Goal: Task Accomplishment & Management: Manage account settings

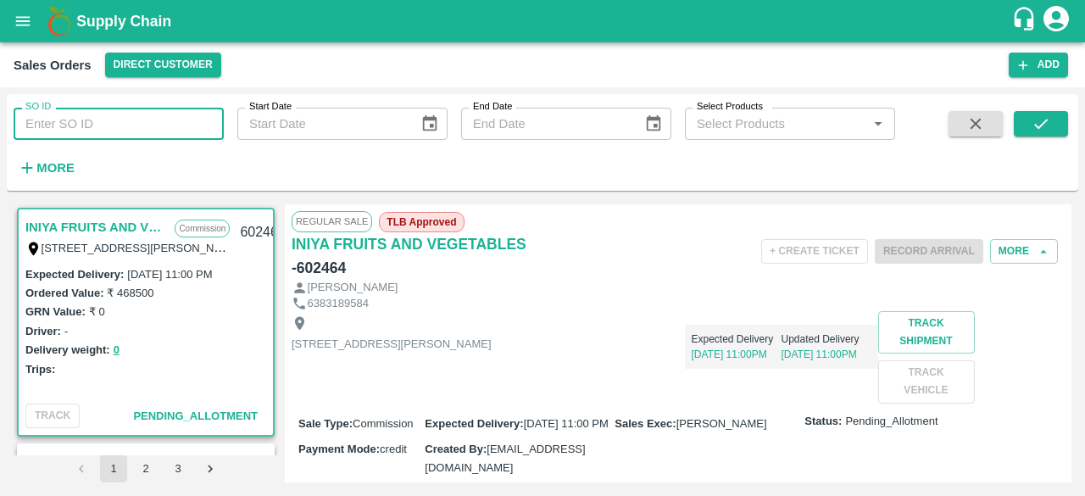
click at [29, 24] on icon "open drawer" at bounding box center [23, 21] width 19 height 19
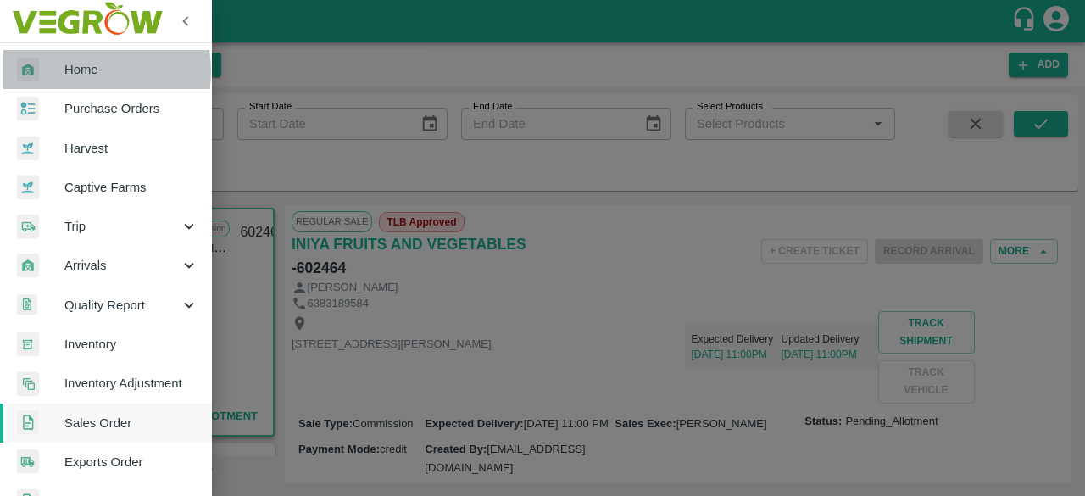
click at [78, 71] on span "Home" at bounding box center [131, 69] width 134 height 19
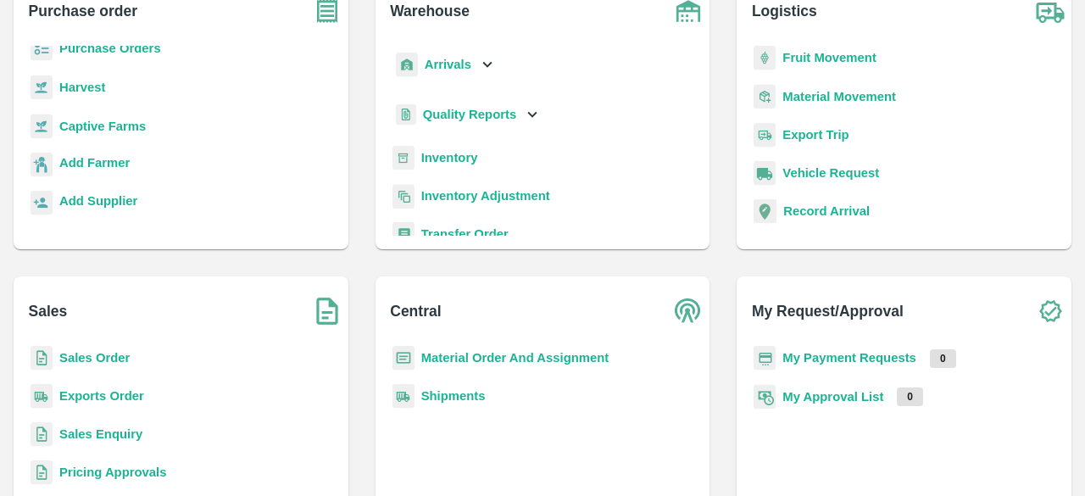
scroll to position [195, 0]
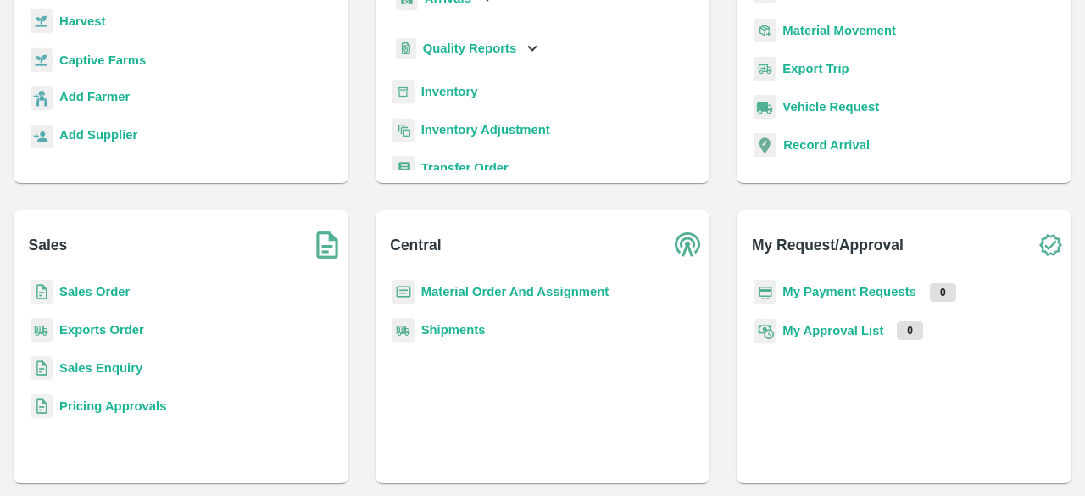
click at [99, 286] on b "Sales Order" at bounding box center [94, 292] width 70 height 14
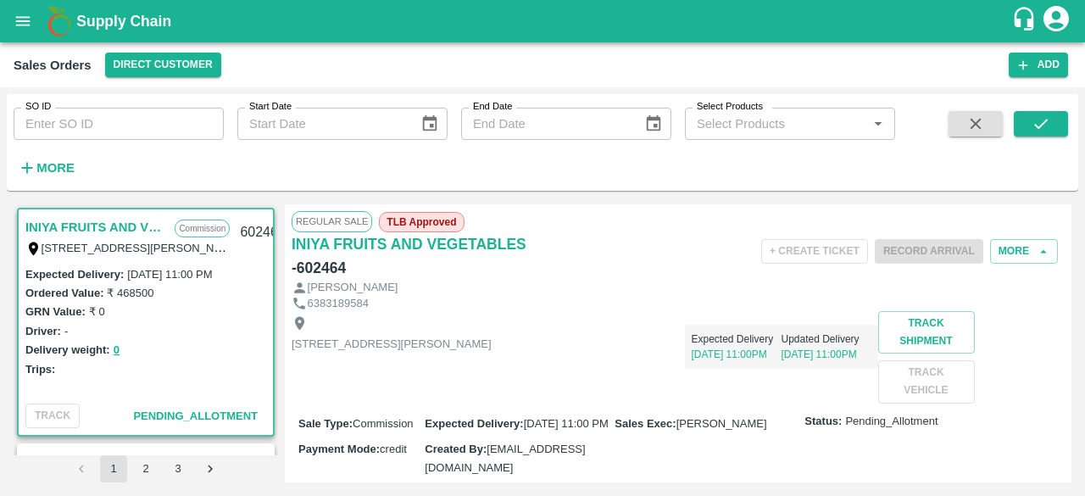
click at [865, 237] on div "+ Create Ticket Record Arrival More" at bounding box center [806, 251] width 515 height 38
click at [73, 126] on input "SO ID" at bounding box center [119, 124] width 210 height 32
click at [1054, 118] on button "submit" at bounding box center [1041, 123] width 54 height 25
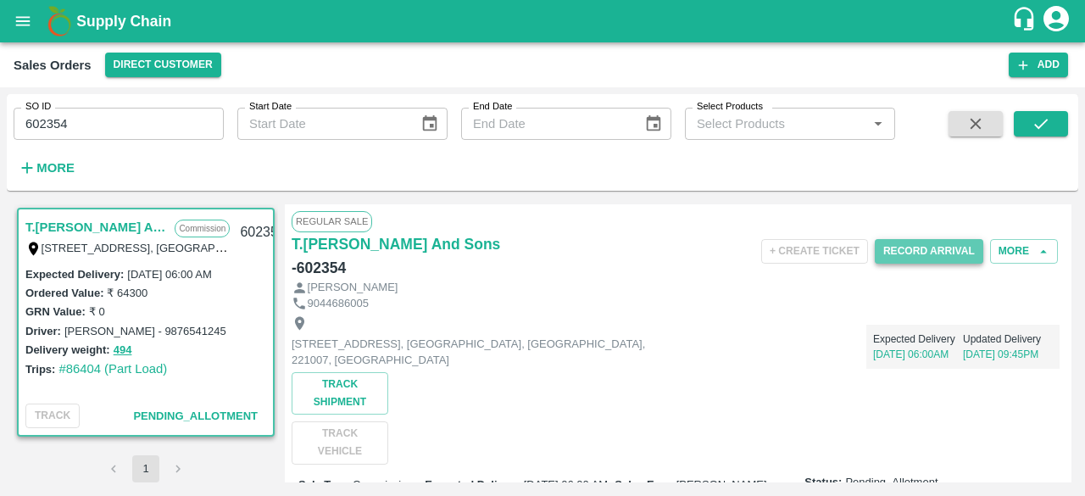
click at [926, 248] on button "Record Arrival" at bounding box center [929, 251] width 109 height 25
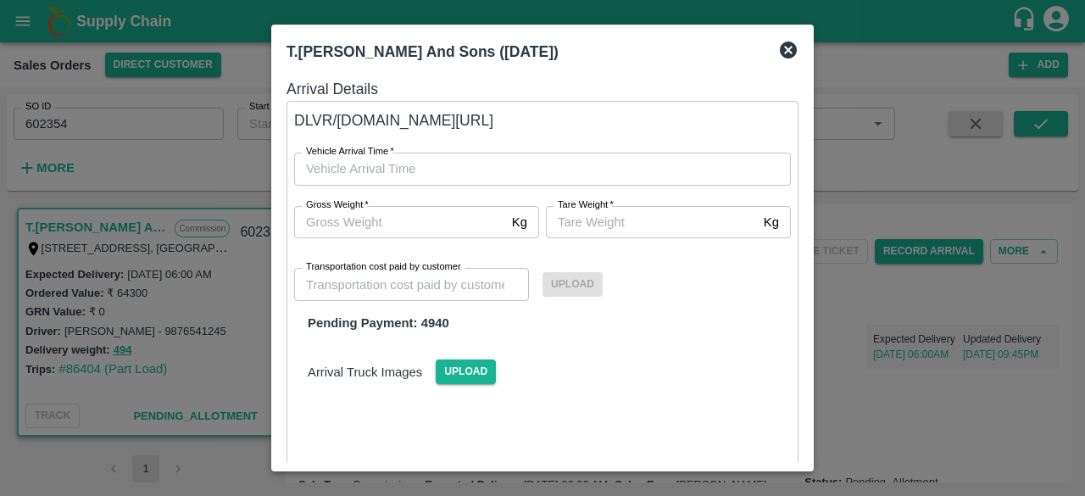
click at [793, 47] on icon at bounding box center [788, 50] width 17 height 17
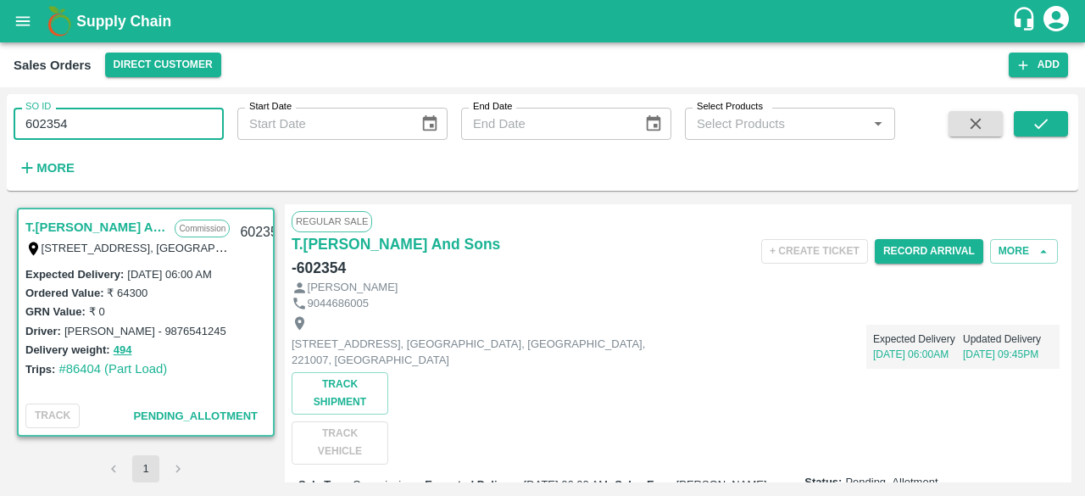
click at [85, 129] on input "602354" at bounding box center [119, 124] width 210 height 32
type input "6"
click at [1038, 120] on icon "submit" at bounding box center [1041, 123] width 19 height 19
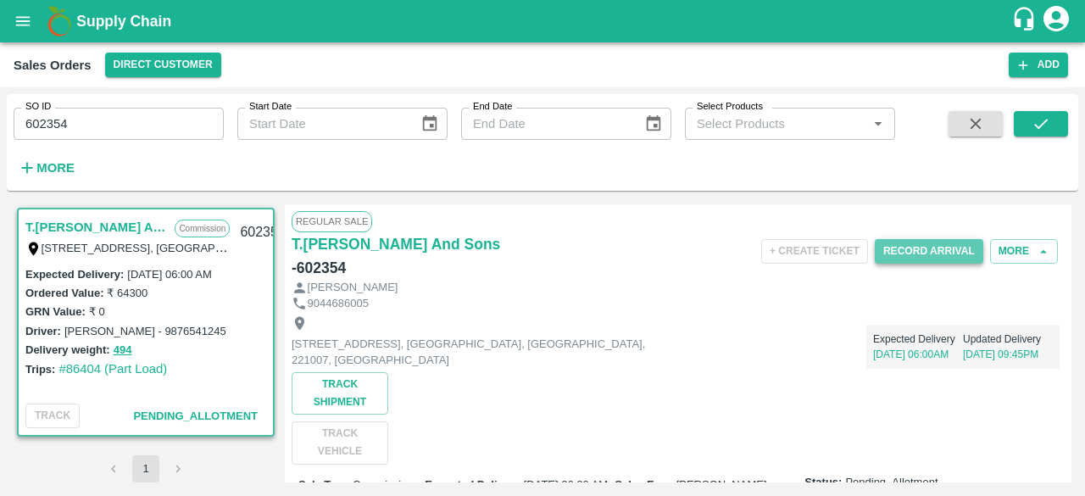
click at [897, 261] on button "Record Arrival" at bounding box center [929, 251] width 109 height 25
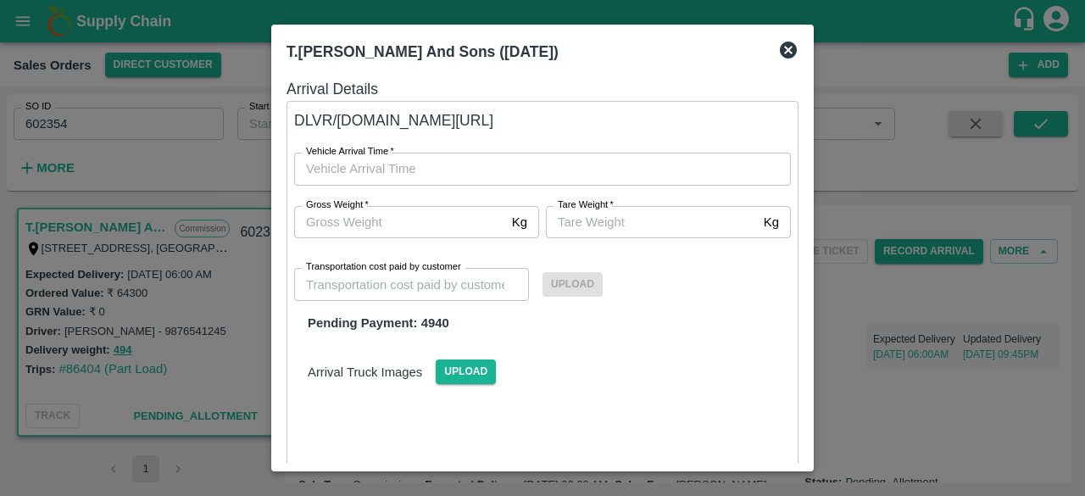
click at [793, 47] on icon at bounding box center [788, 50] width 17 height 17
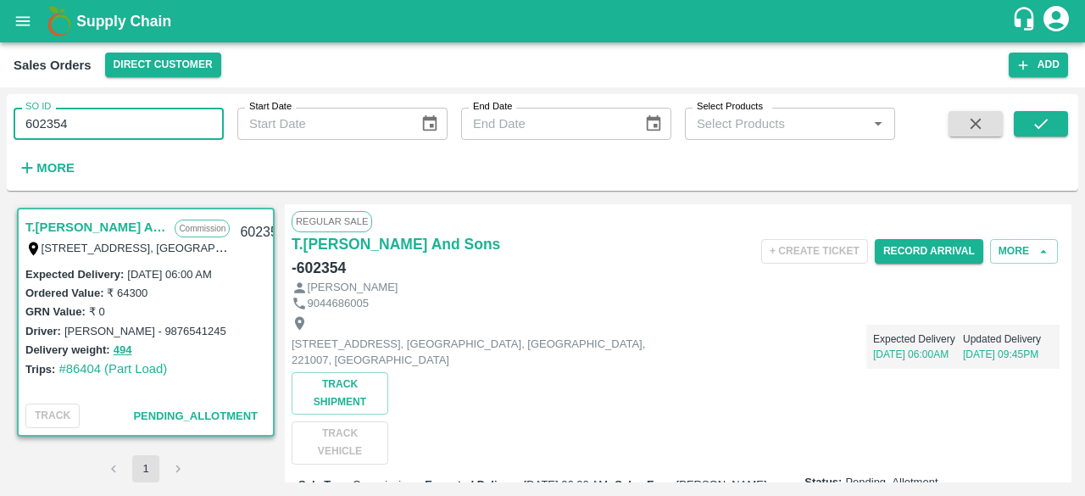
click at [104, 113] on input "602354" at bounding box center [119, 124] width 210 height 32
click at [1058, 126] on button "submit" at bounding box center [1041, 123] width 54 height 25
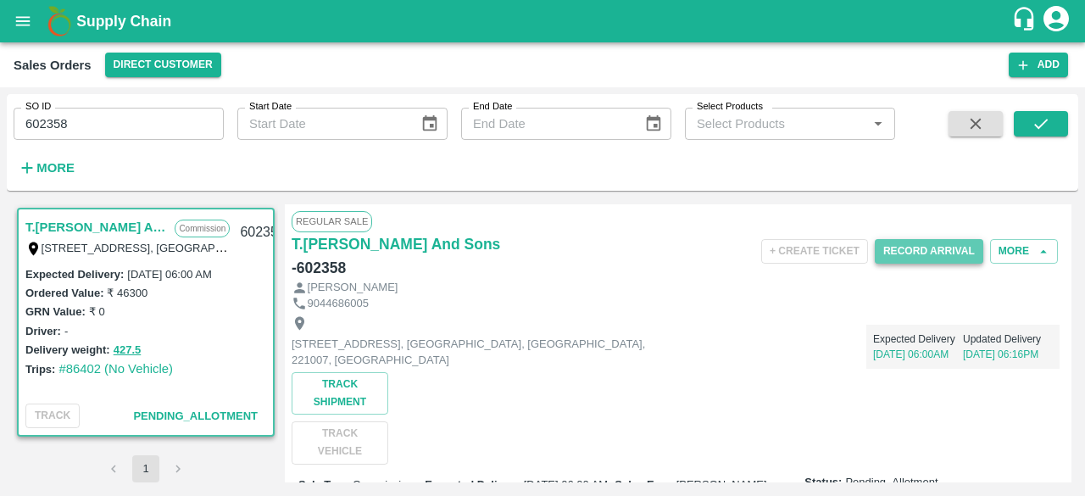
click at [907, 252] on button "Record Arrival" at bounding box center [929, 251] width 109 height 25
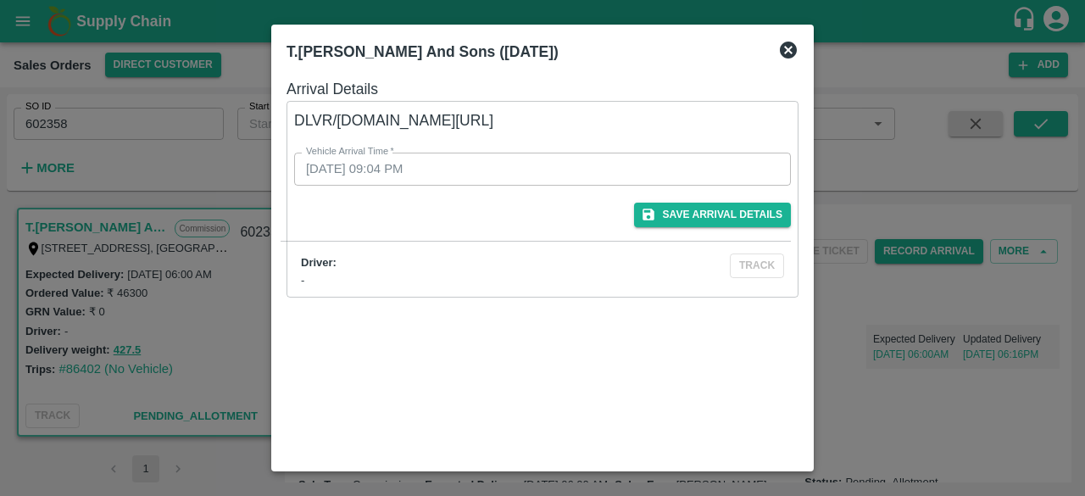
click at [792, 49] on icon at bounding box center [788, 50] width 17 height 17
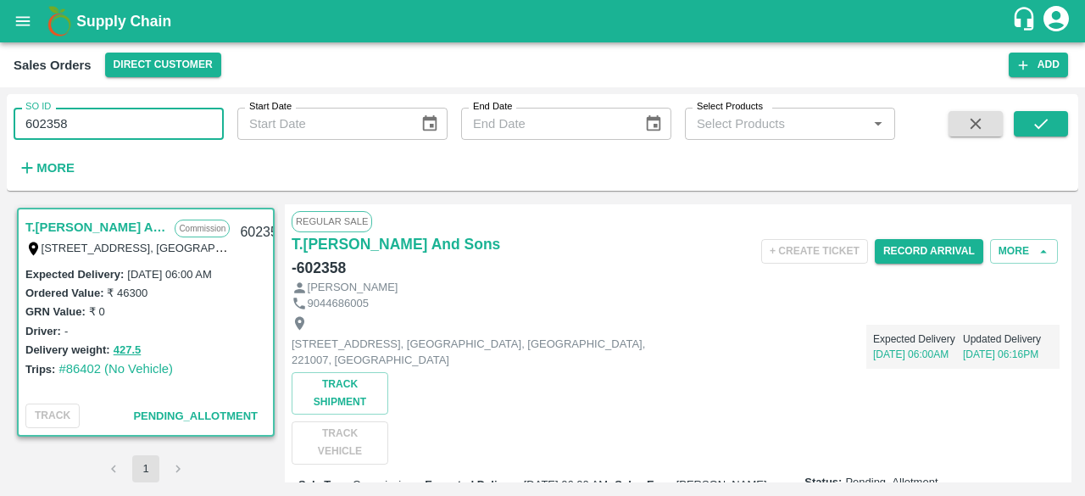
click at [92, 131] on input "602358" at bounding box center [119, 124] width 210 height 32
click at [1049, 134] on button "submit" at bounding box center [1041, 123] width 54 height 25
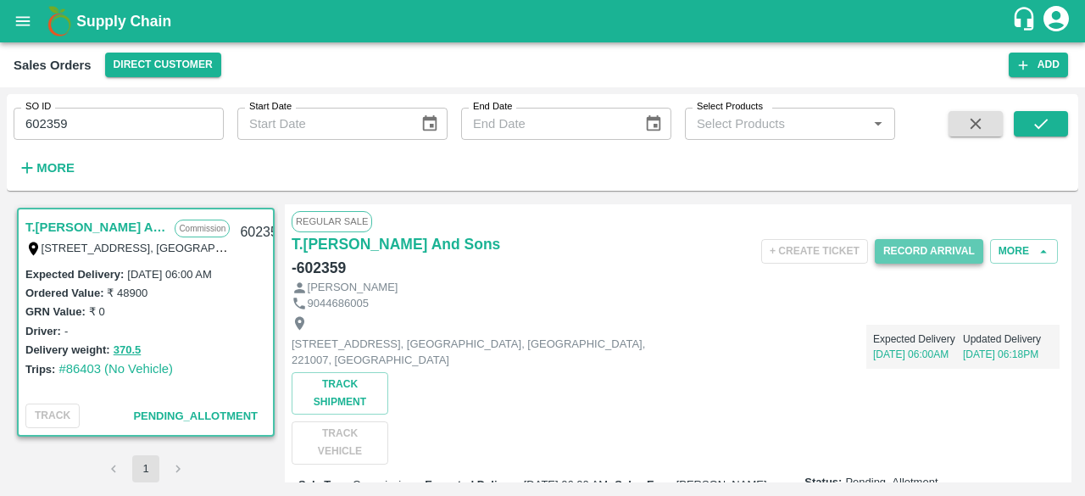
click at [931, 257] on button "Record Arrival" at bounding box center [929, 251] width 109 height 25
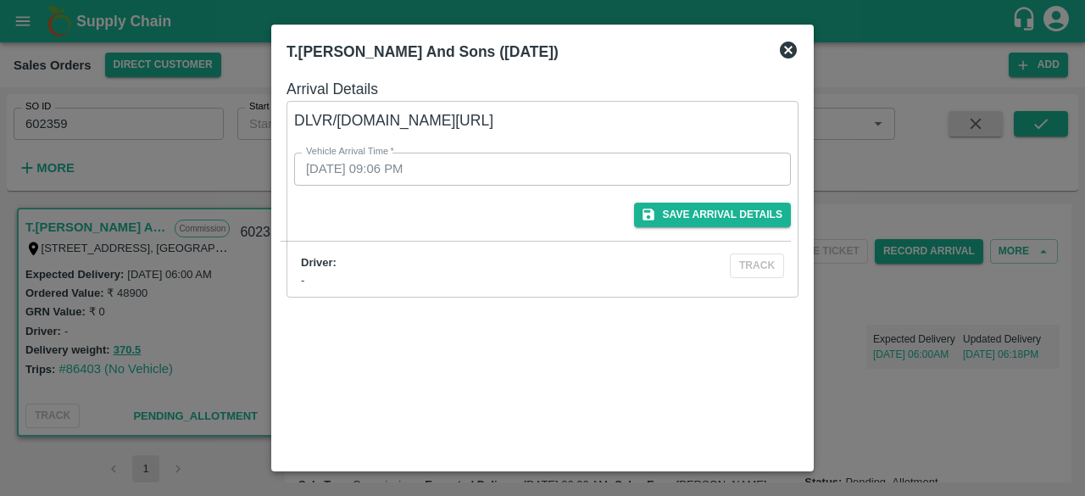
click at [790, 52] on icon at bounding box center [788, 50] width 20 height 20
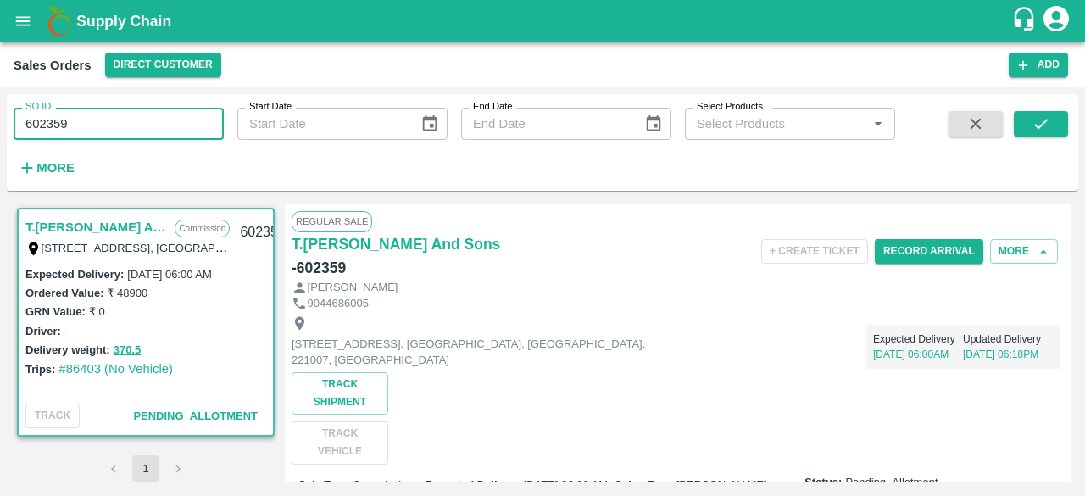
click at [107, 122] on input "602359" at bounding box center [119, 124] width 210 height 32
click at [1032, 125] on icon "submit" at bounding box center [1041, 123] width 19 height 19
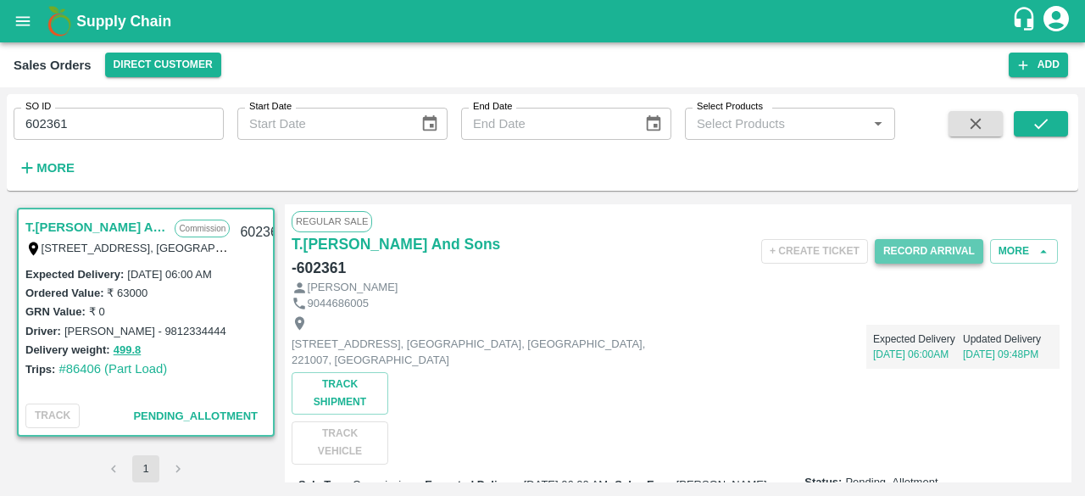
click at [922, 252] on button "Record Arrival" at bounding box center [929, 251] width 109 height 25
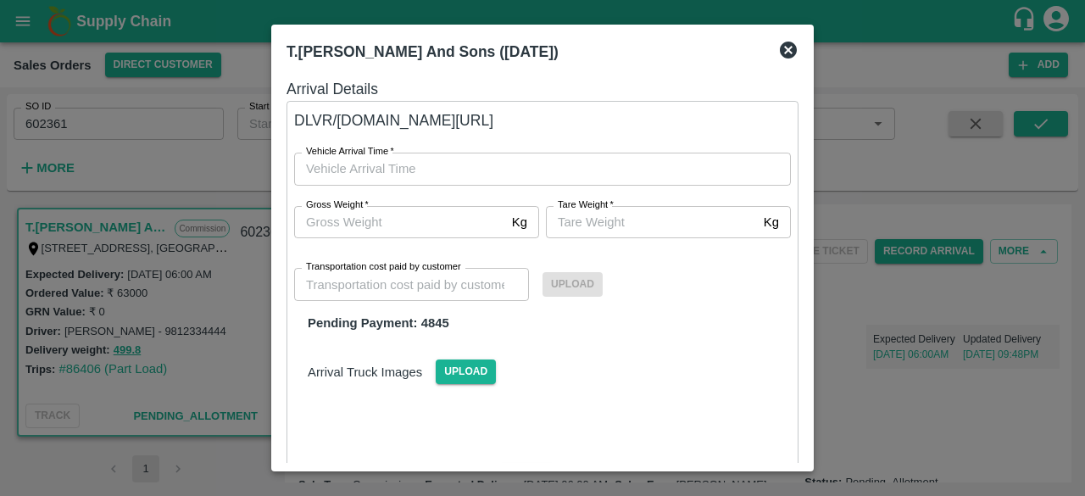
click at [795, 46] on icon at bounding box center [788, 50] width 17 height 17
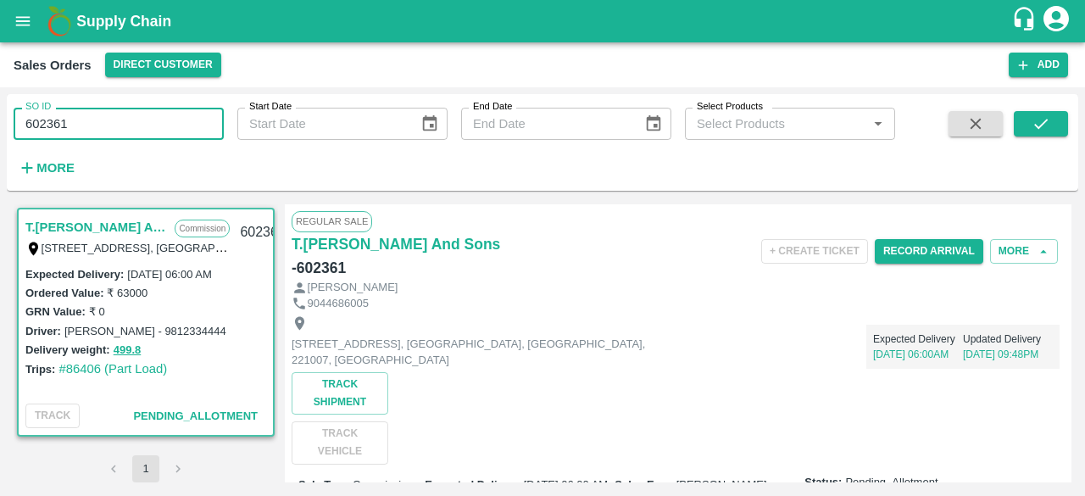
click at [134, 114] on input "602361" at bounding box center [119, 124] width 210 height 32
click at [1049, 121] on icon "submit" at bounding box center [1041, 123] width 19 height 19
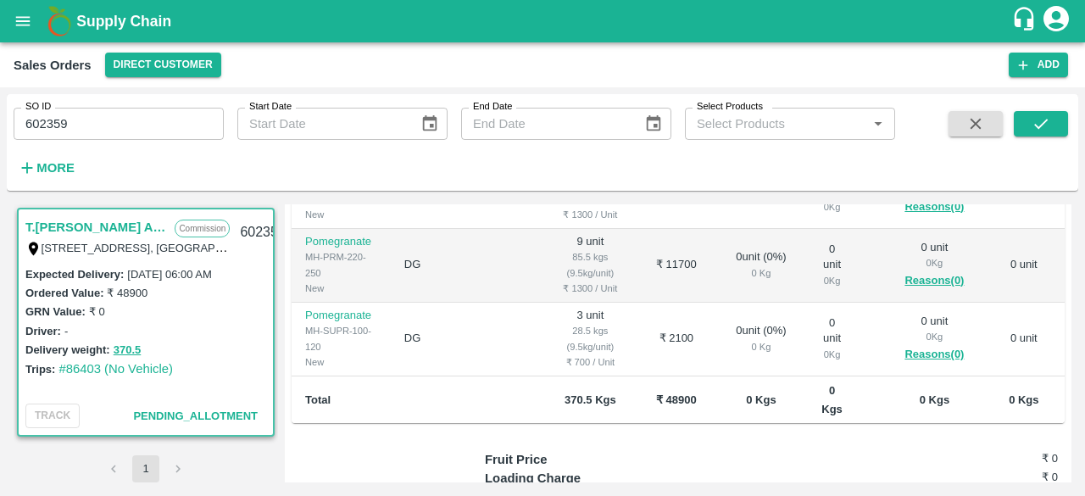
scroll to position [519, 0]
click at [1068, 383] on div "T.[PERSON_NAME] And Sons Commission Shop [STREET_ADDRESS], [GEOGRAPHIC_DATA] 22…" at bounding box center [542, 344] width 1071 height 292
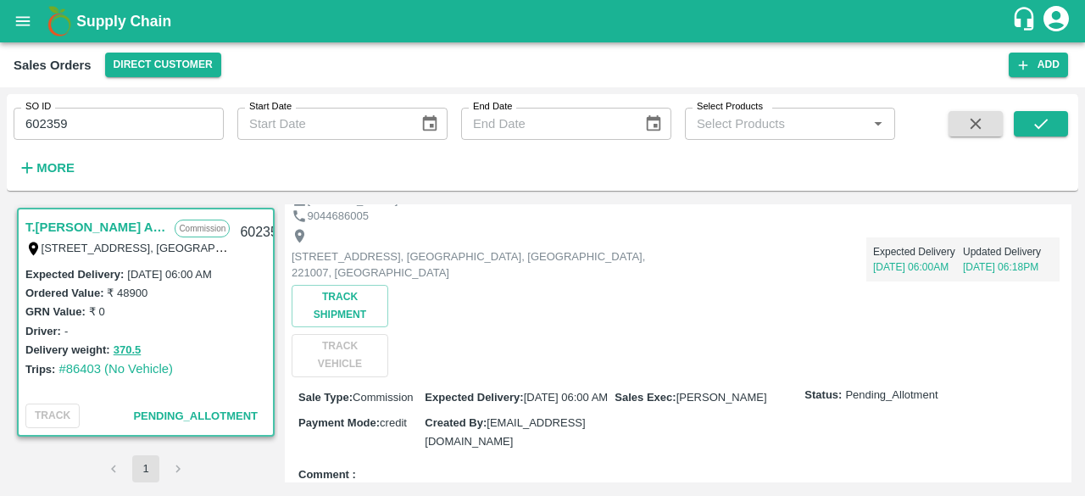
scroll to position [0, 0]
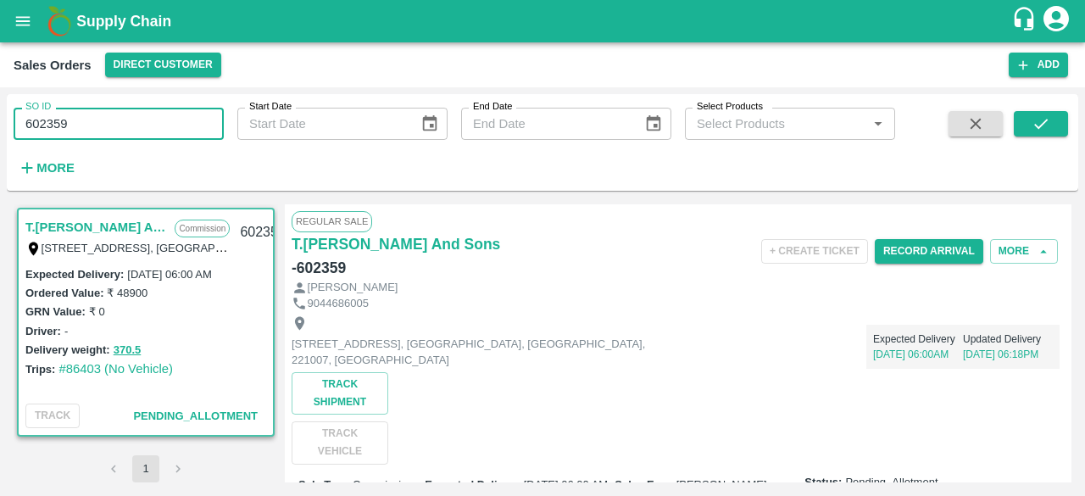
click at [73, 125] on input "602359" at bounding box center [119, 124] width 210 height 32
click at [1049, 127] on icon "submit" at bounding box center [1041, 123] width 19 height 19
click at [92, 122] on input "602358" at bounding box center [119, 124] width 210 height 32
click at [1031, 121] on button "submit" at bounding box center [1041, 123] width 54 height 25
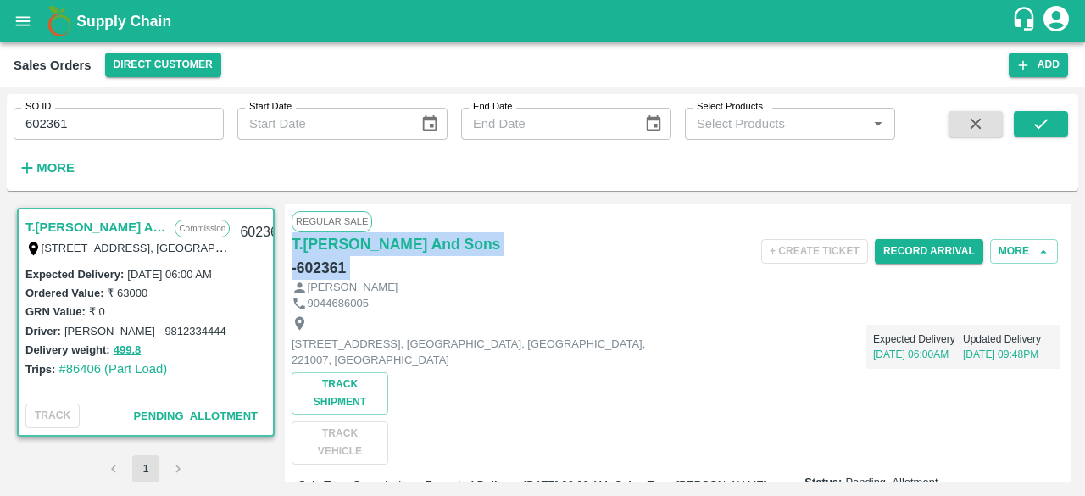
drag, startPoint x: 1066, startPoint y: 214, endPoint x: 1068, endPoint y: 231, distance: 17.9
click at [1068, 231] on div "Regular Sale T.[PERSON_NAME] And Sons - 602361 + Create Ticket Record Arrival M…" at bounding box center [678, 343] width 787 height 278
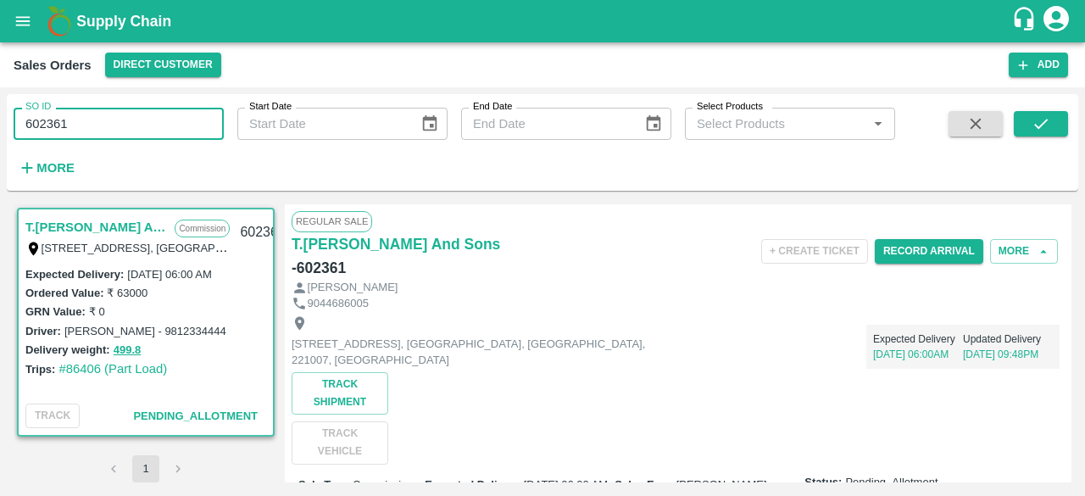
click at [121, 130] on input "602361" at bounding box center [119, 124] width 210 height 32
click at [1033, 131] on icon "submit" at bounding box center [1041, 123] width 19 height 19
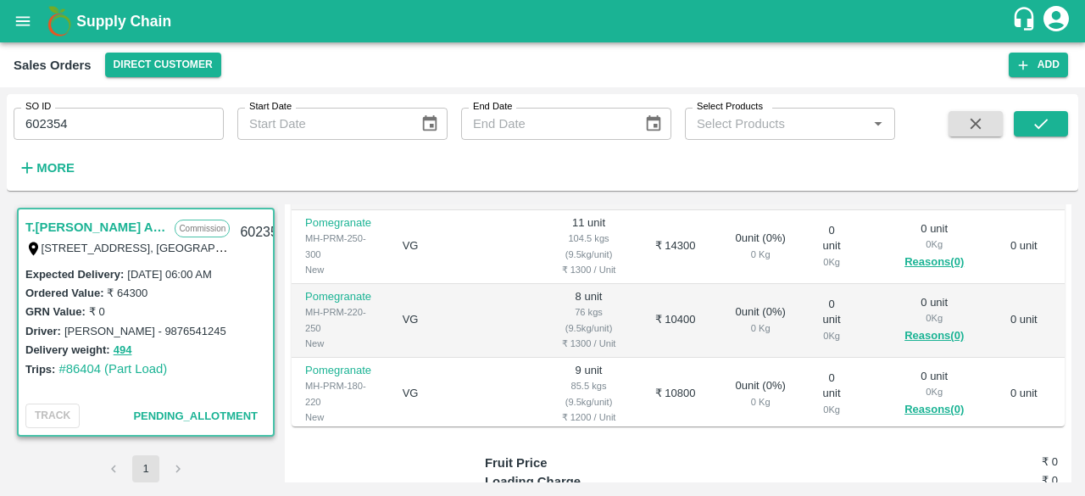
scroll to position [518, 0]
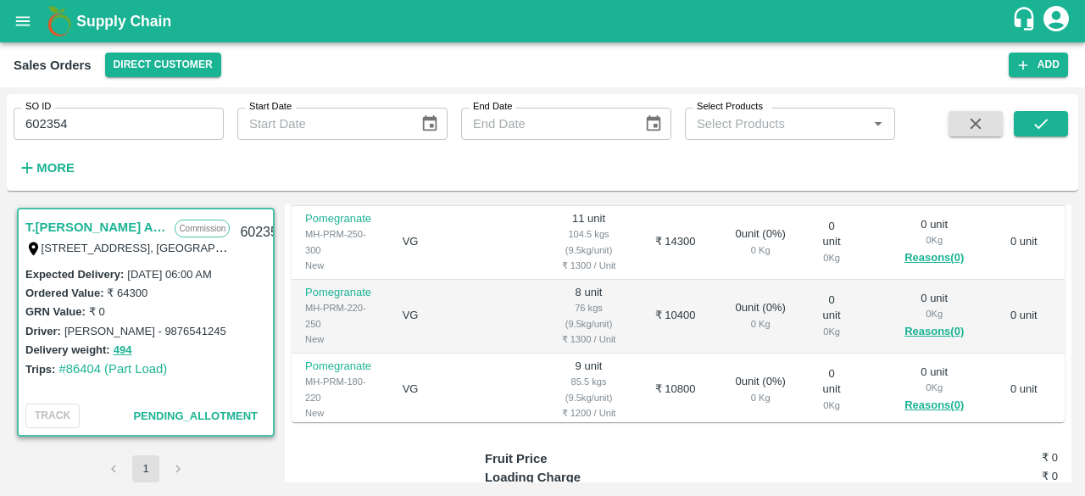
drag, startPoint x: 1077, startPoint y: 368, endPoint x: 1066, endPoint y: 365, distance: 10.5
click at [1066, 365] on div "T.[PERSON_NAME] And Sons Commission Shop [STREET_ADDRESS] 221007, [GEOGRAPHIC_D…" at bounding box center [542, 344] width 1071 height 292
drag, startPoint x: 1066, startPoint y: 365, endPoint x: 1066, endPoint y: 377, distance: 11.9
click at [1066, 377] on div "Regular Sale T.[PERSON_NAME] And Sons - 602354 + Create Ticket Record Arrival M…" at bounding box center [678, 343] width 787 height 278
drag, startPoint x: 1066, startPoint y: 377, endPoint x: 1066, endPoint y: 391, distance: 13.6
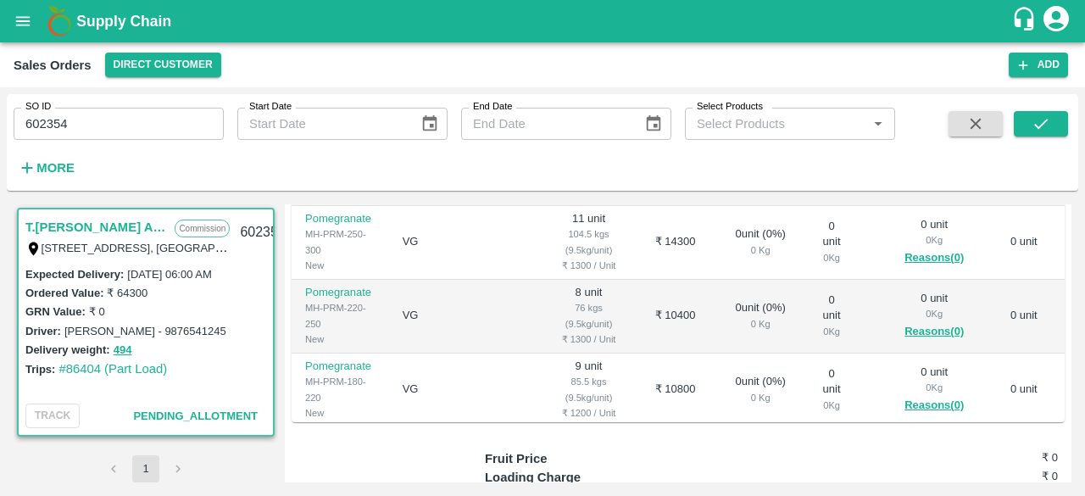
click at [1066, 391] on div "Regular Sale T.[PERSON_NAME] And Sons - 602354 + Create Ticket Record Arrival M…" at bounding box center [678, 343] width 787 height 278
click at [1069, 396] on div "Regular Sale T.[PERSON_NAME] And Sons - 602354 + Create Ticket Record Arrival M…" at bounding box center [678, 343] width 787 height 278
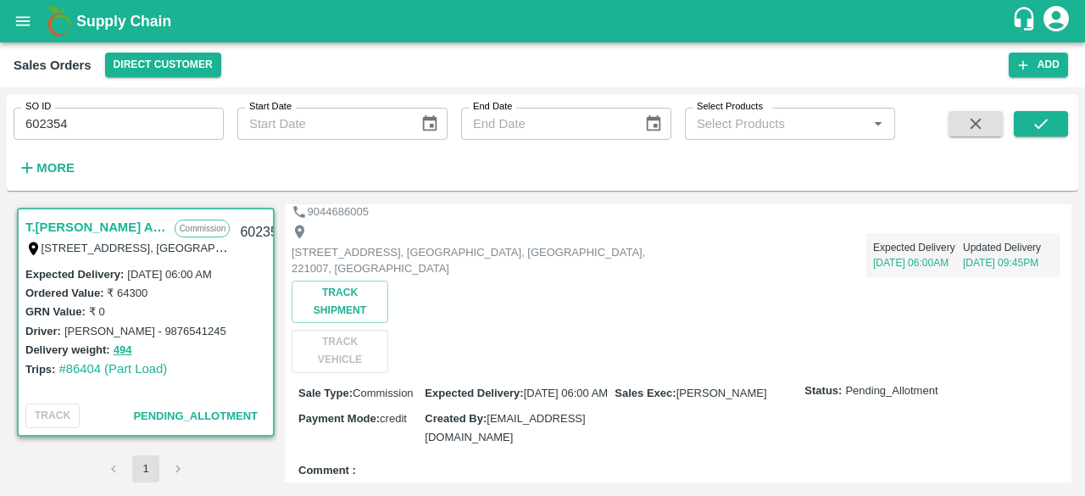
scroll to position [0, 0]
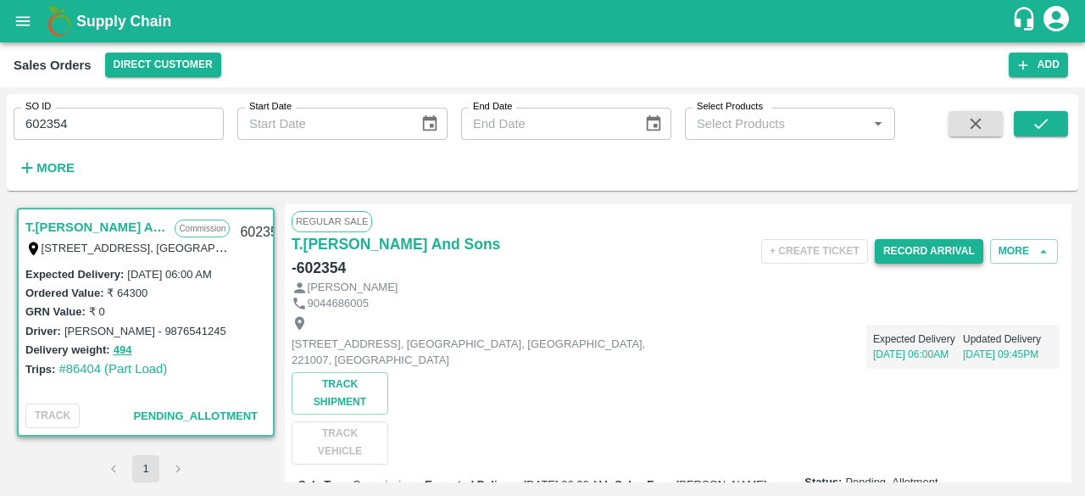
click at [932, 244] on button "Record Arrival" at bounding box center [929, 251] width 109 height 25
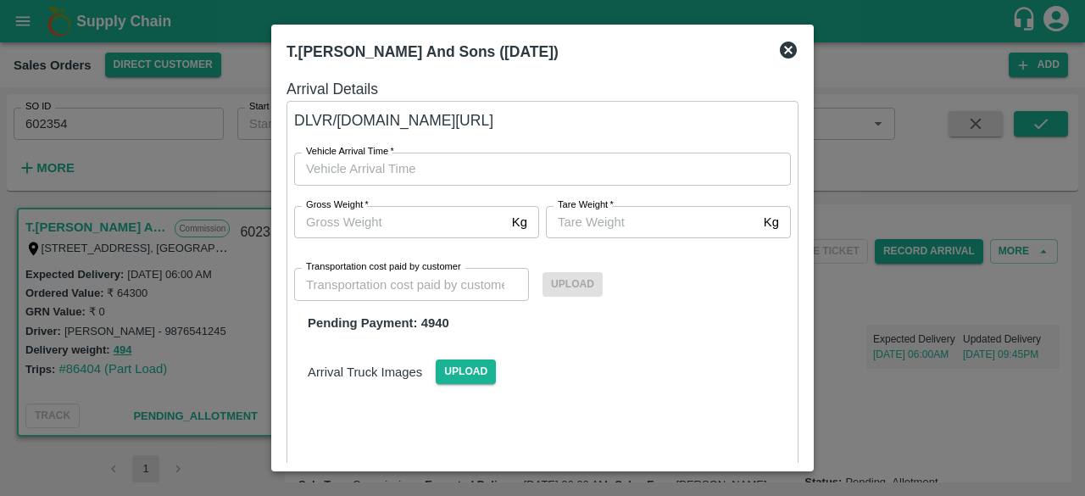
click at [784, 55] on icon at bounding box center [788, 50] width 17 height 17
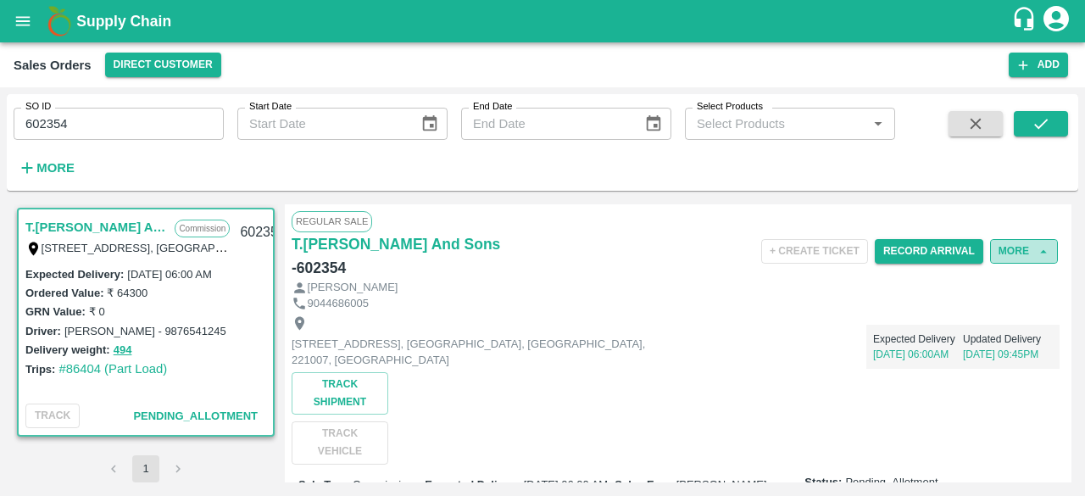
click at [1037, 257] on icon "button" at bounding box center [1043, 251] width 15 height 15
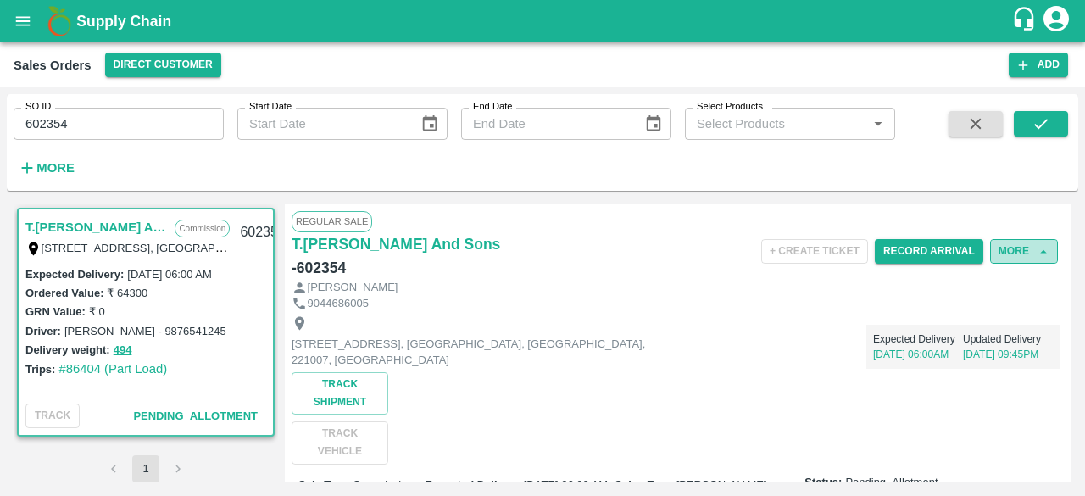
click at [1024, 247] on button "More" at bounding box center [1024, 251] width 68 height 25
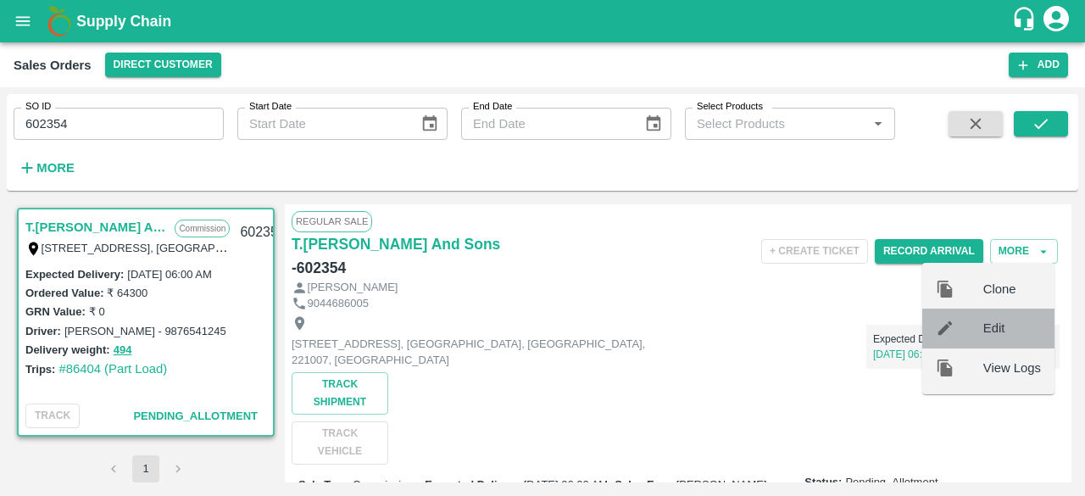
click at [1009, 323] on span "Edit" at bounding box center [1012, 328] width 58 height 19
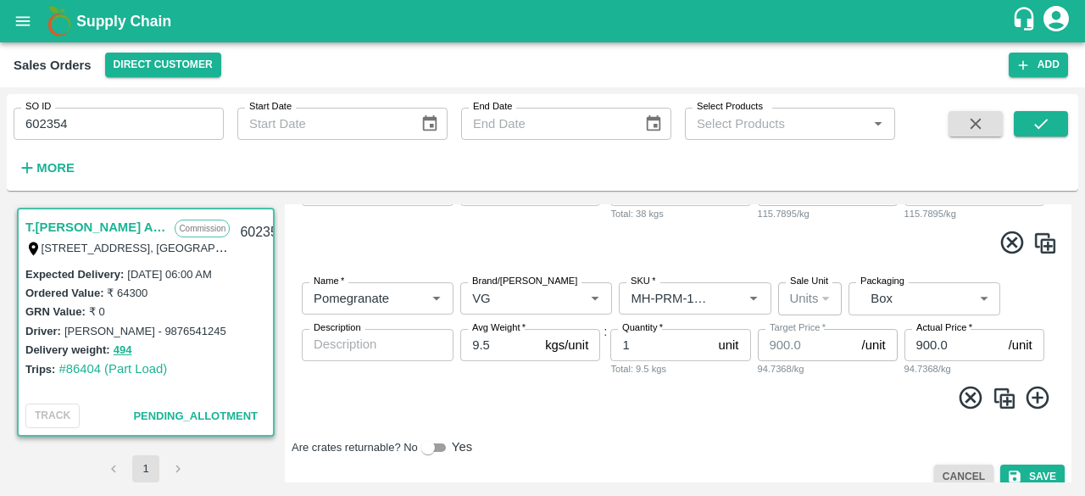
scroll to position [1084, 0]
click at [109, 123] on input "602354" at bounding box center [119, 124] width 210 height 32
click at [1055, 125] on button "submit" at bounding box center [1041, 123] width 54 height 25
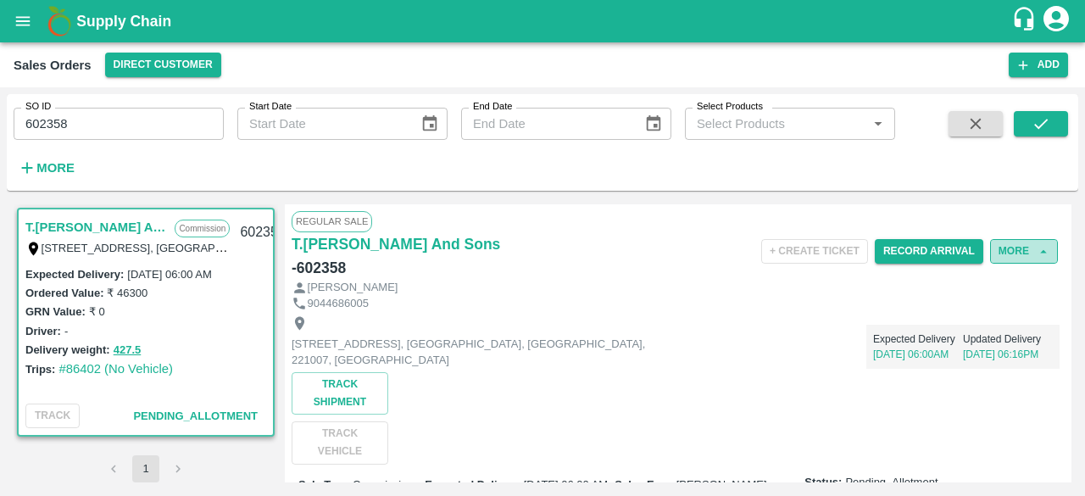
click at [1019, 252] on button "More" at bounding box center [1024, 251] width 68 height 25
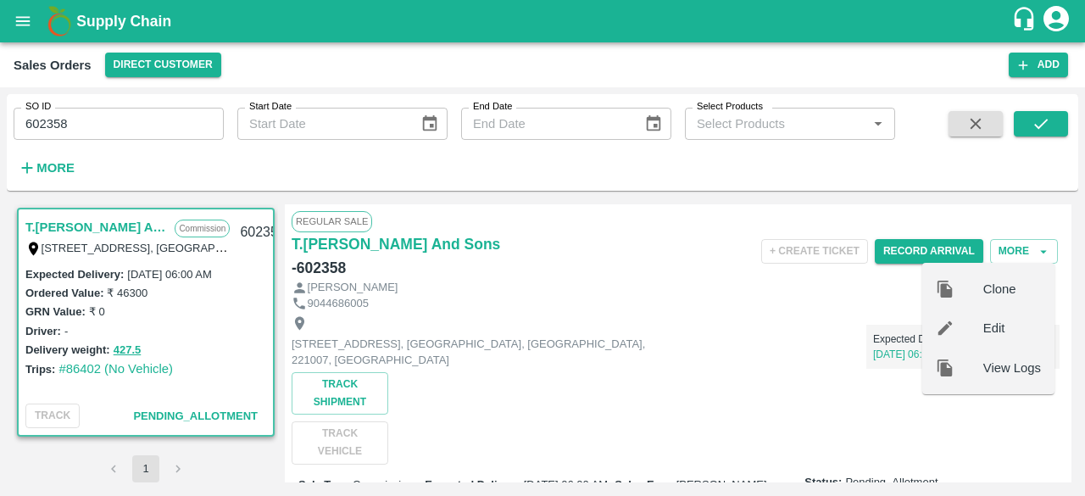
click at [993, 330] on span "Edit" at bounding box center [1012, 328] width 58 height 19
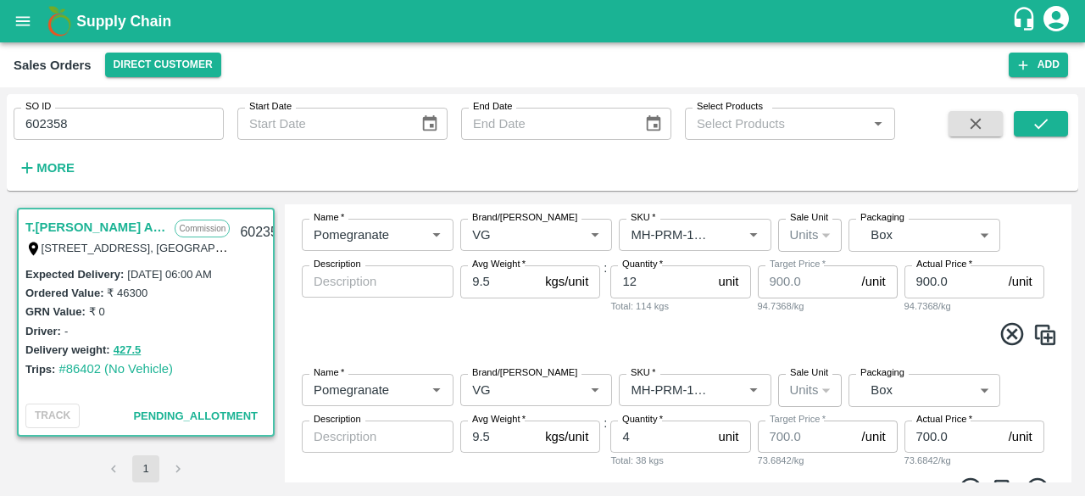
scroll to position [879, 0]
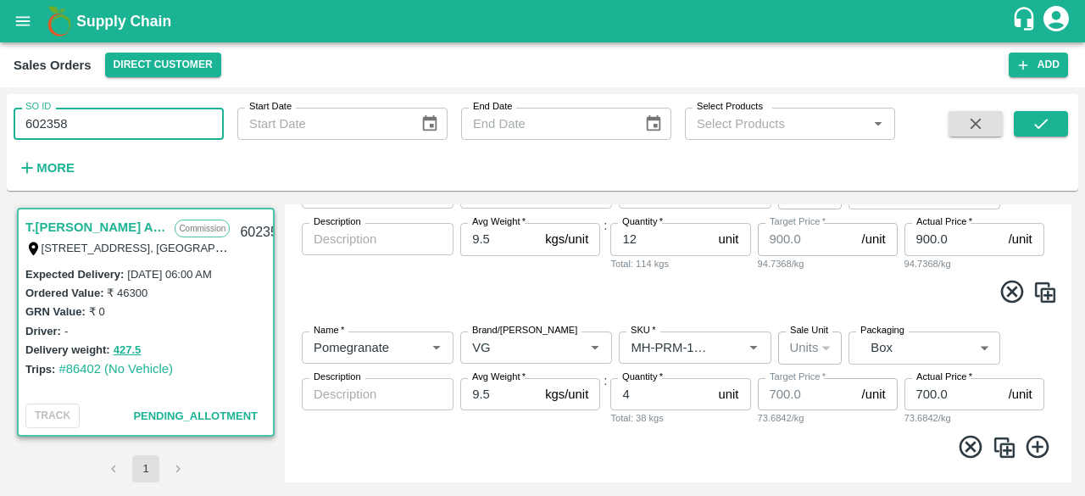
click at [143, 125] on input "602358" at bounding box center [119, 124] width 210 height 32
click at [1051, 130] on button "submit" at bounding box center [1041, 123] width 54 height 25
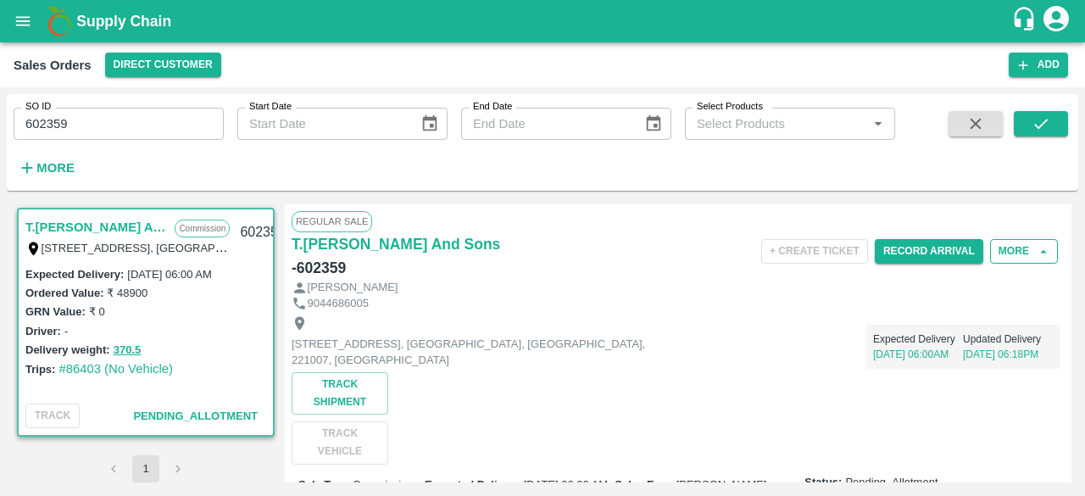
click at [1031, 245] on button "More" at bounding box center [1024, 251] width 68 height 25
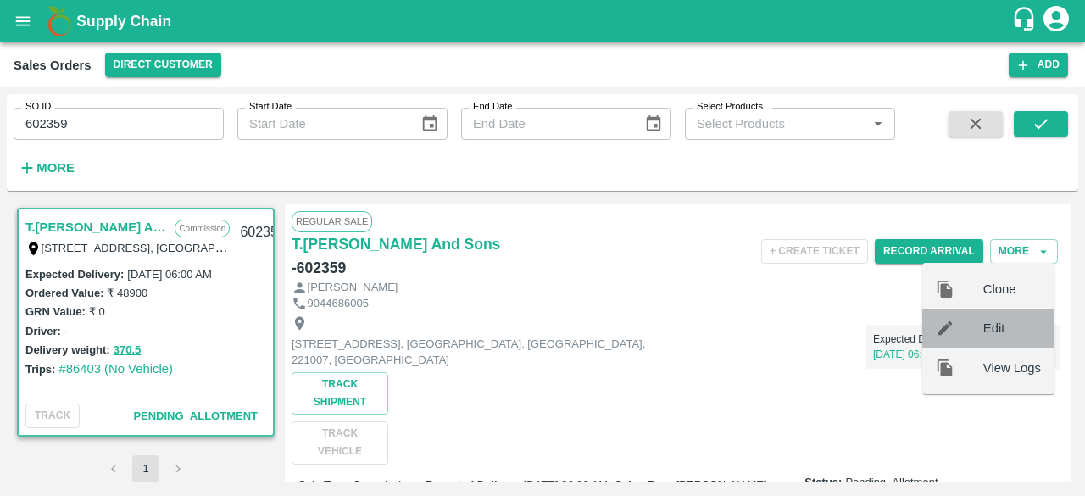
click at [994, 325] on span "Edit" at bounding box center [1012, 328] width 58 height 19
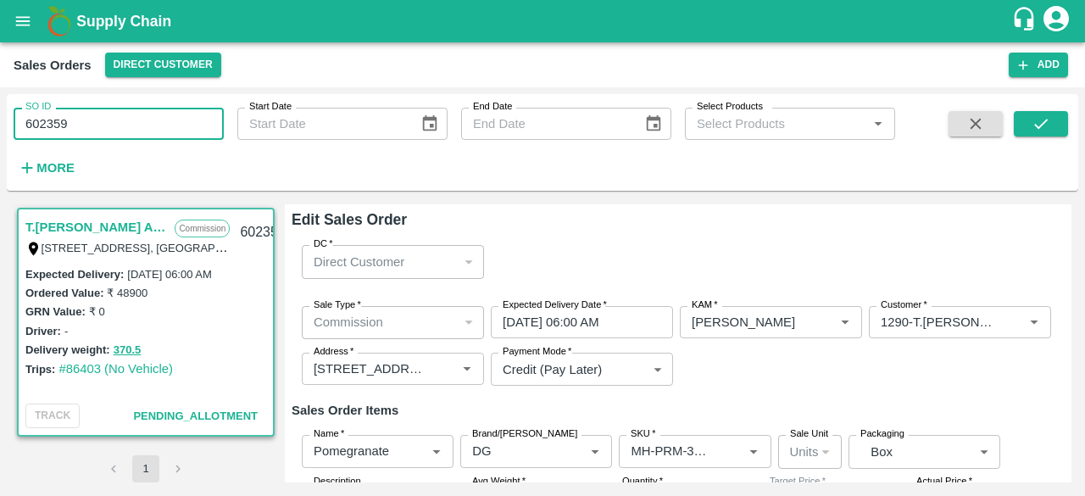
click at [160, 123] on input "602359" at bounding box center [119, 124] width 210 height 32
click at [1055, 134] on button "submit" at bounding box center [1041, 123] width 54 height 25
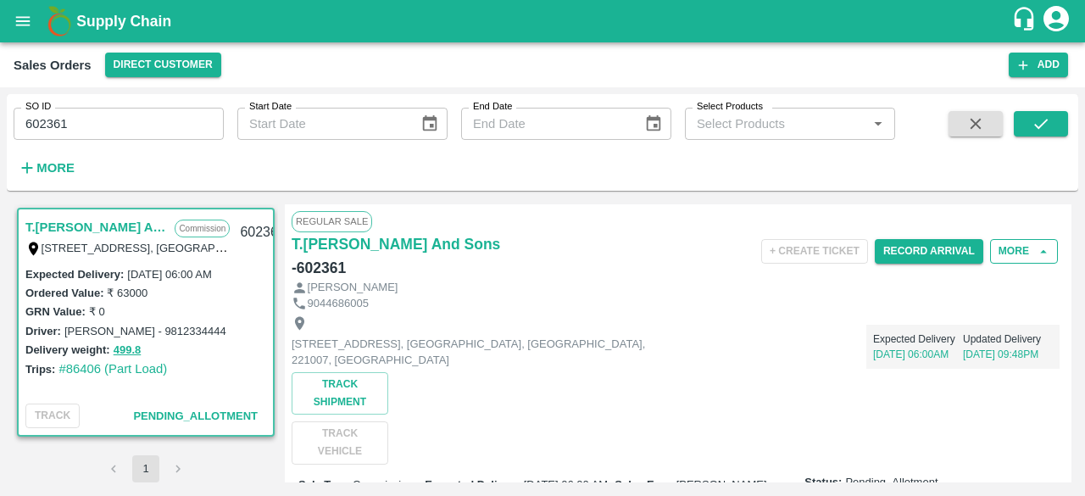
click at [1026, 254] on button "More" at bounding box center [1024, 251] width 68 height 25
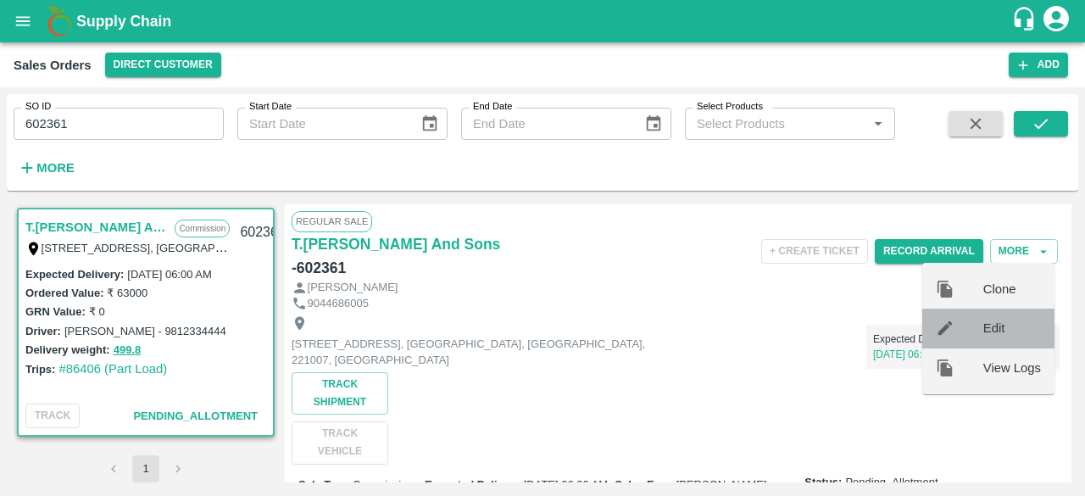
click at [1012, 329] on span "Edit" at bounding box center [1012, 328] width 58 height 19
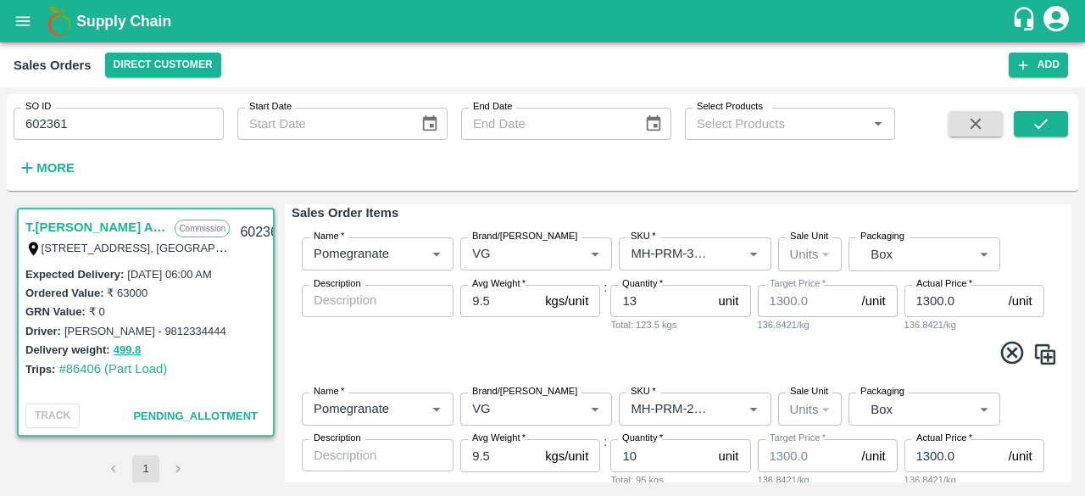
scroll to position [175, 0]
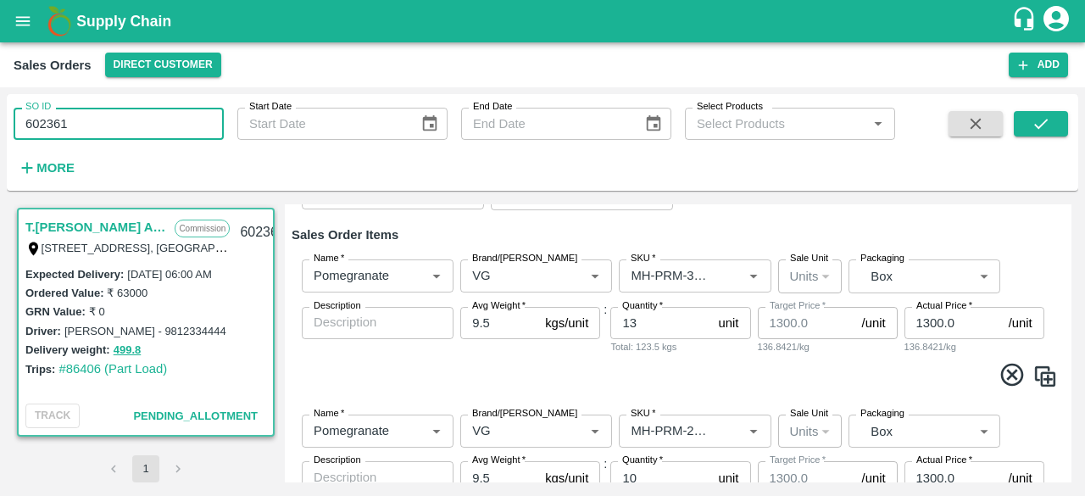
click at [98, 122] on input "602361" at bounding box center [119, 124] width 210 height 32
type input "602358"
click at [1043, 122] on icon "submit" at bounding box center [1041, 123] width 19 height 19
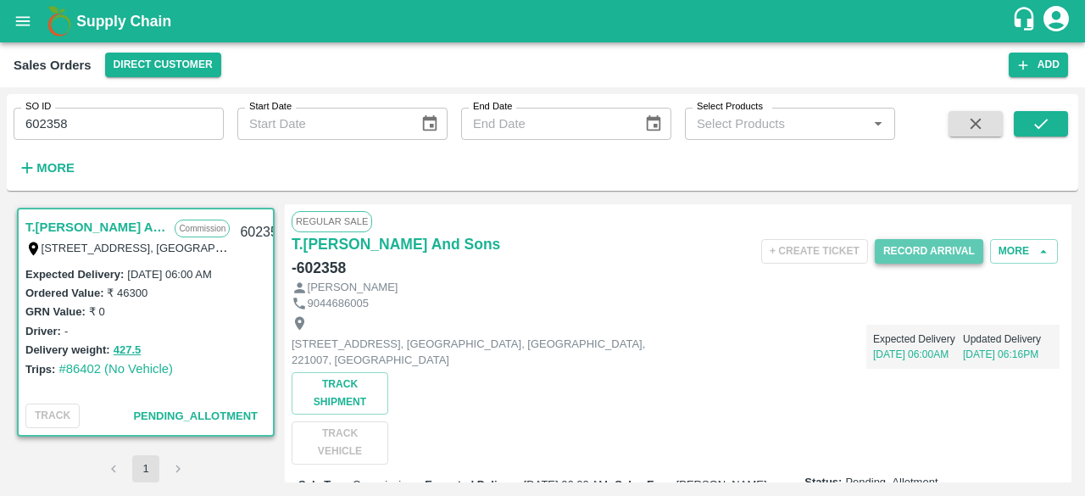
click at [924, 248] on button "Record Arrival" at bounding box center [929, 251] width 109 height 25
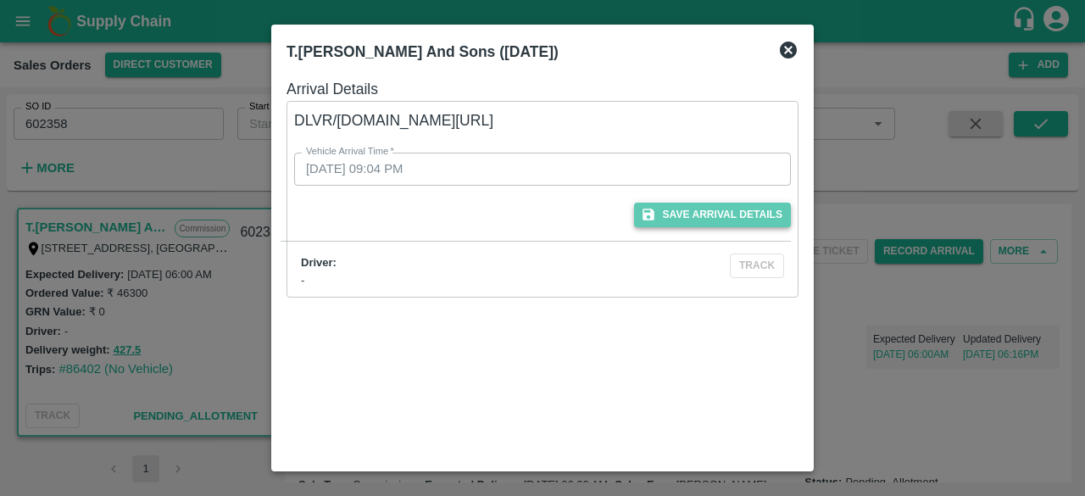
click at [677, 219] on button "Save Arrival Details" at bounding box center [712, 215] width 157 height 25
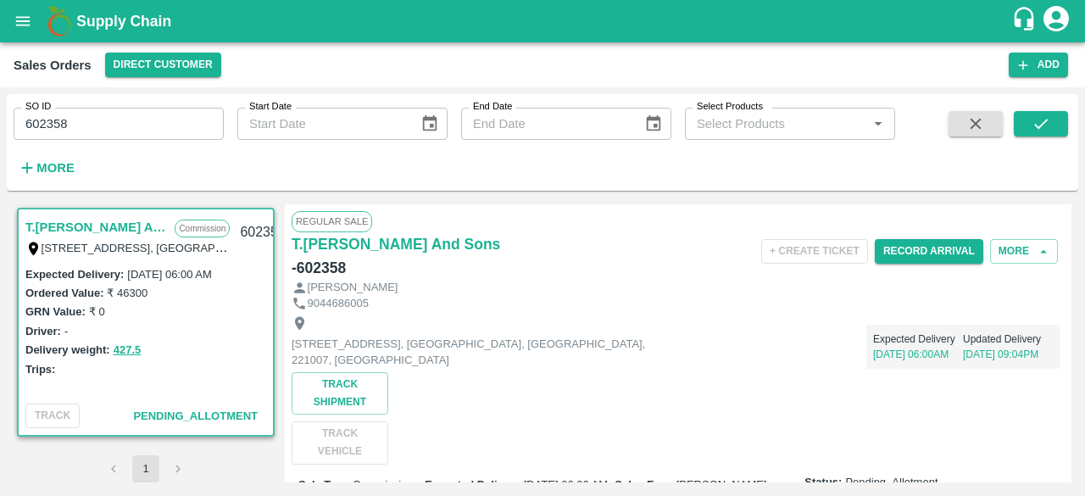
drag, startPoint x: 1067, startPoint y: 233, endPoint x: 1069, endPoint y: 246, distance: 12.8
click at [1069, 246] on div "Regular Sale T.[PERSON_NAME] And Sons - 602358 + Create Ticket Record Arrival M…" at bounding box center [678, 343] width 787 height 278
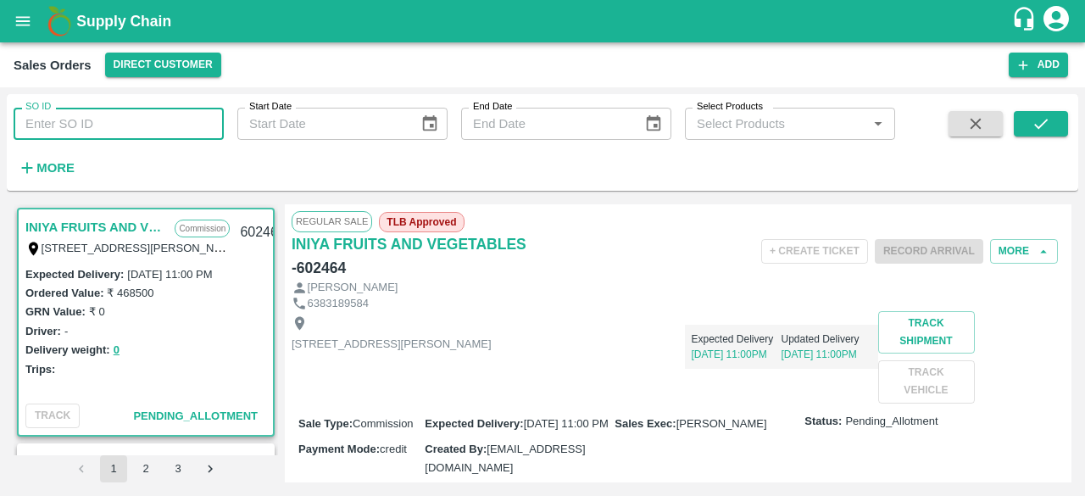
click at [100, 125] on input "SO ID" at bounding box center [119, 124] width 210 height 32
type input "602358"
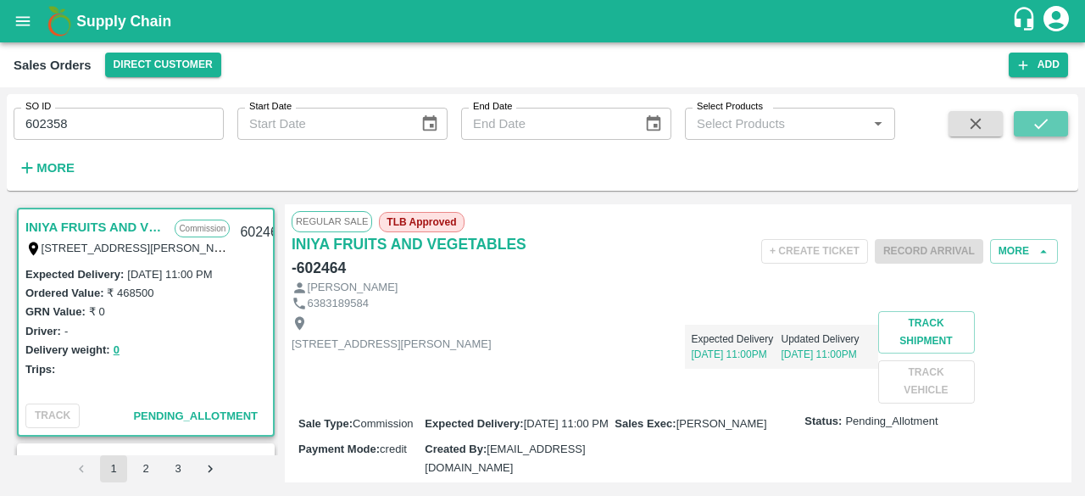
click at [1036, 126] on icon "submit" at bounding box center [1041, 124] width 14 height 10
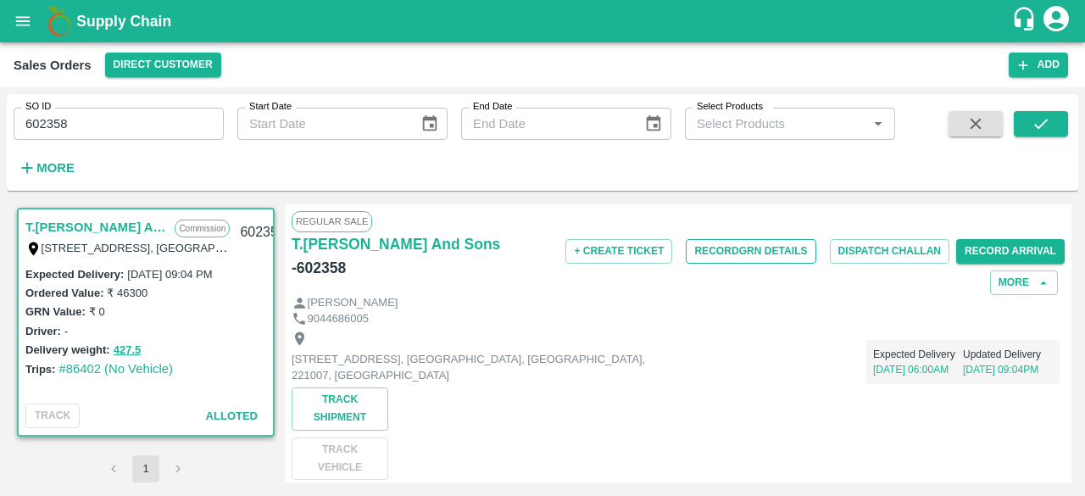
click at [727, 244] on button "Record GRN Details" at bounding box center [751, 251] width 130 height 25
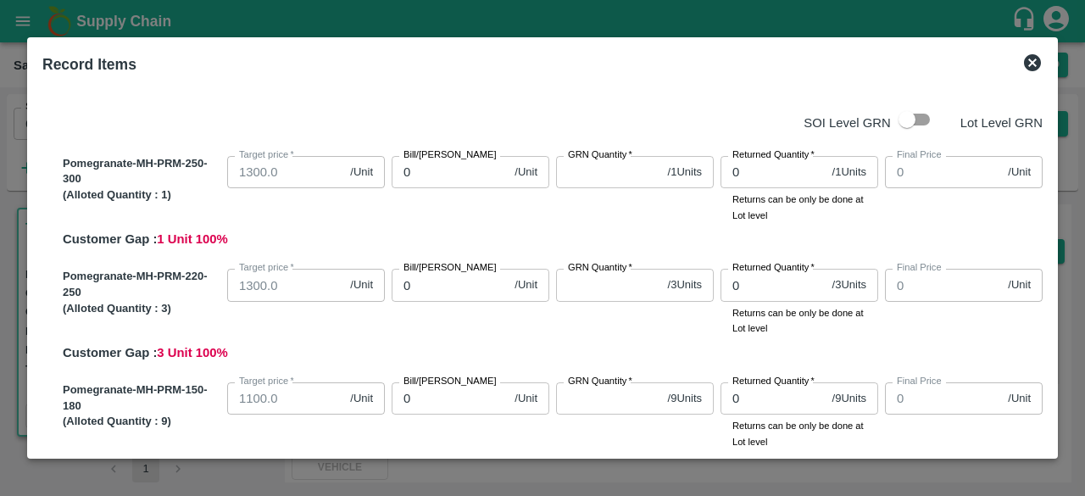
click at [1034, 62] on icon at bounding box center [1032, 62] width 17 height 17
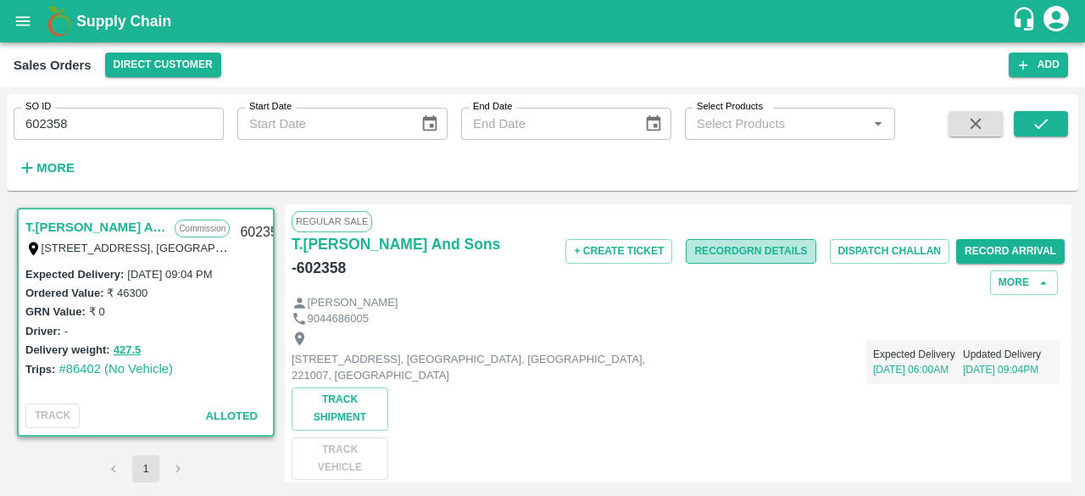
click at [743, 257] on button "Record GRN Details" at bounding box center [751, 251] width 130 height 25
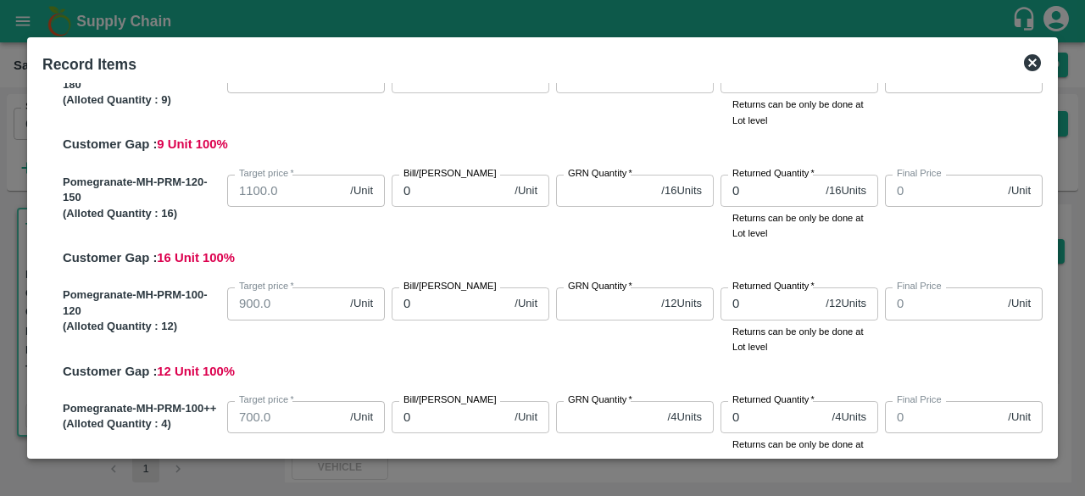
scroll to position [627, 0]
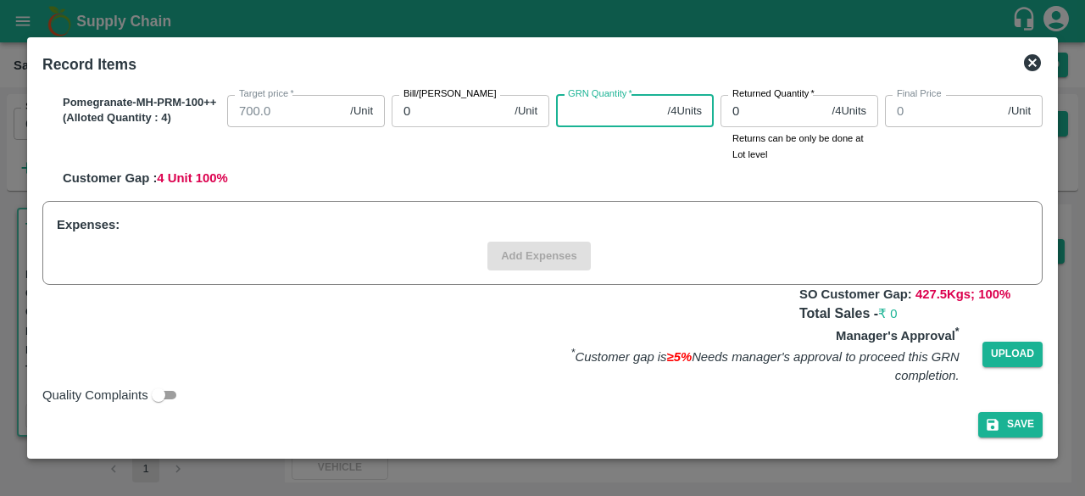
click at [585, 104] on input "GRN Quantity   *" at bounding box center [608, 111] width 105 height 32
type input "1"
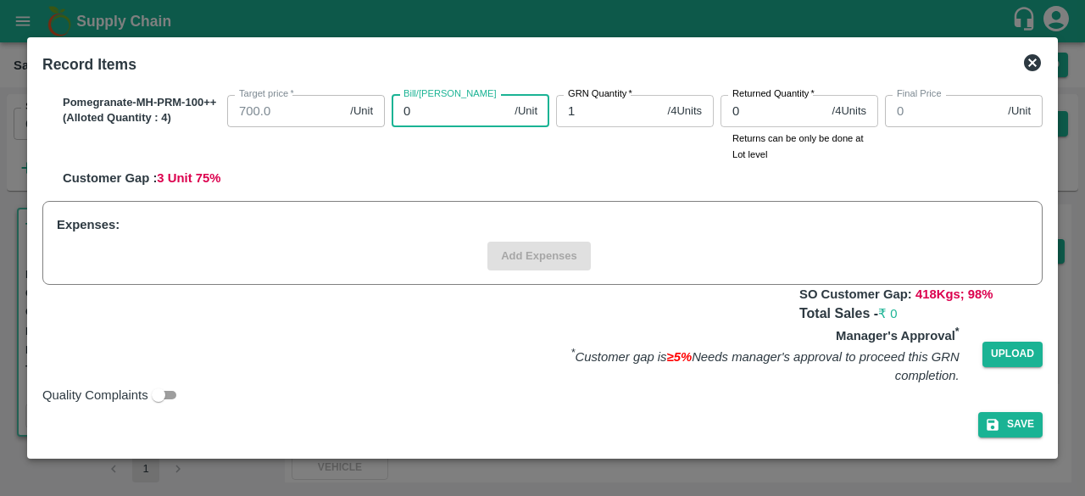
click at [421, 103] on input "0" at bounding box center [450, 111] width 116 height 32
type input "03"
type input "3"
type input "030"
type input "30"
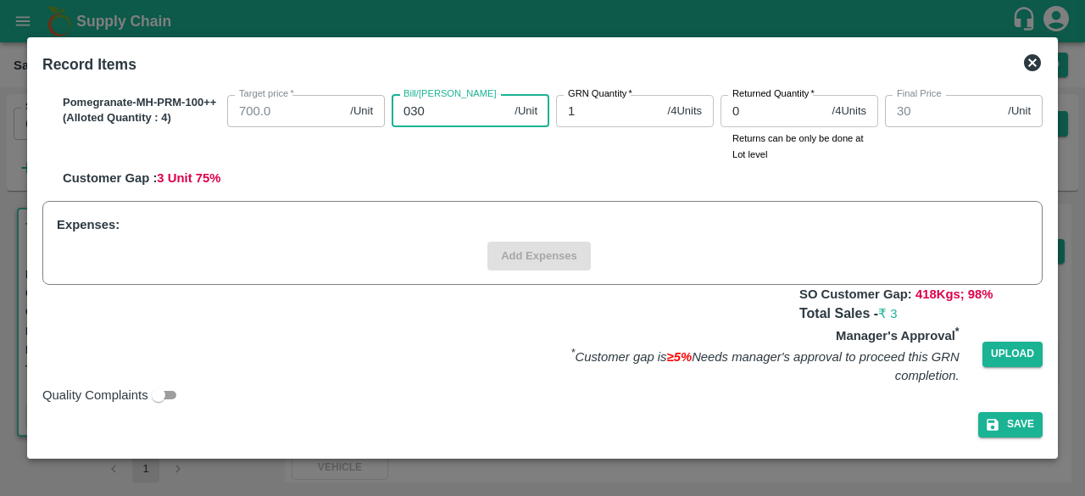
type input "0300"
type input "300"
type input "0300"
click at [482, 159] on div "Bill/Patti price 0300 /Unit Bill/Patti price" at bounding box center [467, 125] width 164 height 74
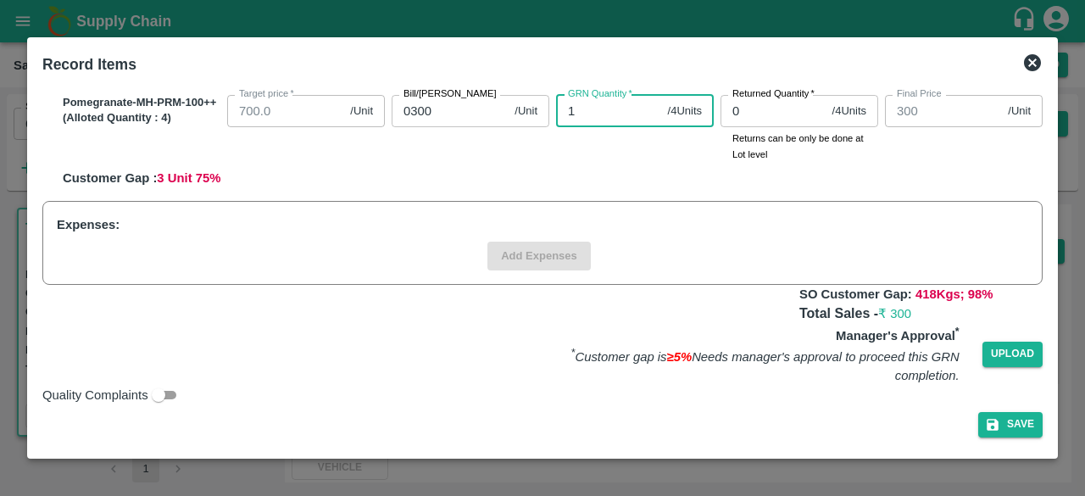
click at [575, 111] on input "1" at bounding box center [608, 111] width 105 height 32
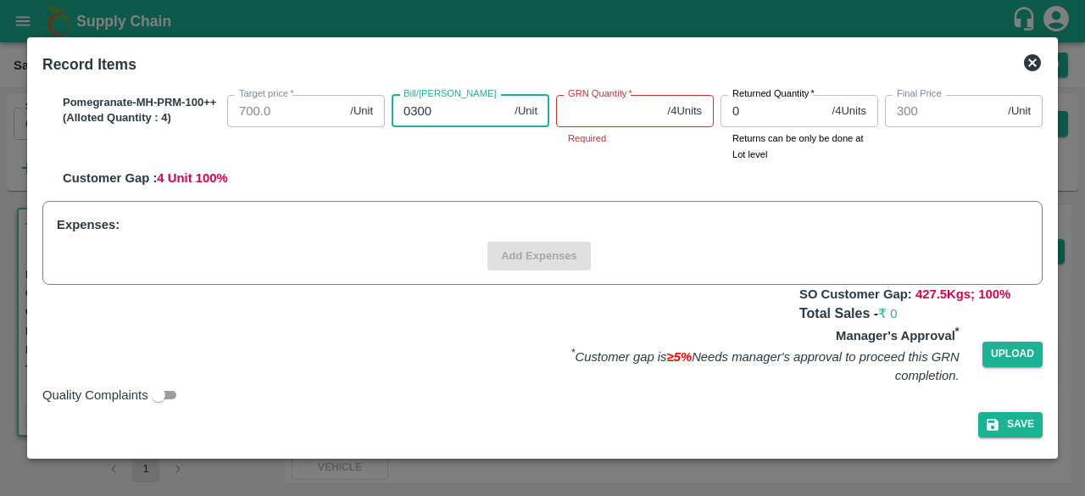
click at [416, 107] on input "0300" at bounding box center [450, 111] width 116 height 32
type input "000"
type input "0"
type input "000"
click at [1043, 86] on div "Record Items SOI Level GRN Lot Level GRN Pomegranate-MH-PRM-250-300 (Alloted Qu…" at bounding box center [542, 247] width 1031 height 421
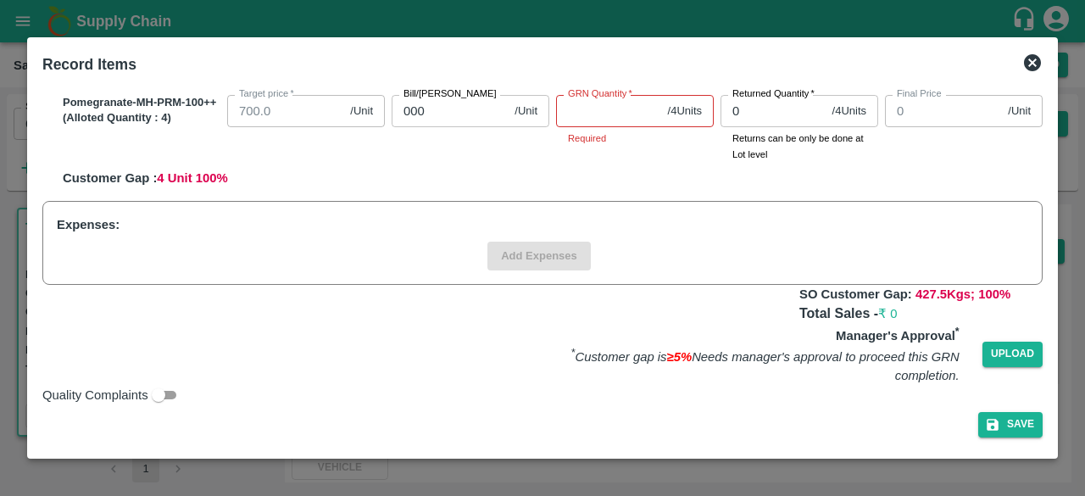
click at [1043, 86] on div "SOI Level GRN Lot Level GRN Pomegranate-MH-PRM-250-300 (Alloted Quantity : 1 ) …" at bounding box center [543, 266] width 1014 height 367
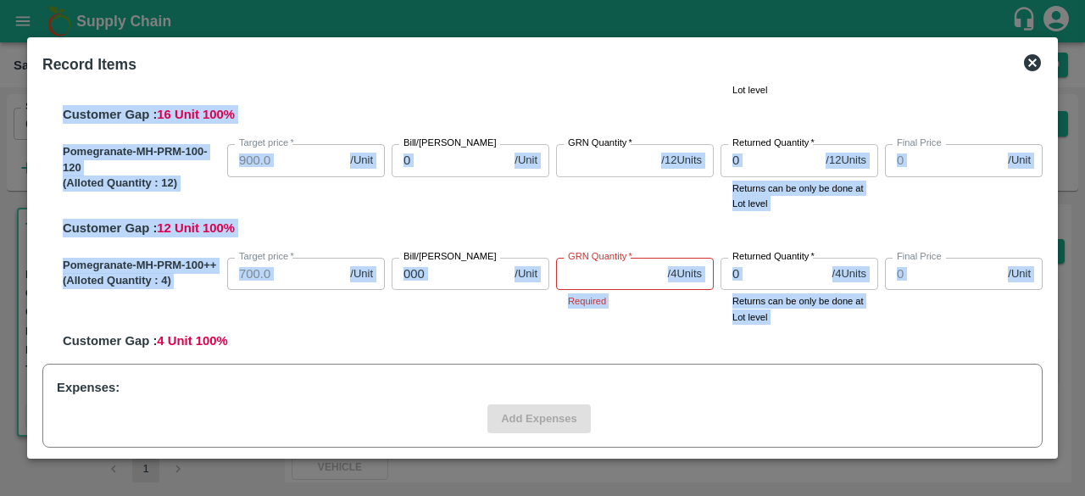
click at [1047, 88] on div "SOI Level GRN Lot Level GRN Pomegranate-MH-PRM-250-300 (Alloted Quantity : 1 ) …" at bounding box center [543, 266] width 1014 height 367
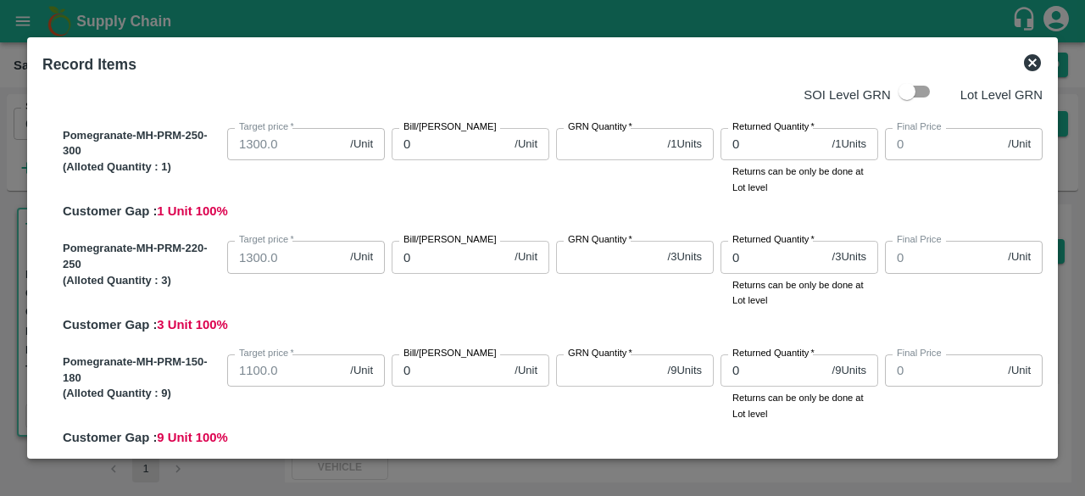
scroll to position [0, 0]
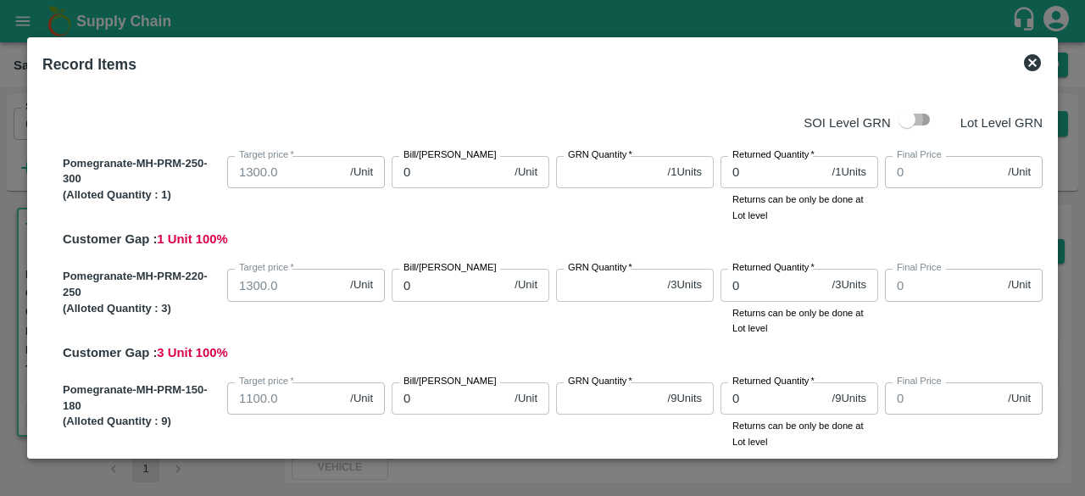
click at [915, 121] on input "checkbox" at bounding box center [907, 119] width 97 height 32
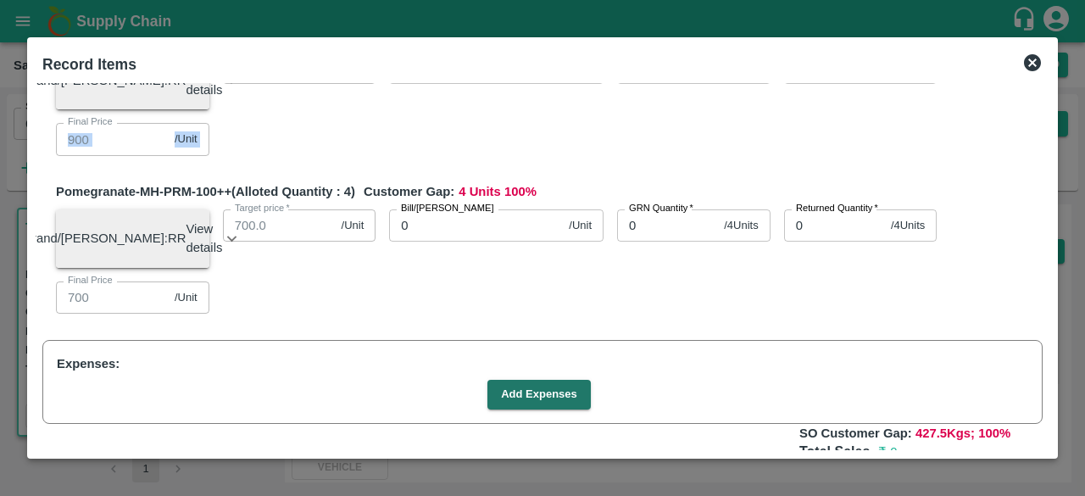
scroll to position [932, 0]
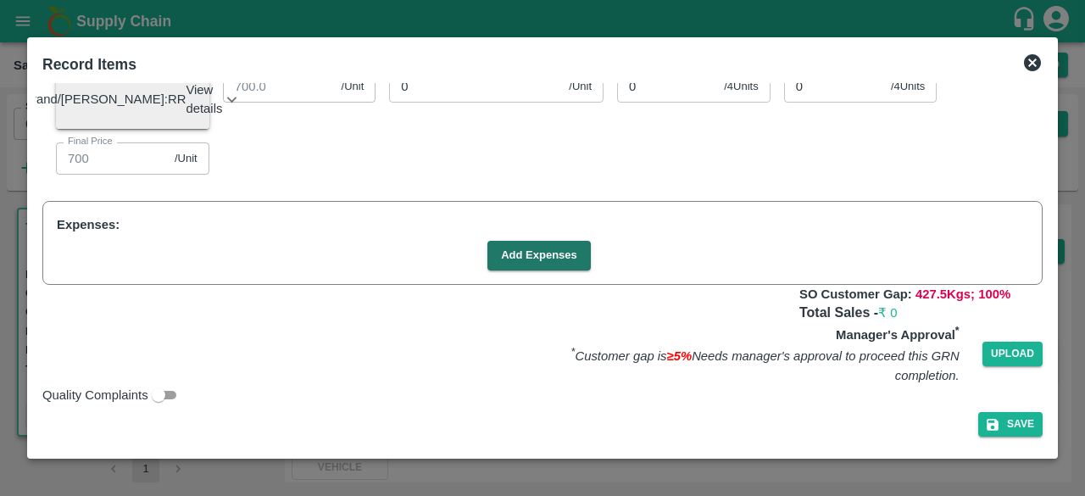
click at [708, 131] on div "Brand/Marka: RR View details Lot ID: 4510870 Age in days: 5 Average weight (kg/…" at bounding box center [542, 116] width 1000 height 118
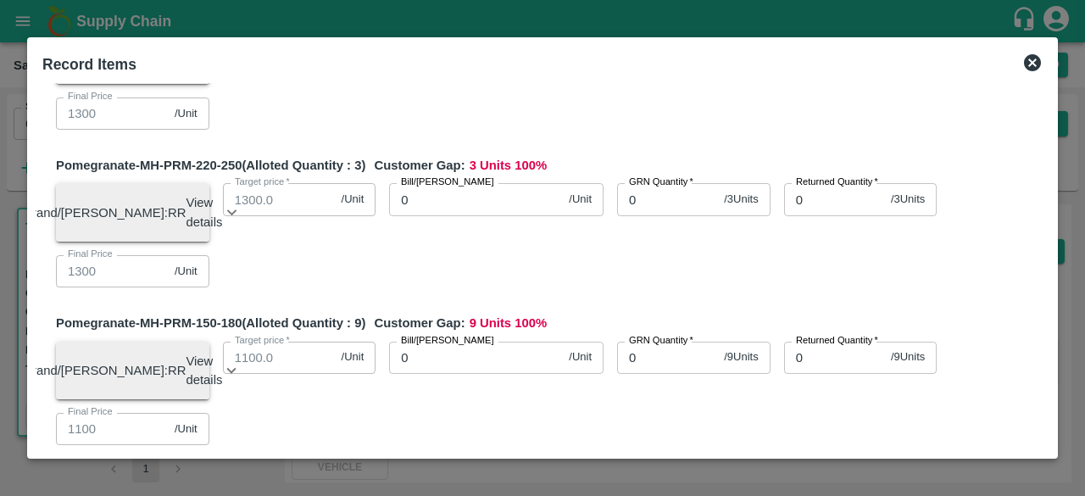
scroll to position [0, 0]
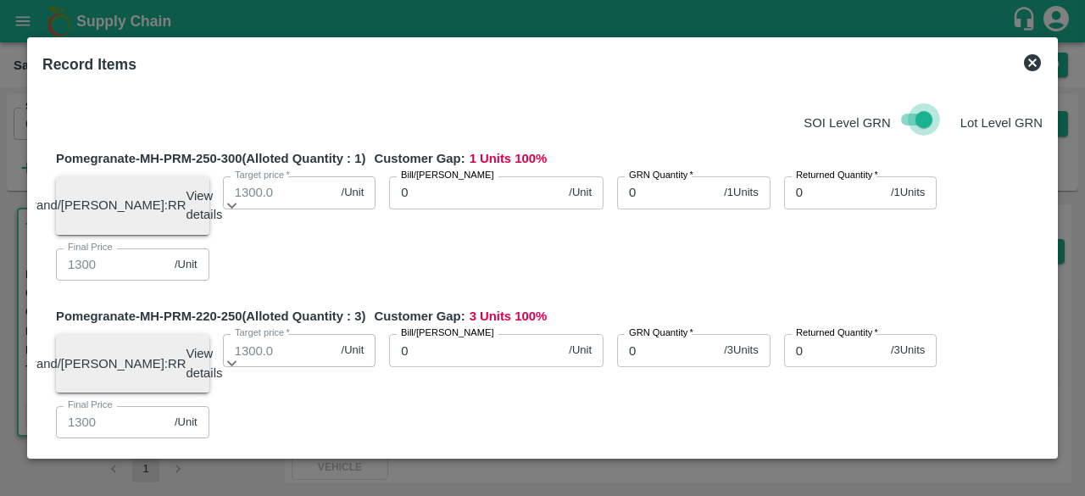
click at [918, 106] on input "checkbox" at bounding box center [924, 119] width 97 height 32
checkbox input "false"
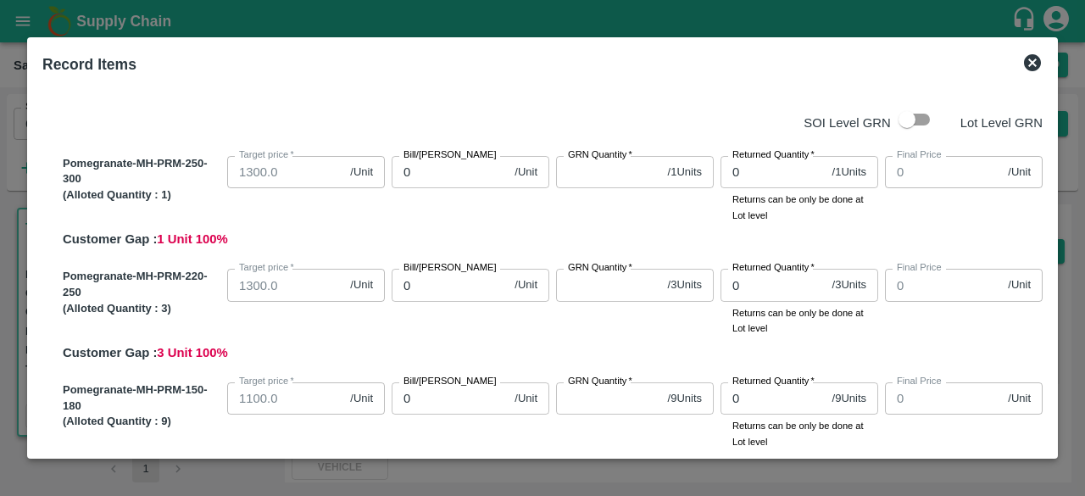
click at [768, 178] on input "0" at bounding box center [773, 172] width 105 height 32
type input "1"
type input "0"
click at [458, 171] on input "0" at bounding box center [450, 172] width 116 height 32
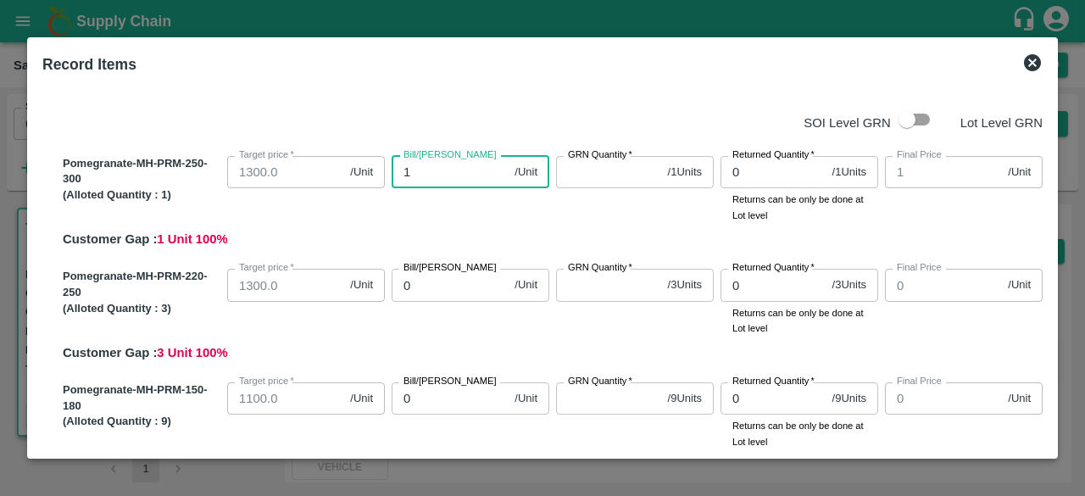
type input "13"
type input "130"
type input "1300"
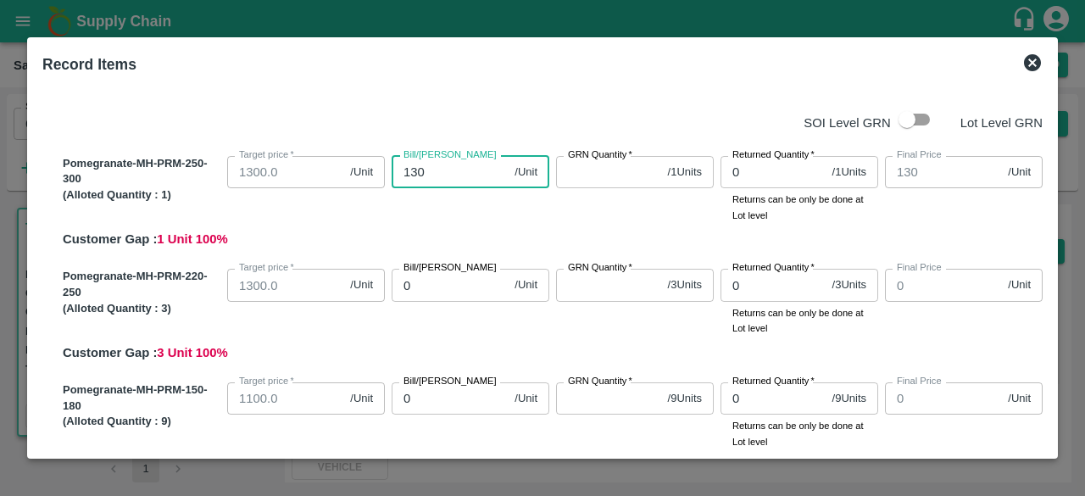
type input "1300"
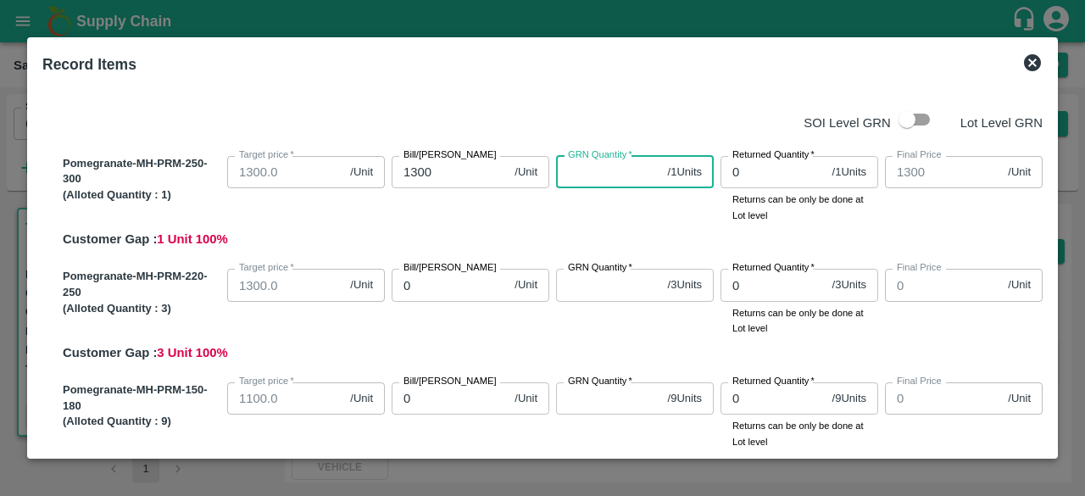
click at [593, 179] on input "GRN Quantity   *" at bounding box center [608, 172] width 105 height 32
type input "1"
click at [765, 174] on input "0" at bounding box center [773, 172] width 105 height 32
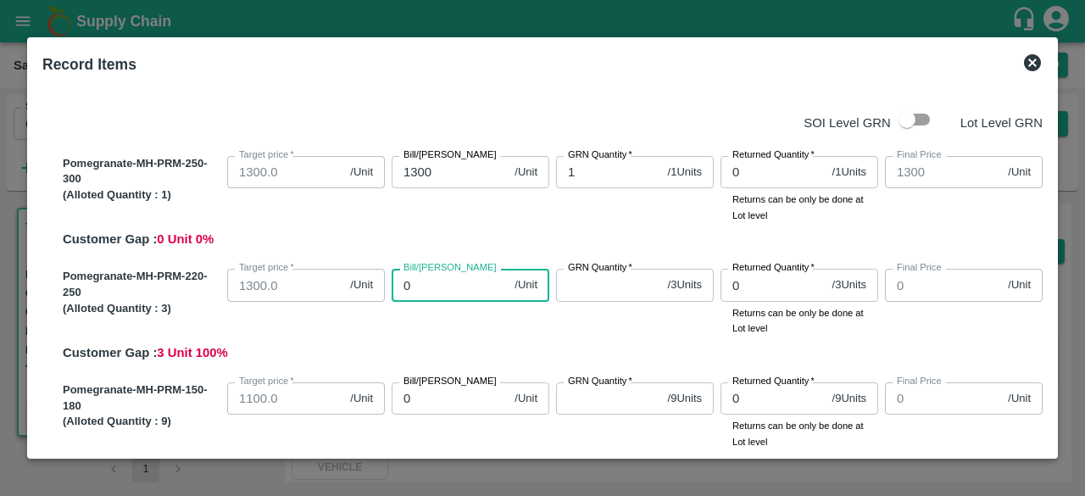
click at [436, 294] on input "0" at bounding box center [450, 285] width 116 height 32
type input "13"
type input "130"
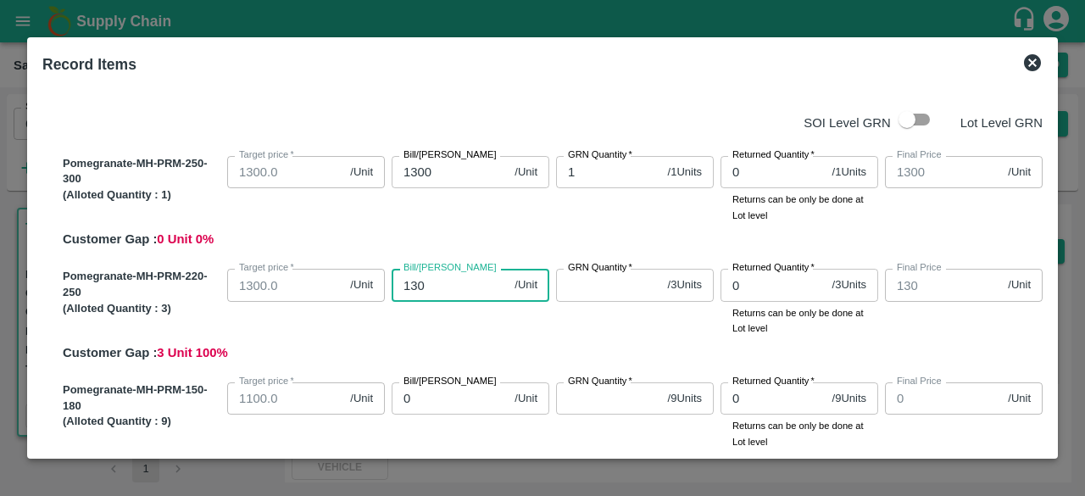
type input "1300"
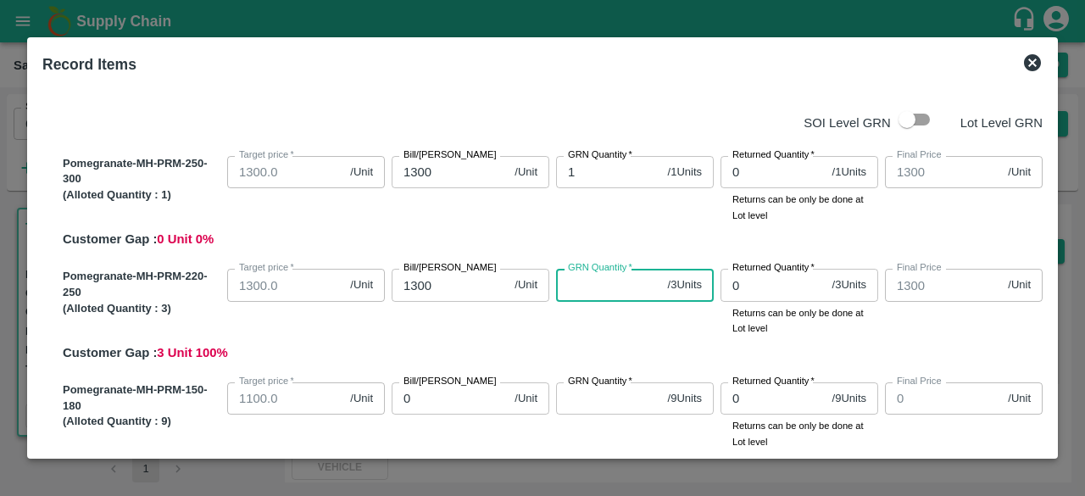
click at [585, 281] on input "GRN Quantity   *" at bounding box center [608, 285] width 105 height 32
type input "3"
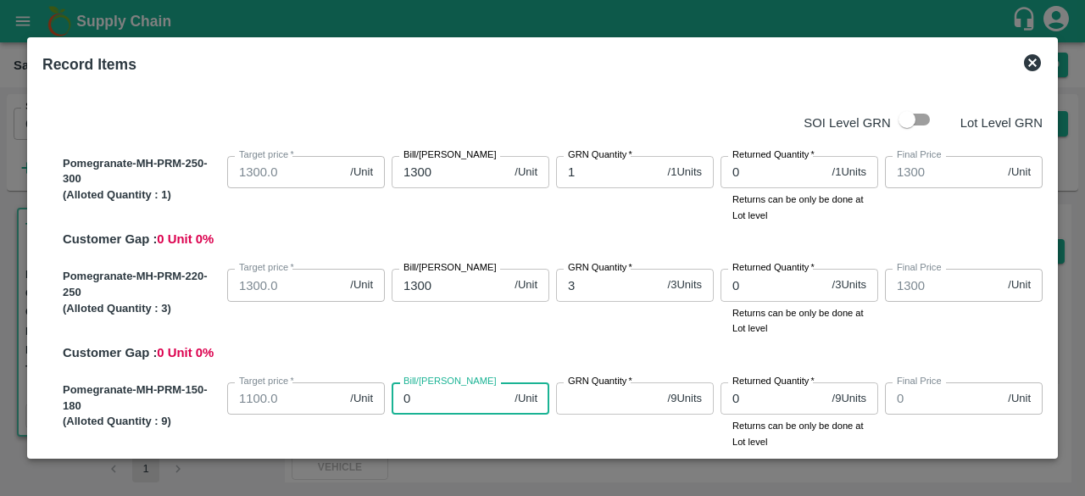
click at [453, 398] on input "0" at bounding box center [450, 398] width 116 height 32
type input "10"
type input "100"
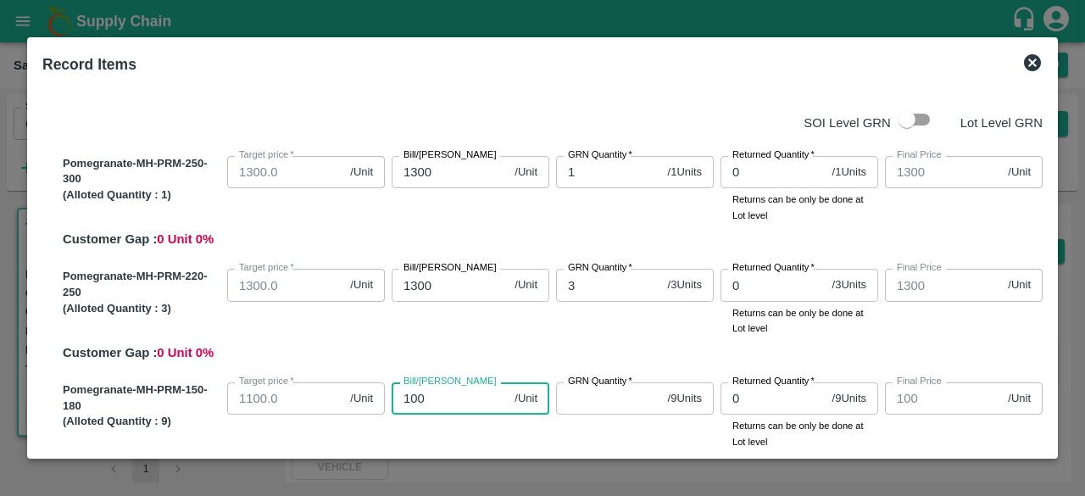
type input "1000"
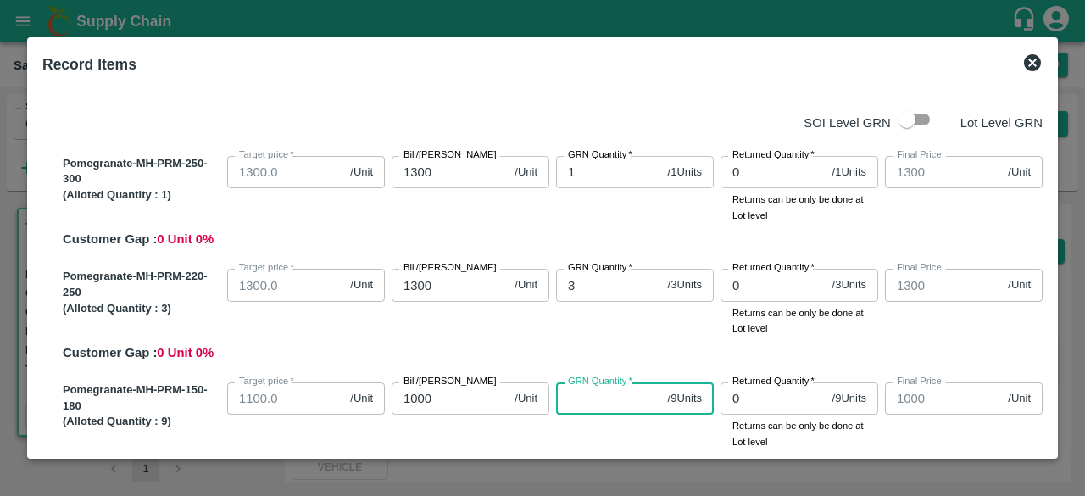
click at [574, 398] on input "GRN Quantity   *" at bounding box center [608, 398] width 105 height 32
type input "9"
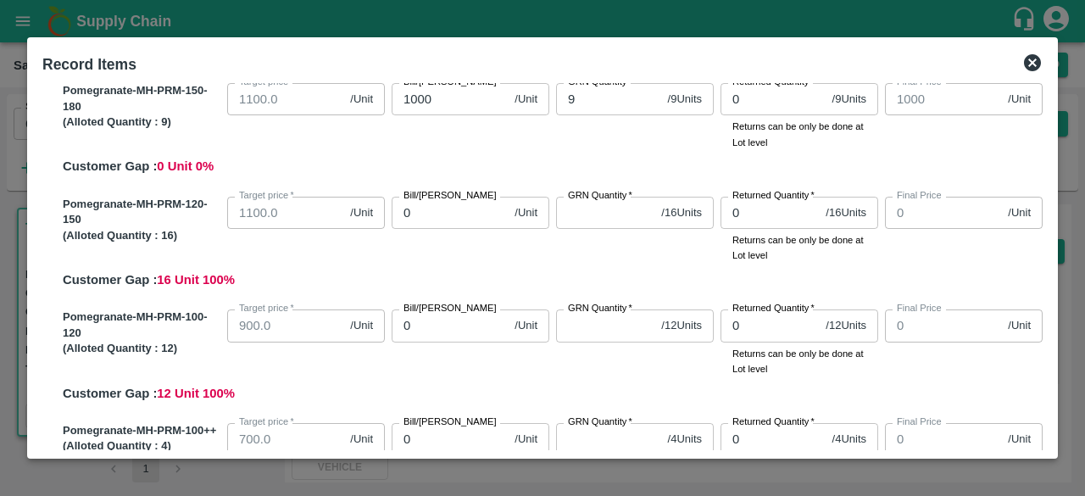
scroll to position [302, 0]
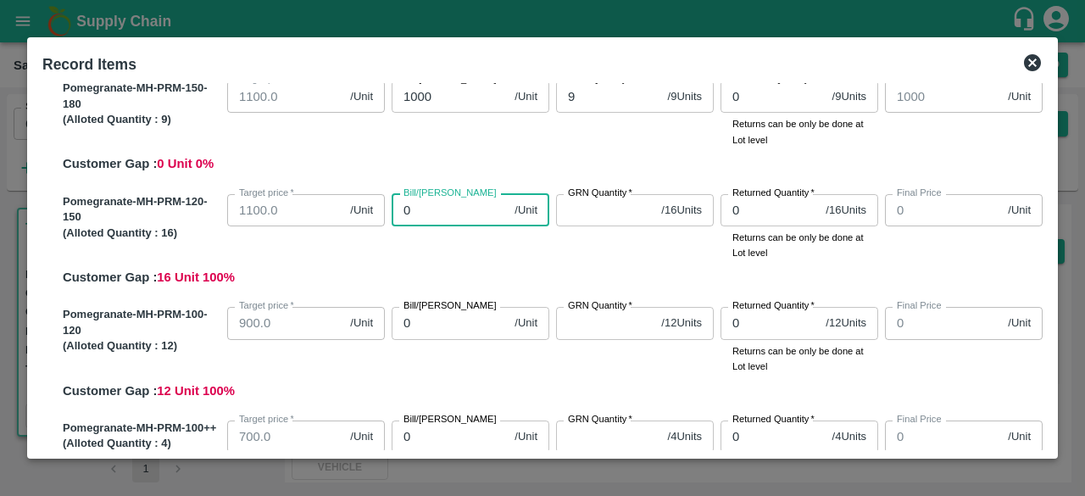
click at [436, 216] on input "0" at bounding box center [450, 210] width 116 height 32
click at [430, 208] on input "0" at bounding box center [450, 210] width 116 height 32
click at [423, 205] on input "0" at bounding box center [450, 210] width 116 height 32
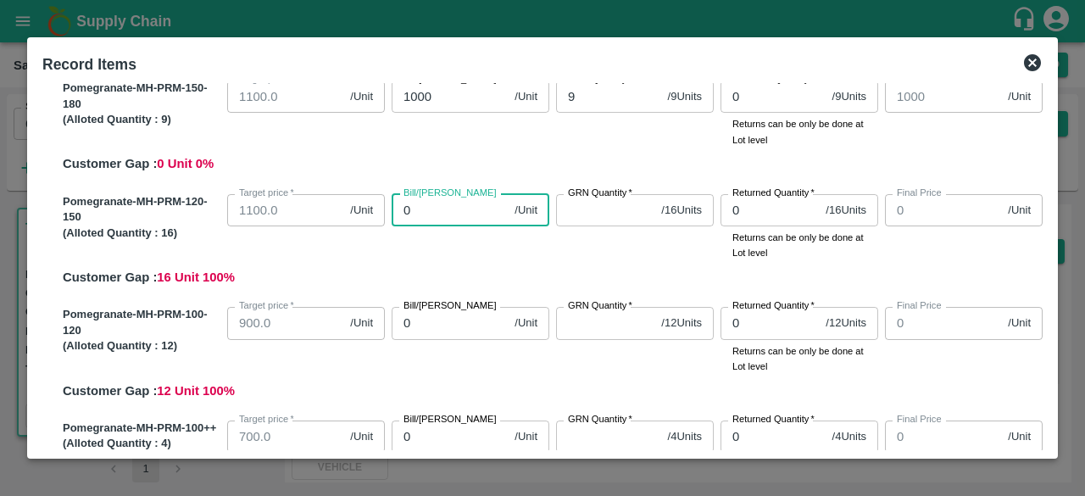
click at [423, 205] on input "0" at bounding box center [450, 210] width 116 height 32
type input "90"
type input "900"
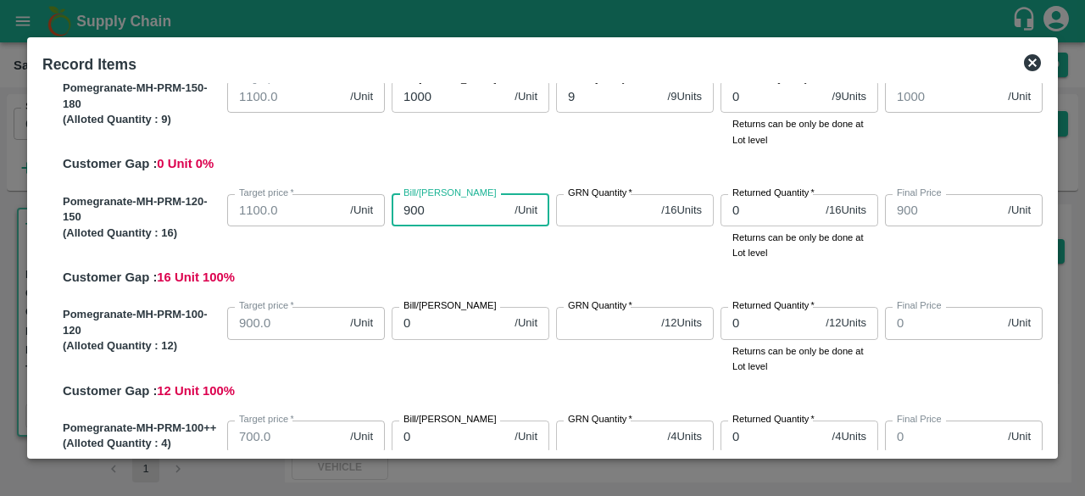
type input "900"
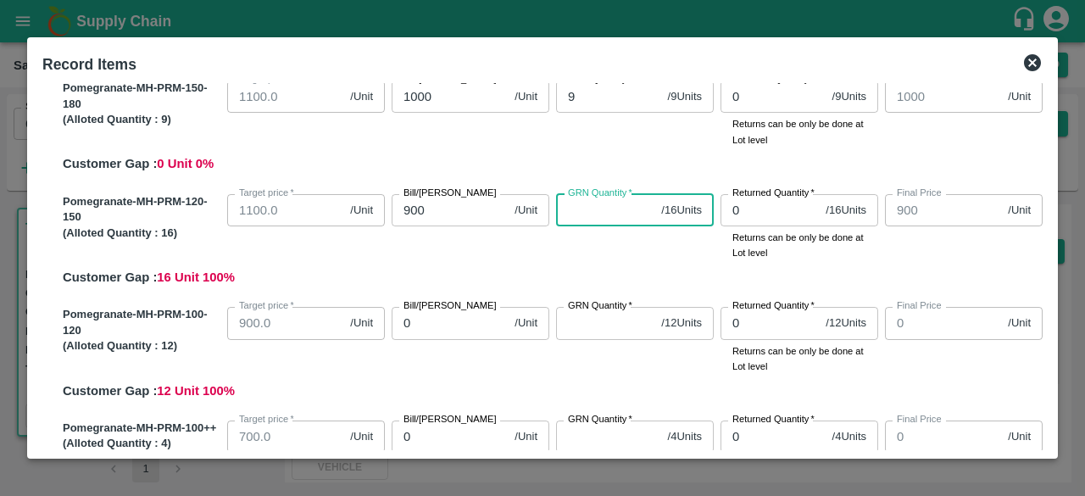
click at [595, 213] on input "GRN Quantity   *" at bounding box center [605, 210] width 98 height 32
type input "16"
click at [428, 325] on input "0" at bounding box center [450, 323] width 116 height 32
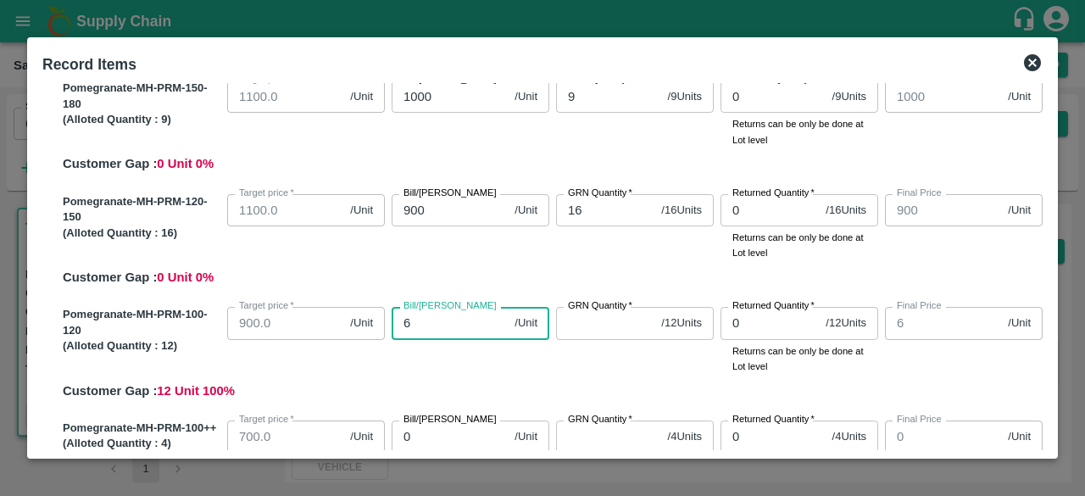
type input "60"
type input "600"
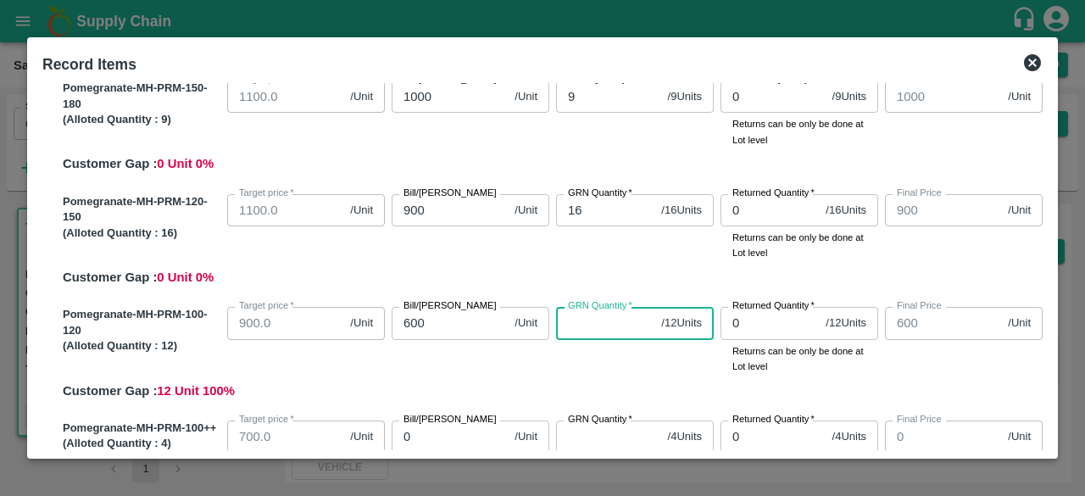
click at [586, 320] on input "GRN Quantity   *" at bounding box center [605, 323] width 98 height 32
type input "12"
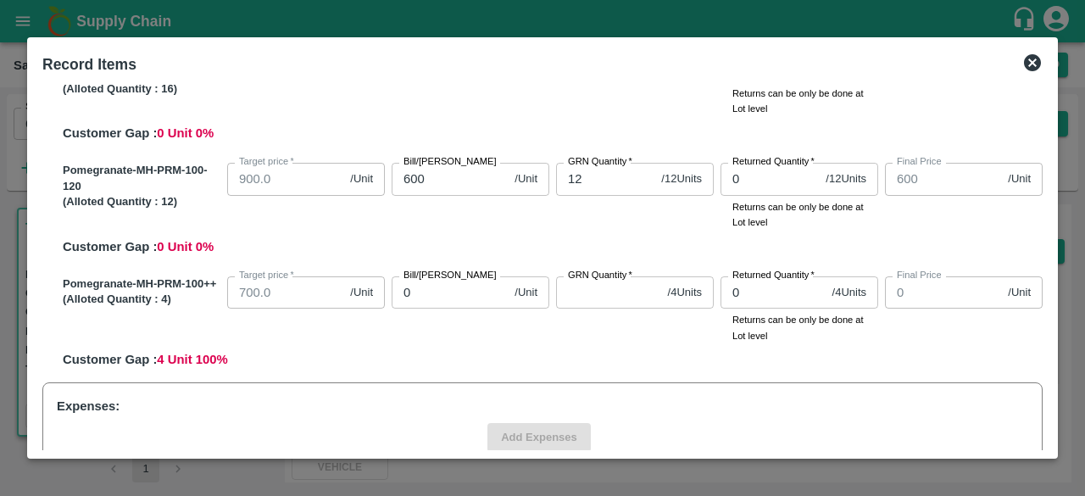
scroll to position [449, 0]
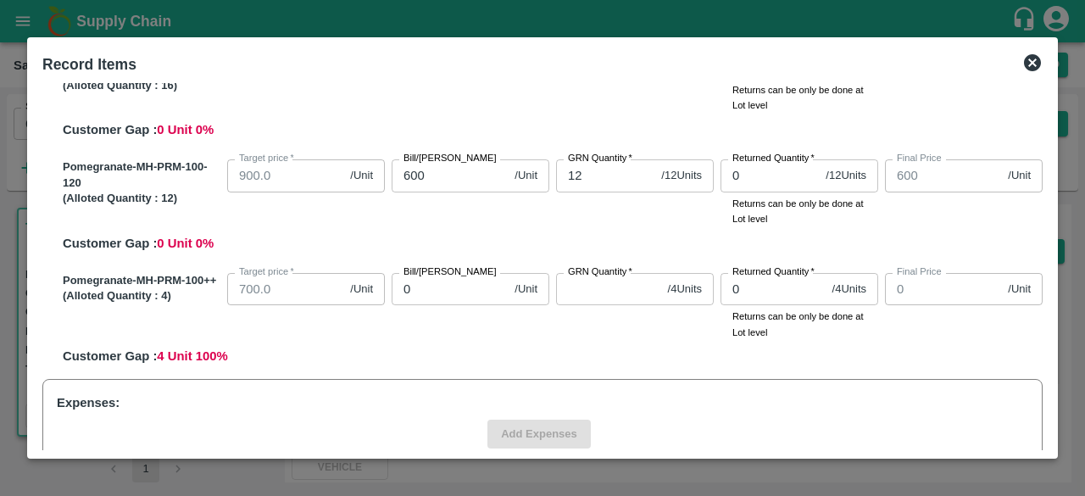
click at [418, 287] on input "0" at bounding box center [450, 289] width 116 height 32
type input "50"
type input "500"
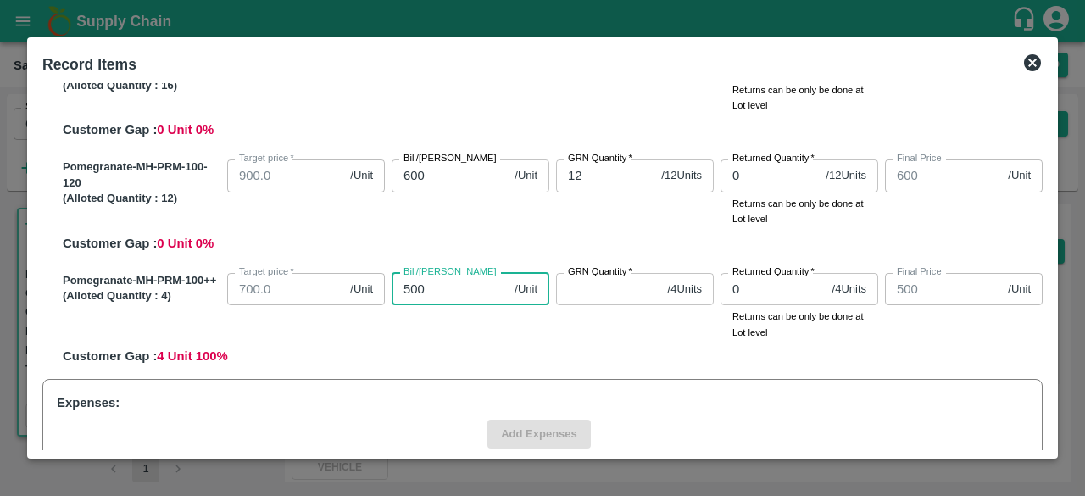
type input "500"
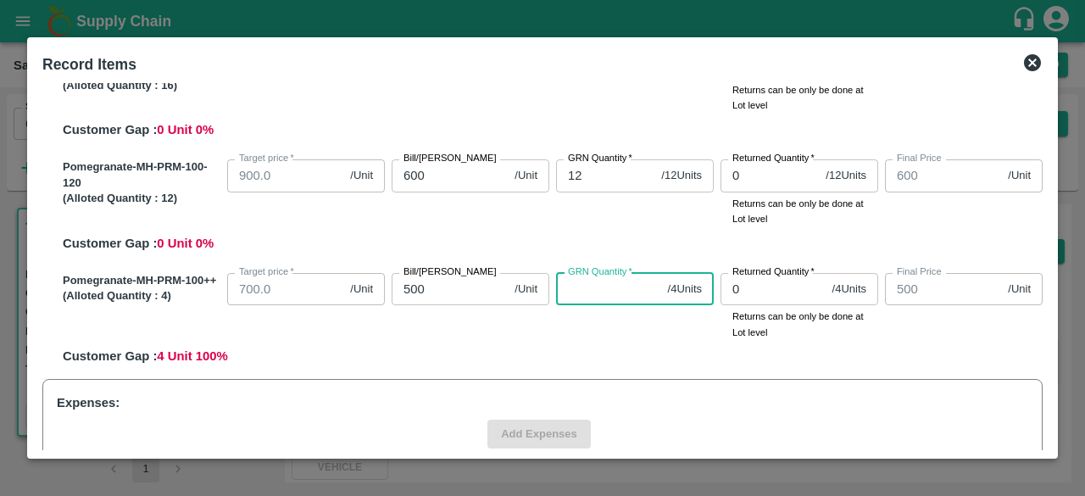
click at [590, 293] on input "GRN Quantity   *" at bounding box center [608, 289] width 105 height 32
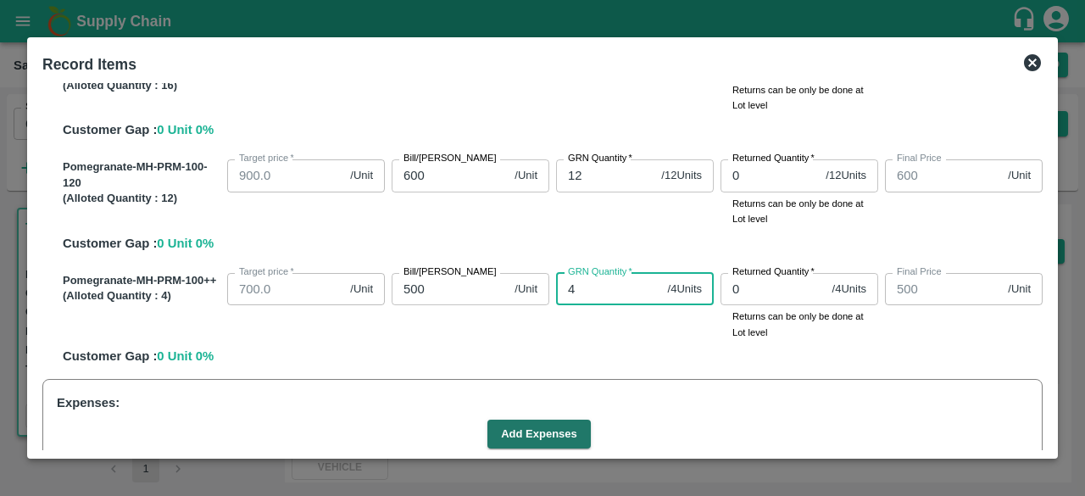
type input "4"
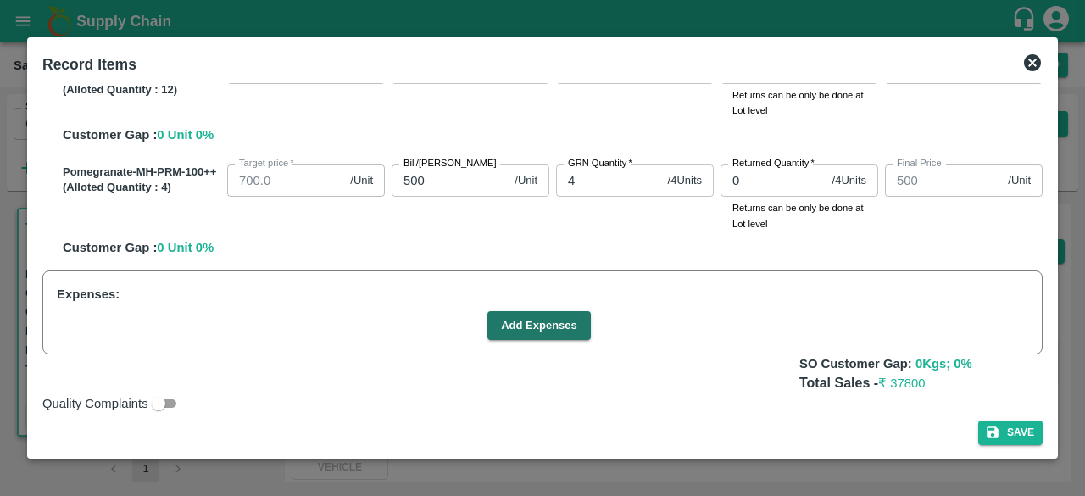
scroll to position [565, 0]
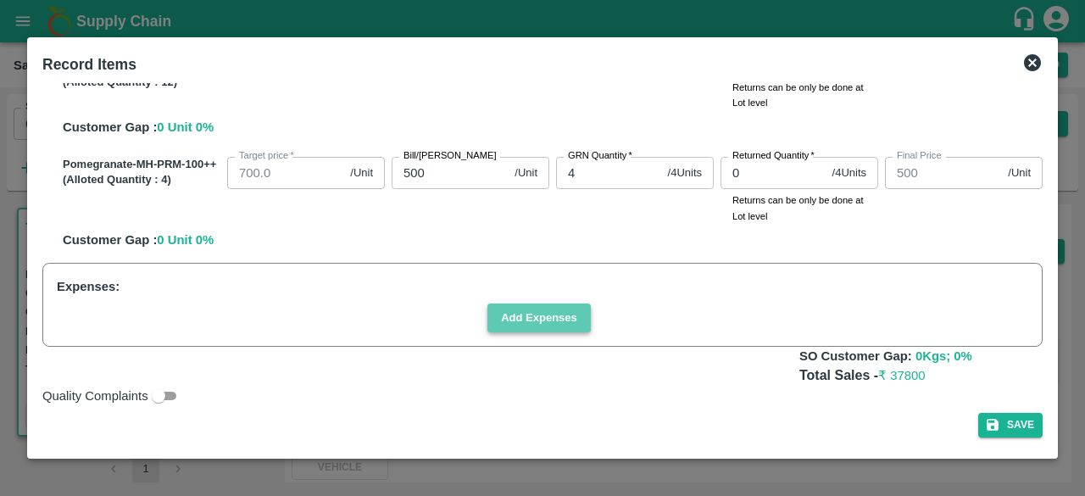
click at [520, 316] on button "Add Expenses" at bounding box center [538, 318] width 103 height 30
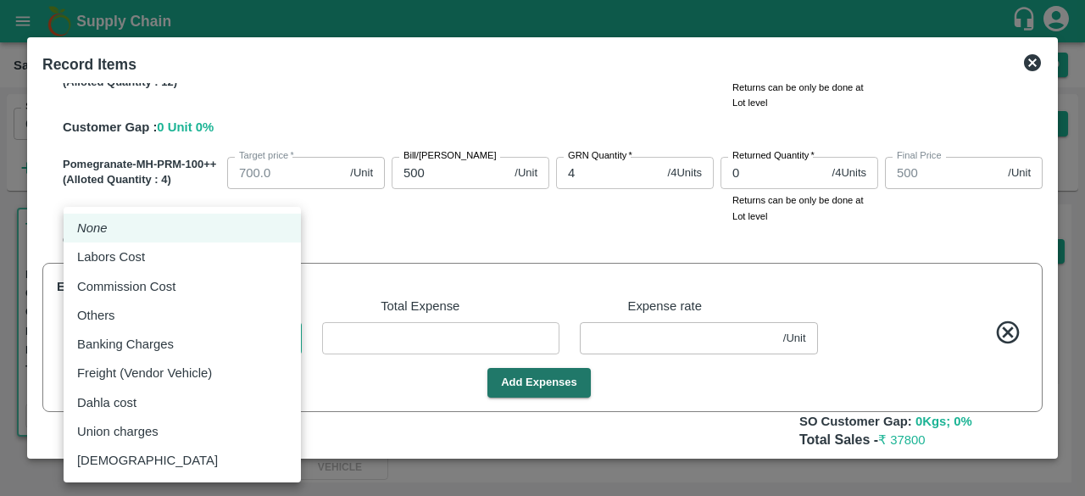
click at [282, 336] on body "Supply Chain Sales Orders Direct Customer Add SO ID 602358 SO ID Start Date Sta…" at bounding box center [542, 248] width 1085 height 496
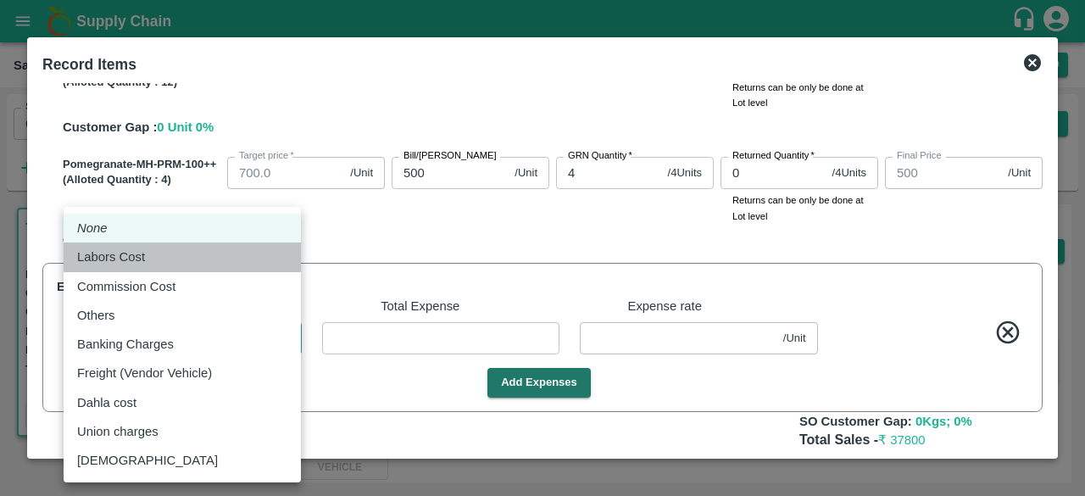
click at [248, 263] on div "Labors Cost" at bounding box center [182, 257] width 210 height 19
type input "Labors Cost"
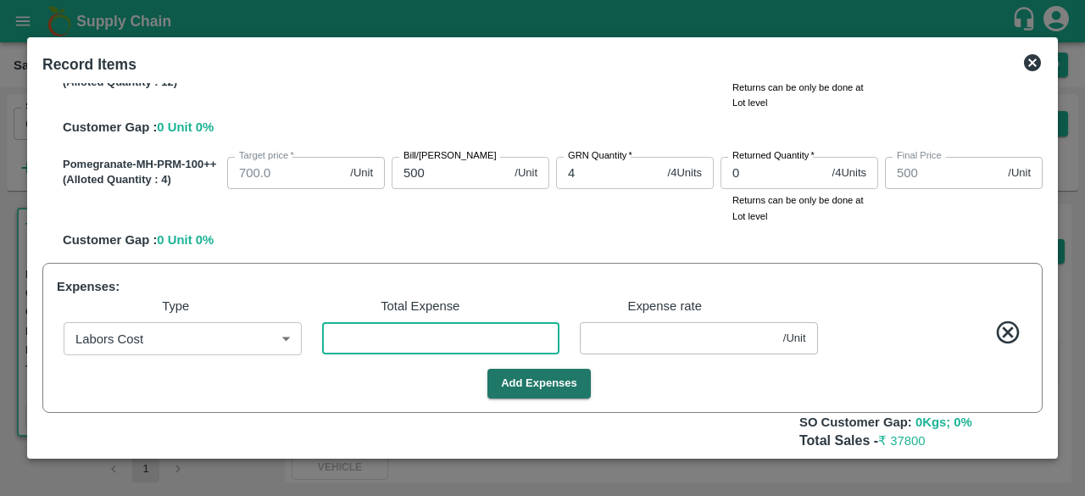
click at [382, 341] on input "number" at bounding box center [441, 338] width 238 height 32
type input "1"
type input "1299.9778"
type input "999.9778"
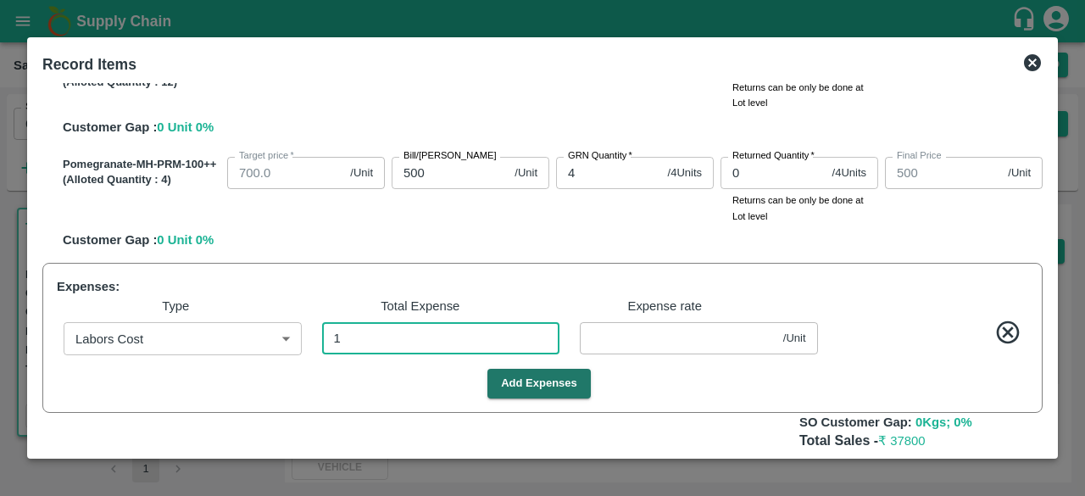
type input "899.9778"
type input "599.9778"
type input "499.9778"
type input "0.02222"
type input "13"
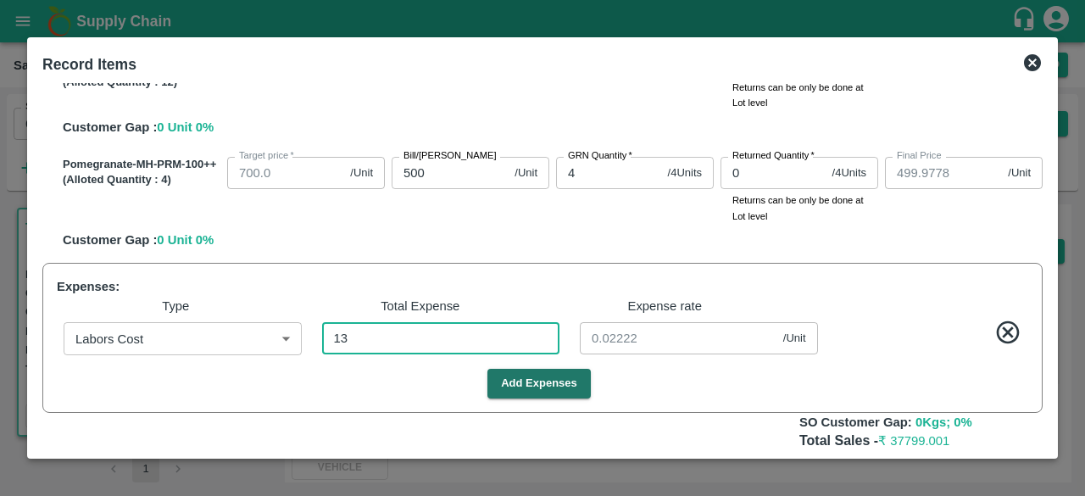
type input "1299.7111"
type input "999.7111"
type input "899.7111"
type input "599.7111"
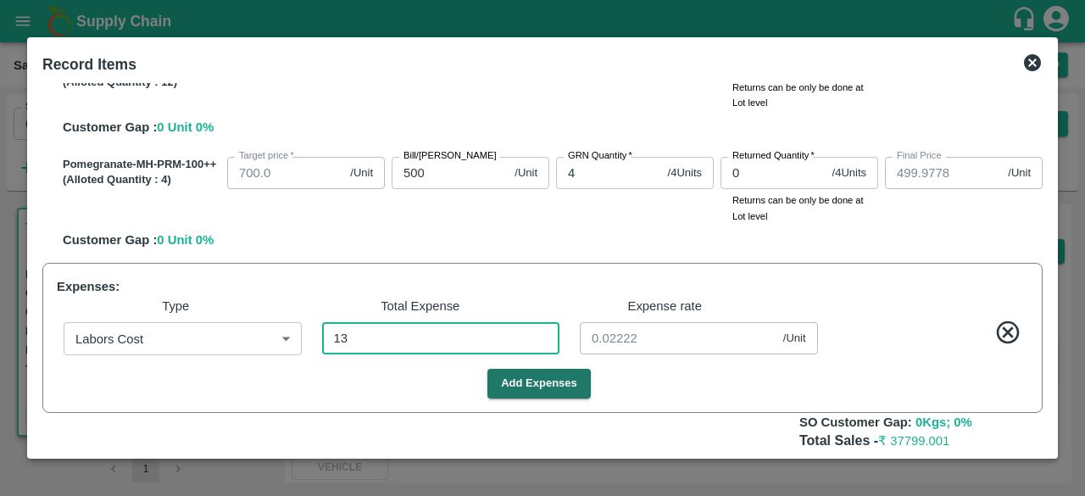
type input "499.7111"
type input "0.28889"
type input "135"
type input "1297"
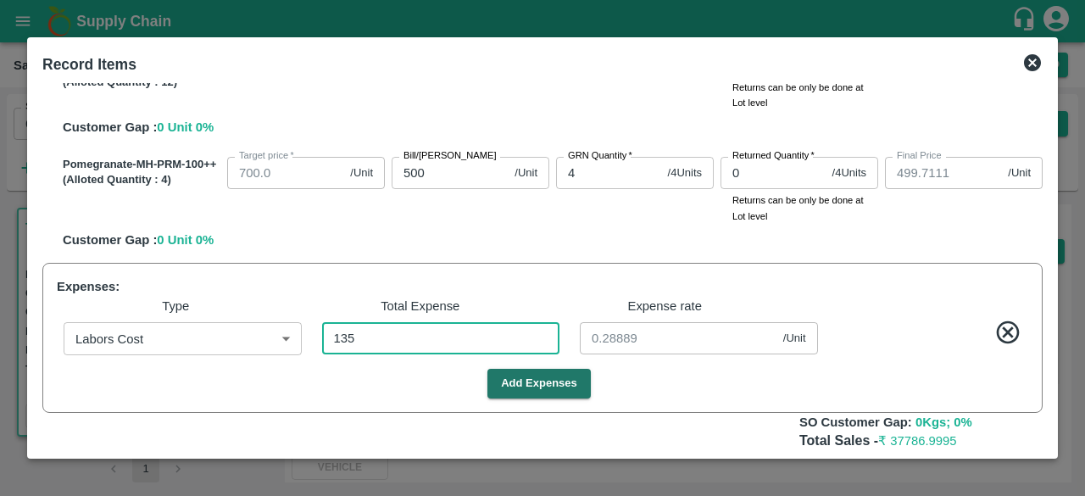
type input "997"
type input "897"
type input "597"
type input "497"
type input "3"
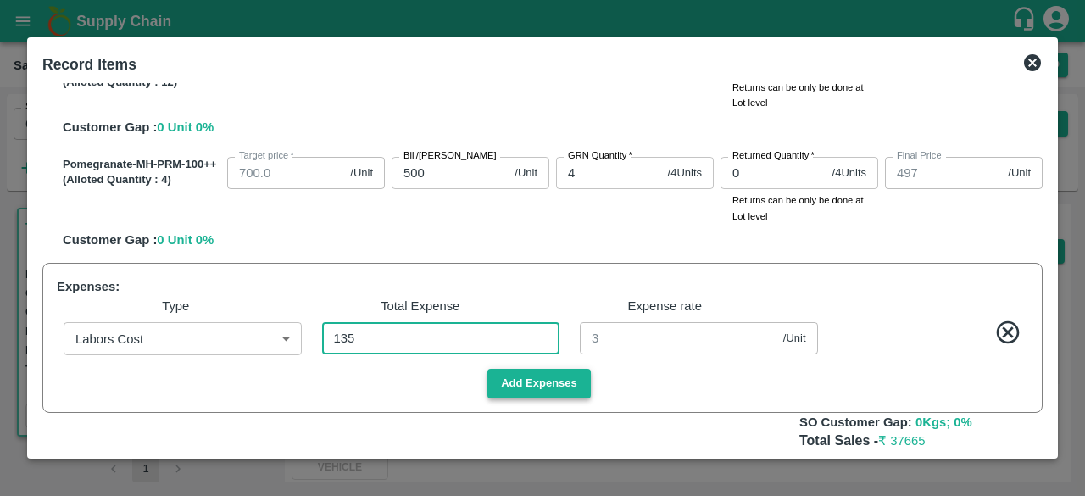
type input "135"
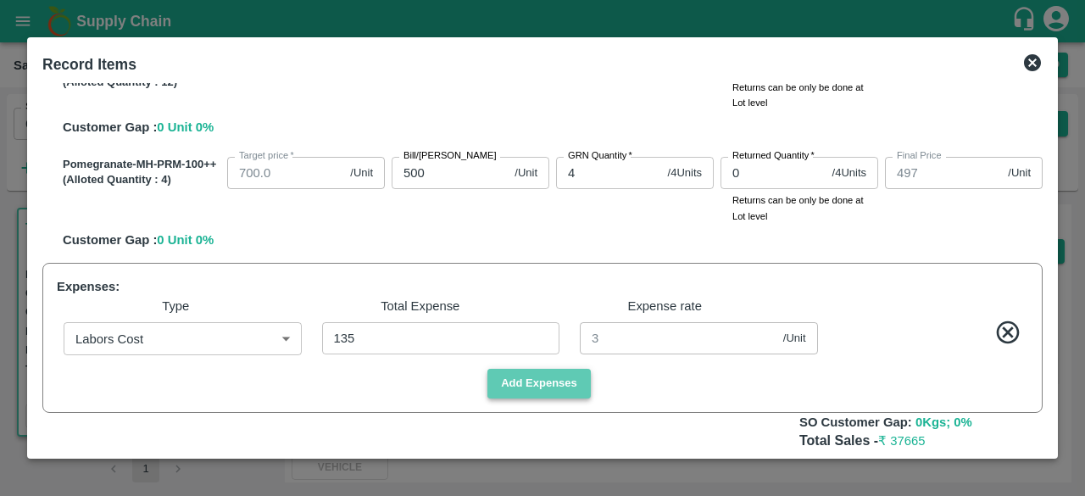
click at [550, 391] on button "Add Expenses" at bounding box center [538, 384] width 103 height 30
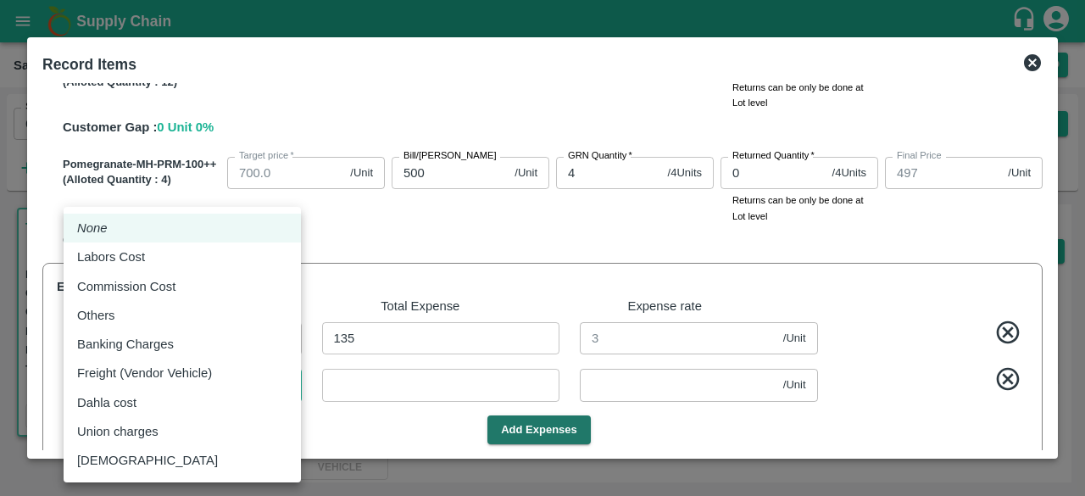
click at [271, 381] on body "Supply Chain Sales Orders Direct Customer Add SO ID 602358 SO ID Start Date Sta…" at bounding box center [542, 248] width 1085 height 496
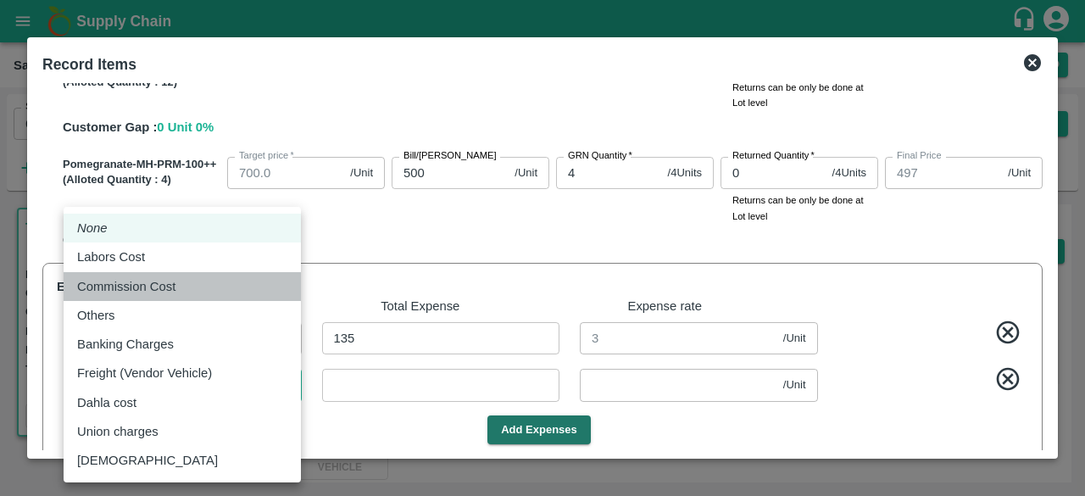
click at [228, 286] on div "Commission Cost" at bounding box center [182, 286] width 210 height 19
type input "Commission Cost"
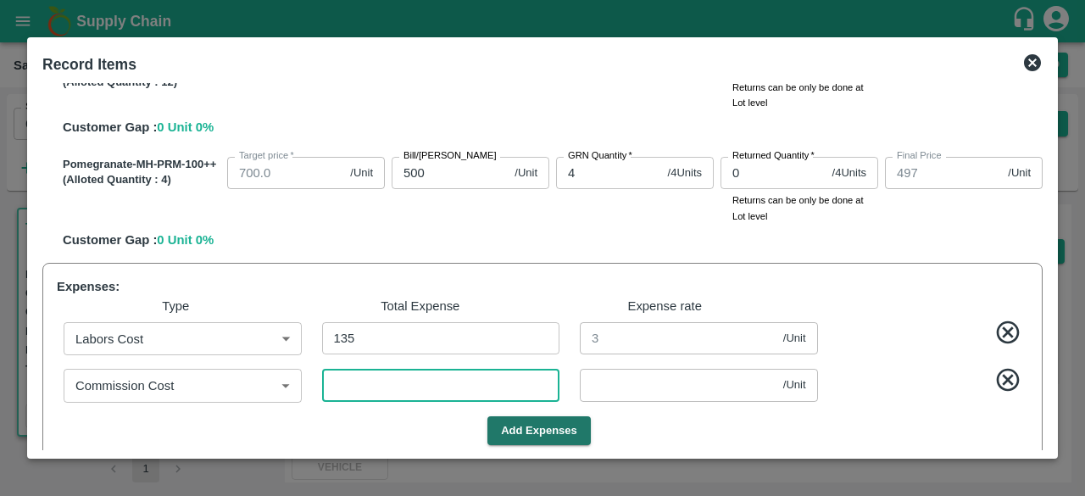
click at [360, 383] on input "number" at bounding box center [441, 385] width 238 height 32
type input "1"
type input "1296.9778"
type input "996.9778"
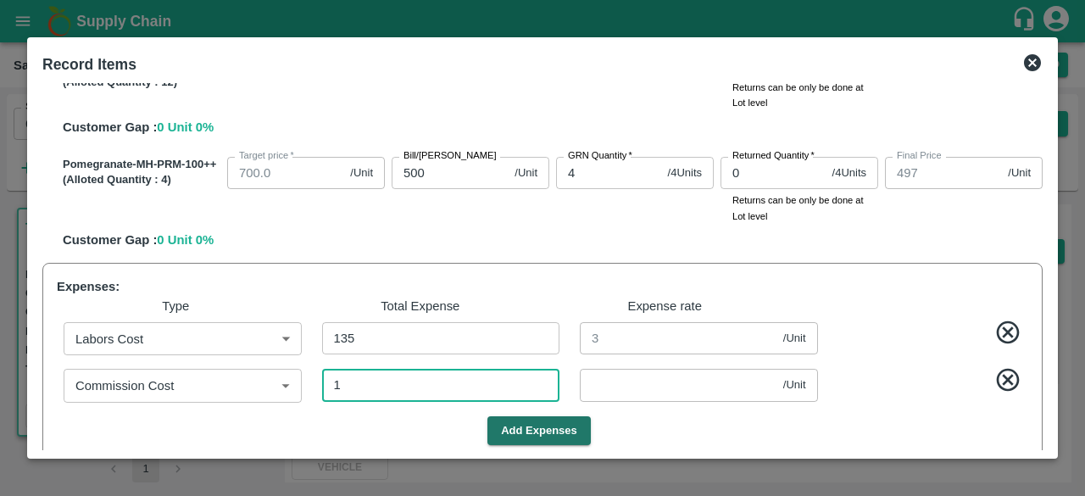
type input "896.9778"
type input "596.9778"
type input "496.9778"
type input "0.02222"
type input "15"
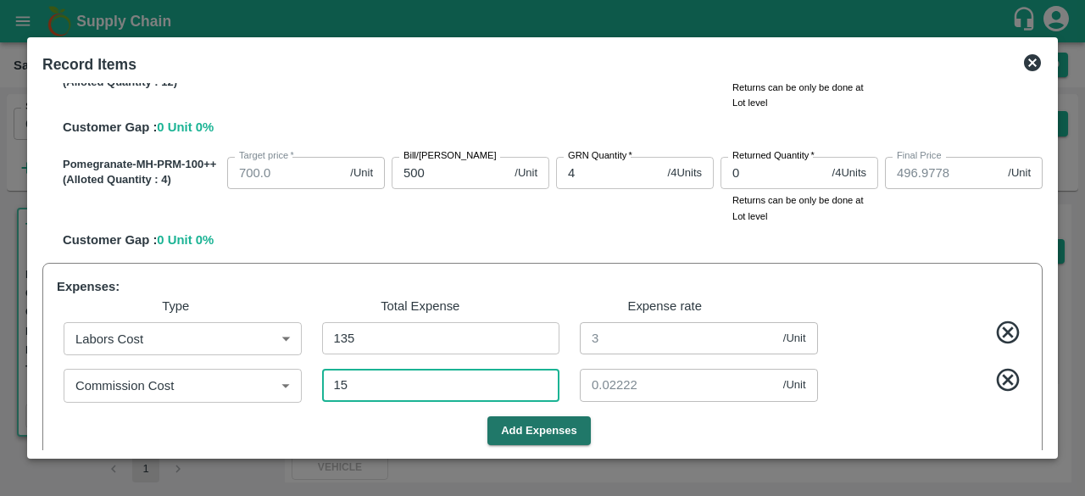
type input "1296.6667"
type input "996.6667"
type input "896.6667"
type input "596.6667"
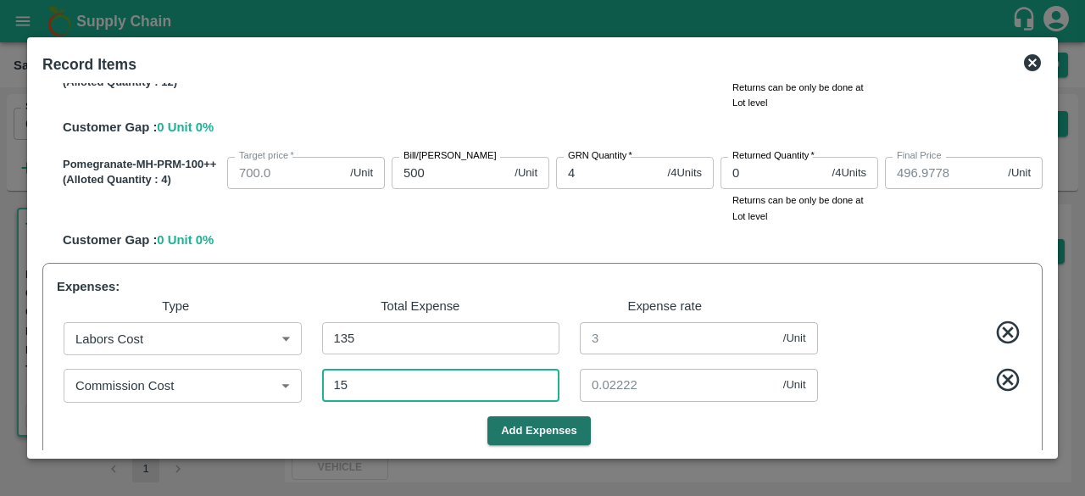
type input "496.6667"
type input "0.33333"
type input "157"
type input "1293.5111"
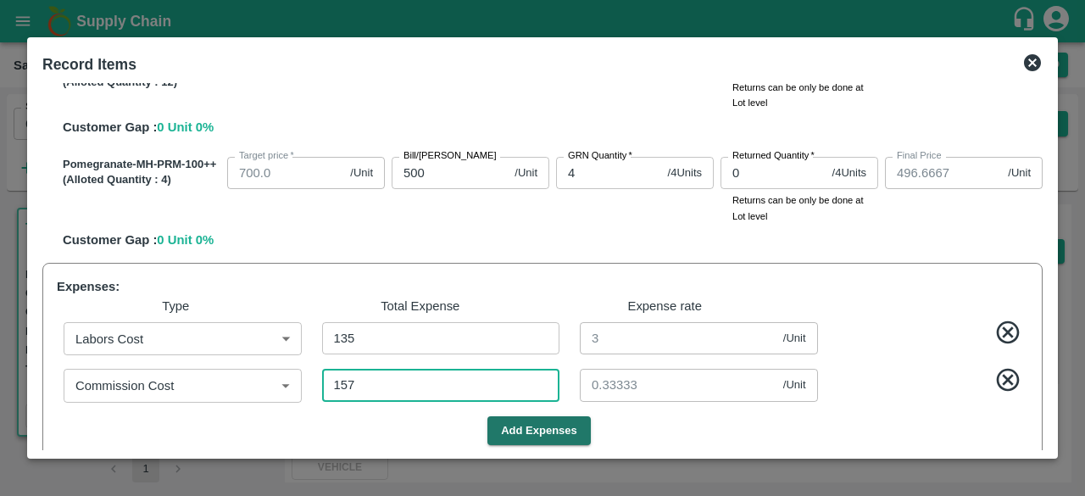
type input "993.5111"
type input "893.5111"
type input "593.5111"
type input "493.5111"
type input "3.48889"
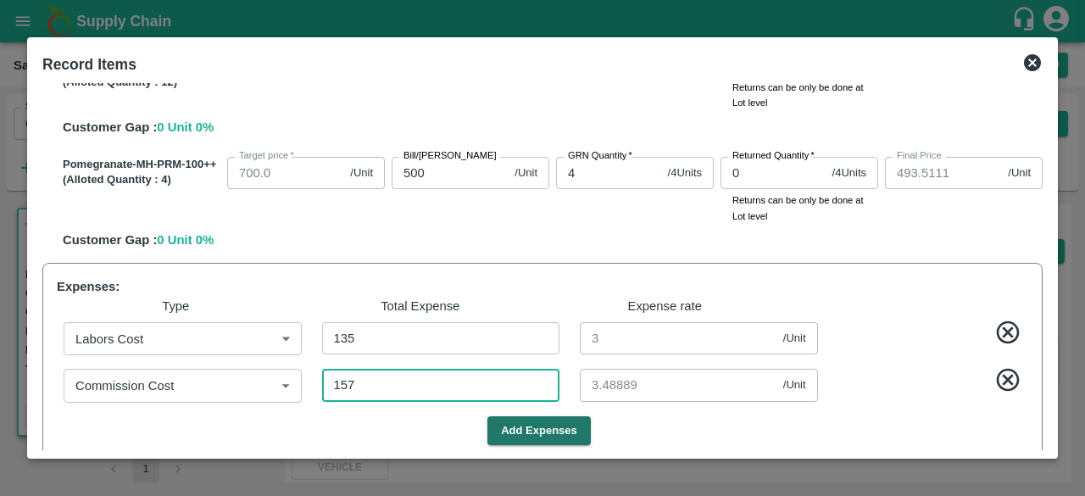
type input "1576"
type input "1261.9778"
type input "961.9778"
type input "861.9778"
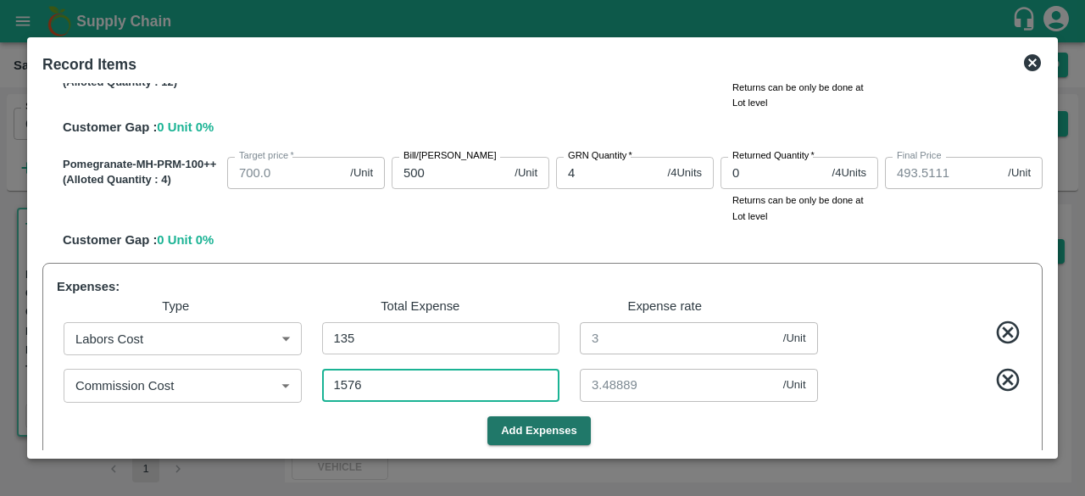
type input "561.9778"
type input "461.9778"
type input "35.02222"
type input "1576"
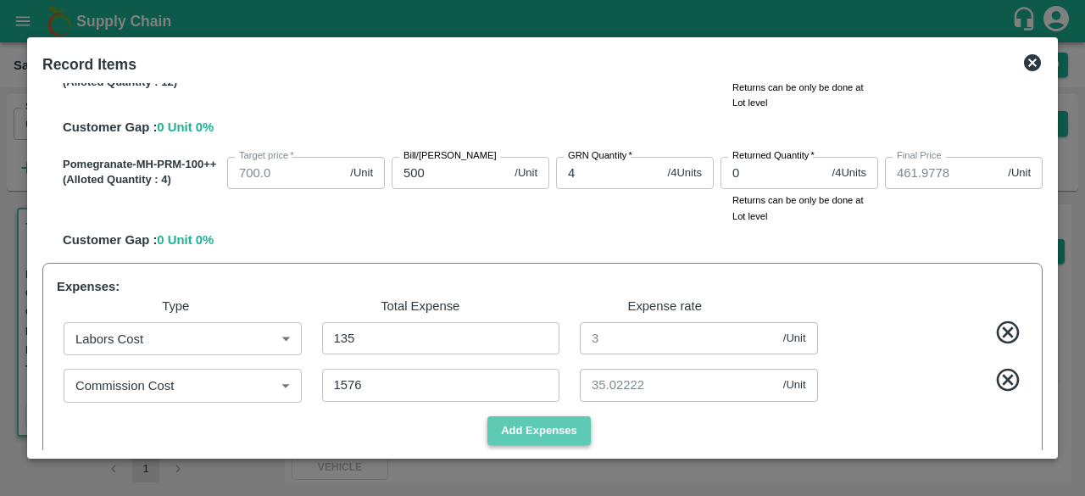
click at [544, 428] on button "Add Expenses" at bounding box center [538, 431] width 103 height 30
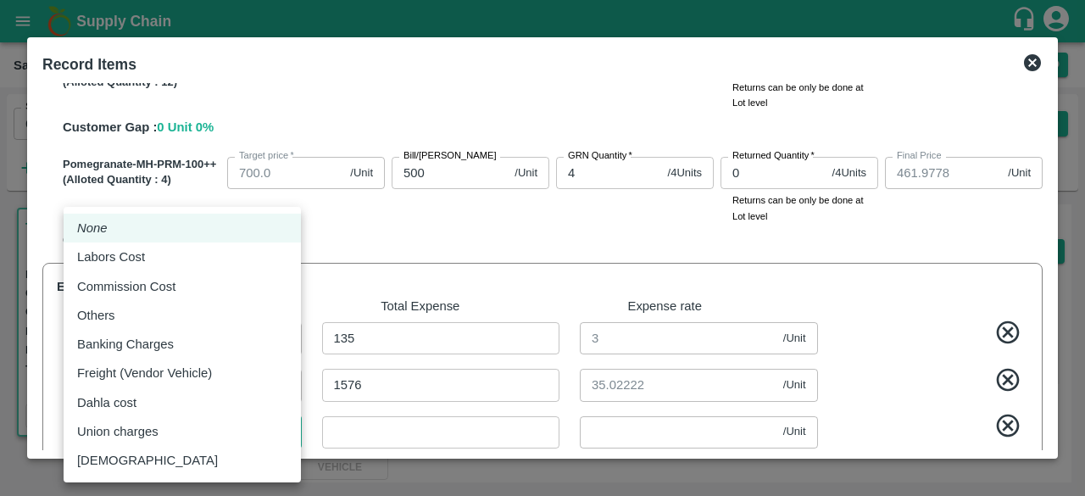
click at [281, 430] on body "Supply Chain Sales Orders Direct Customer Add SO ID 602358 SO ID Start Date Sta…" at bounding box center [542, 248] width 1085 height 496
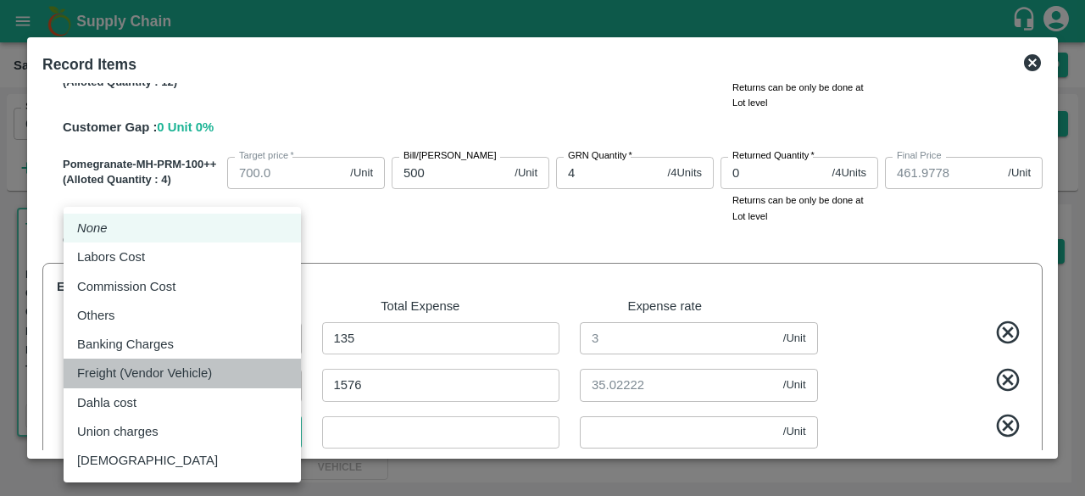
click at [237, 372] on div "Freight (Vendor Vehicle)" at bounding box center [182, 373] width 210 height 19
type input "Freight (Vendor Vehicle)"
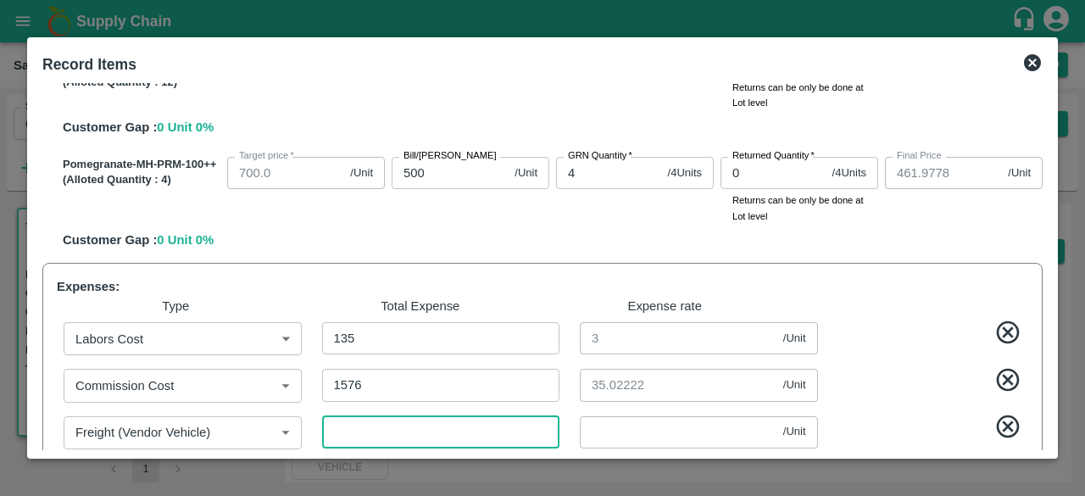
click at [387, 426] on input "number" at bounding box center [441, 432] width 238 height 32
type input "2"
type input "1261.9333"
type input "961.9333"
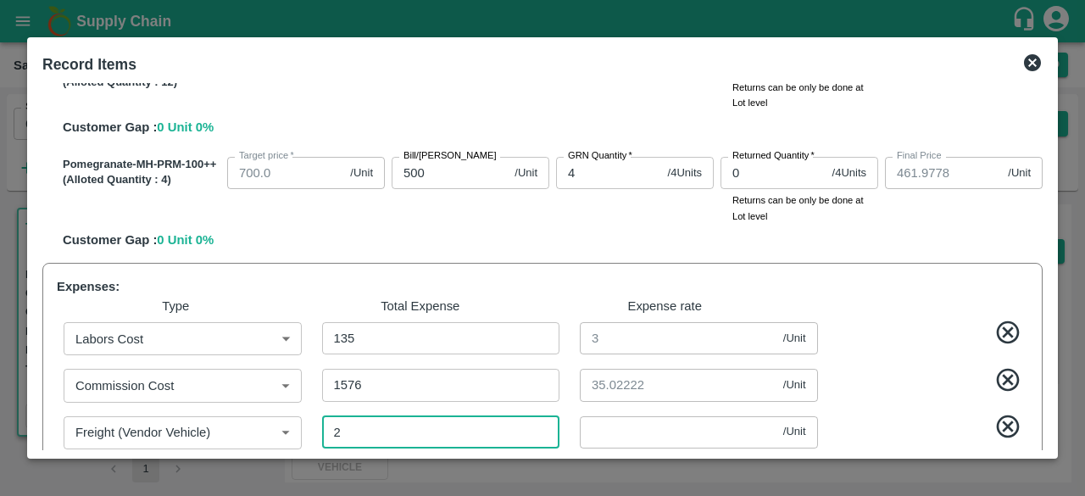
type input "861.9333"
type input "561.9333"
type input "461.9333"
type input "0.04444"
type input "27"
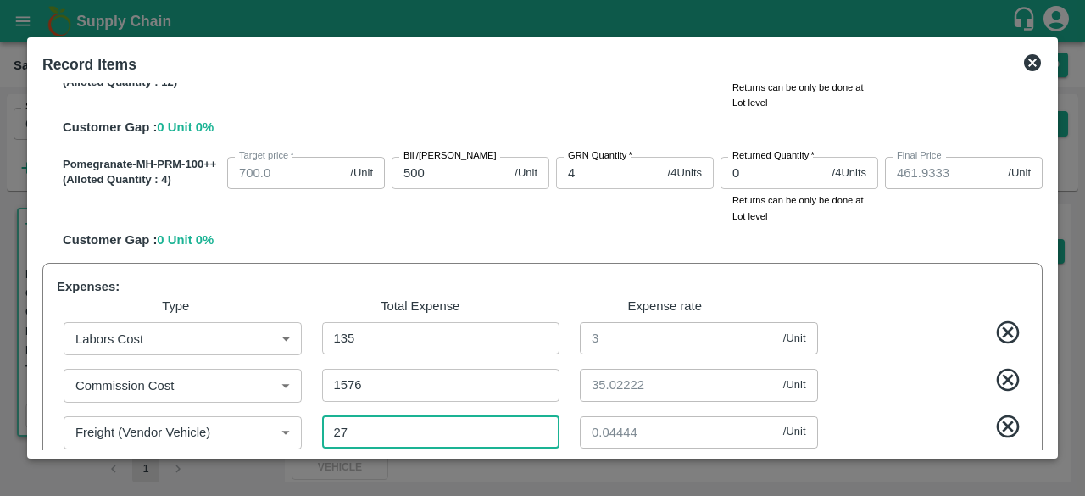
type input "1261.3778"
type input "961.3778"
type input "861.3778"
type input "561.3778"
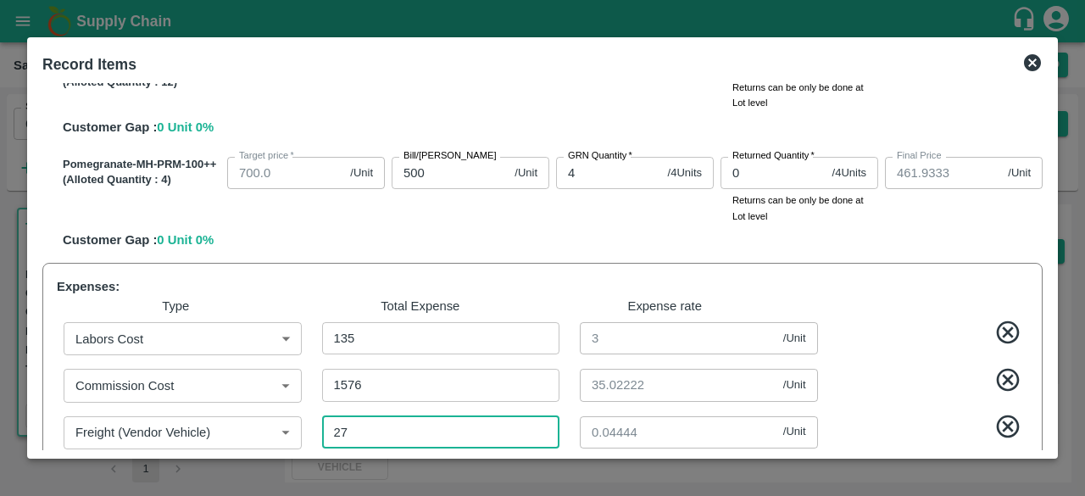
type input "461.3778"
type input "0.6"
type input "270"
type input "1255.9778"
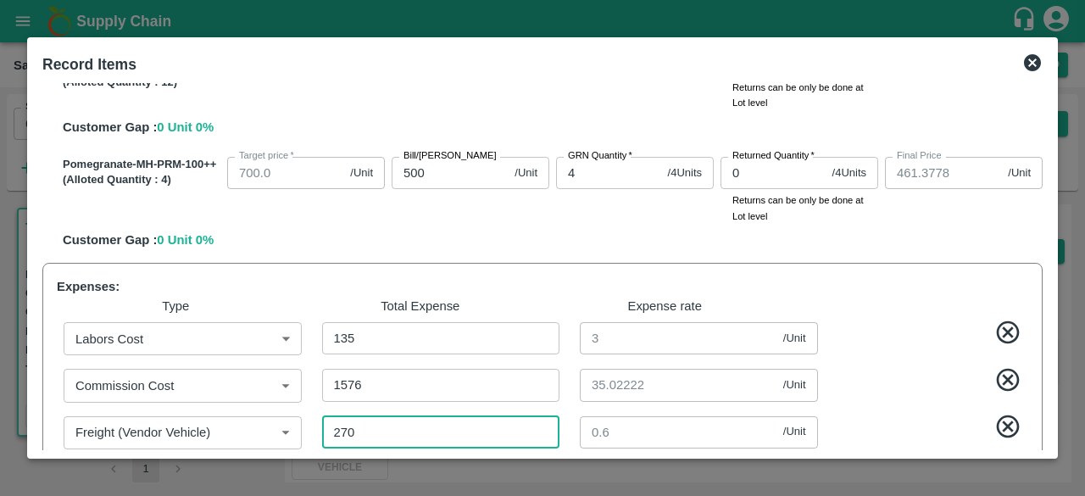
type input "955.9778"
type input "855.9778"
type input "555.9778"
type input "455.9778"
type input "6"
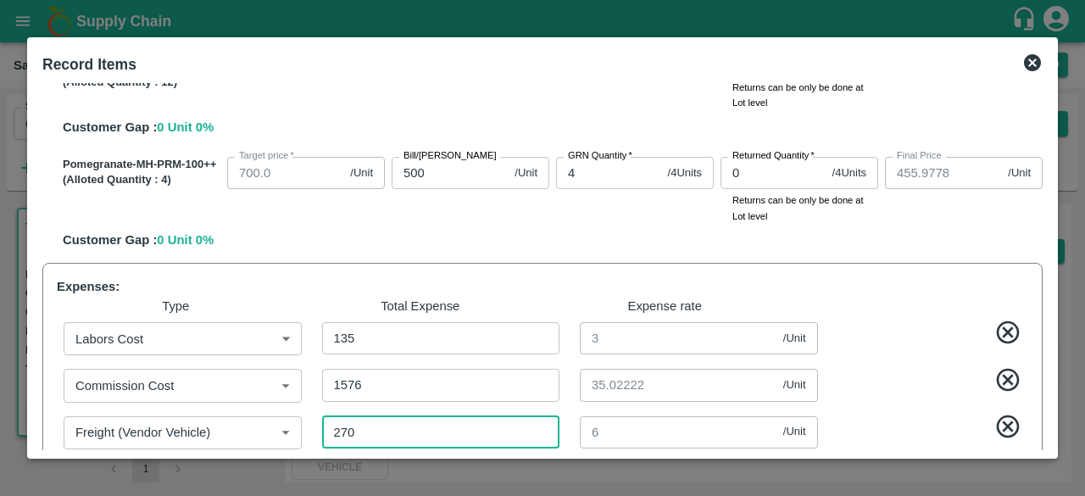
type input "2700"
type input "1201.9778"
type input "901.9778"
type input "801.9778"
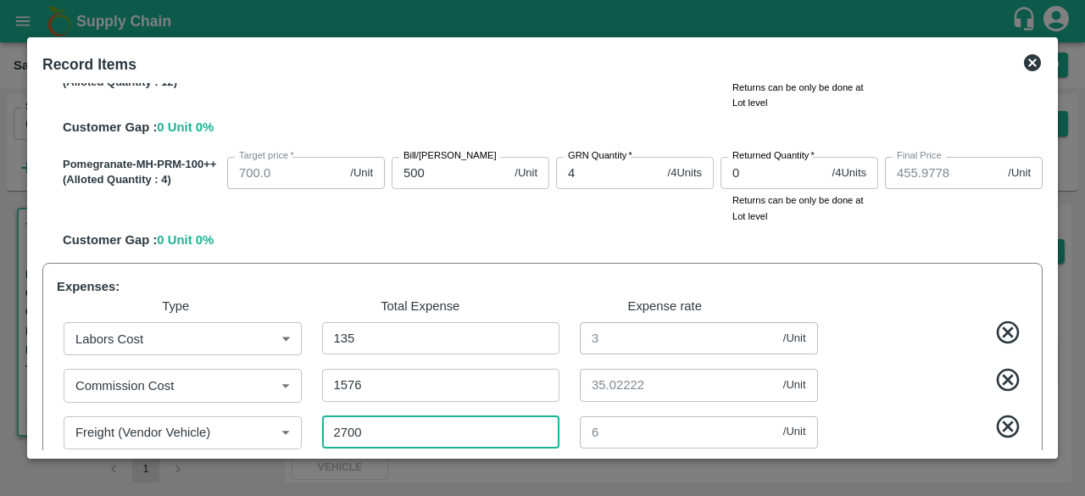
type input "501.9778"
type input "401.9778"
type input "60"
type input "2700"
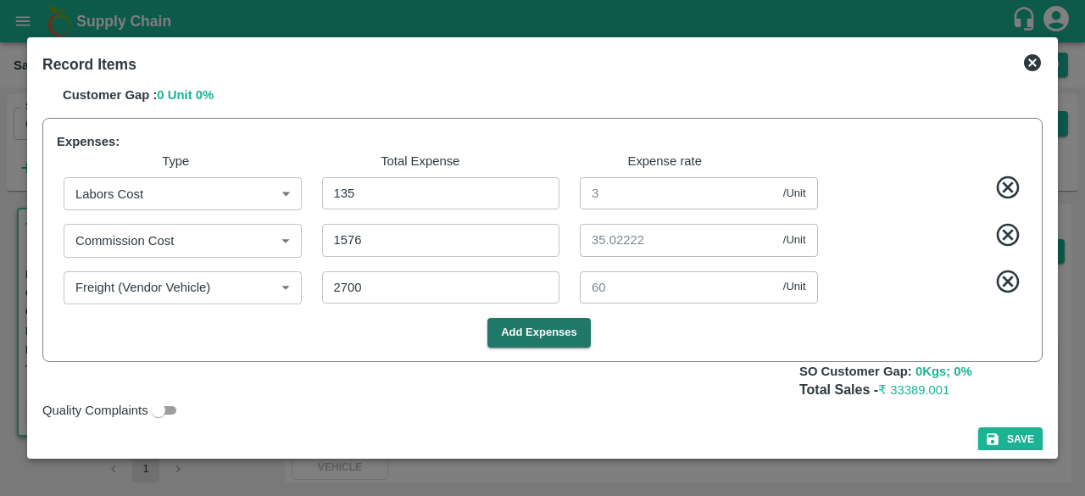
scroll to position [725, 0]
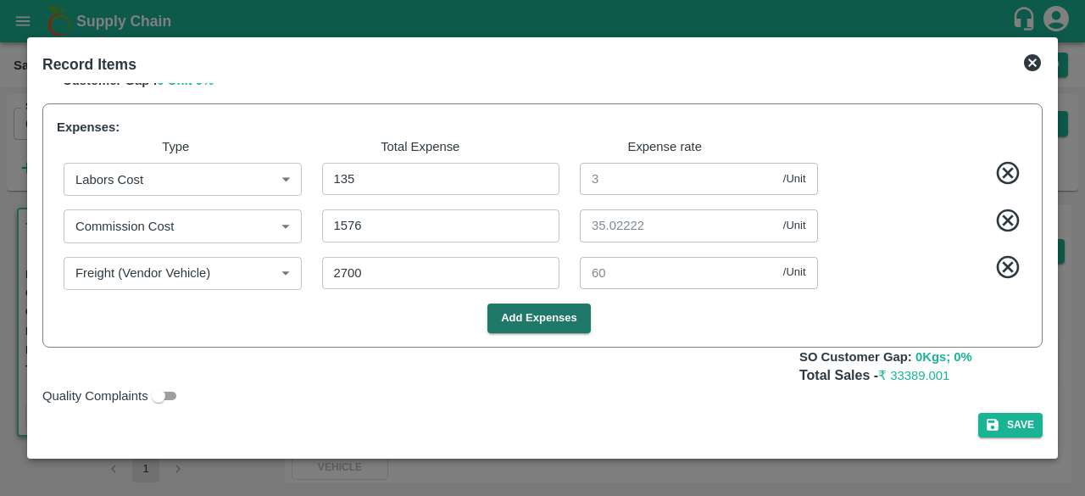
drag, startPoint x: 1044, startPoint y: 333, endPoint x: 1047, endPoint y: 282, distance: 50.9
click at [1047, 282] on div "SOI Level GRN Lot Level GRN Pomegranate-MH-PRM-250-300 (Alloted Quantity : 1 ) …" at bounding box center [543, 266] width 1014 height 367
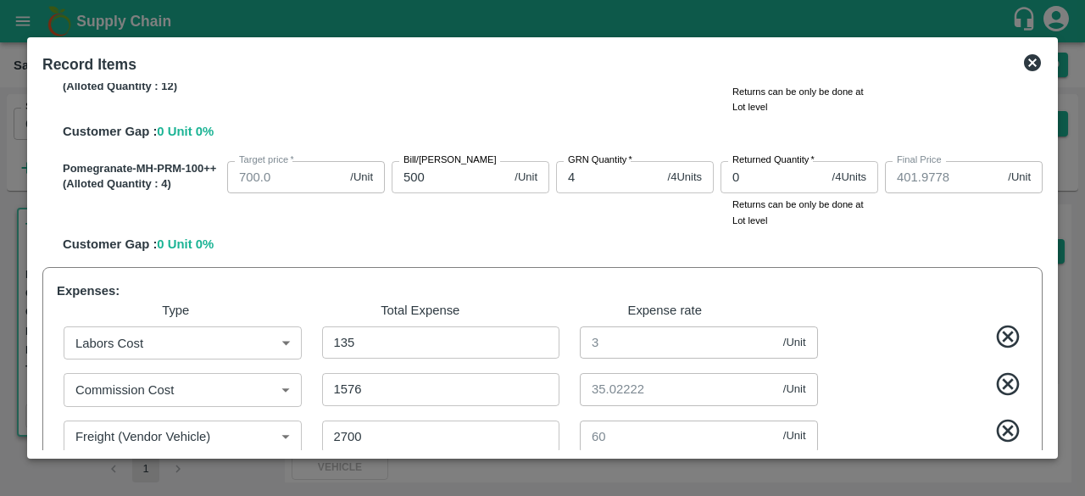
scroll to position [541, 0]
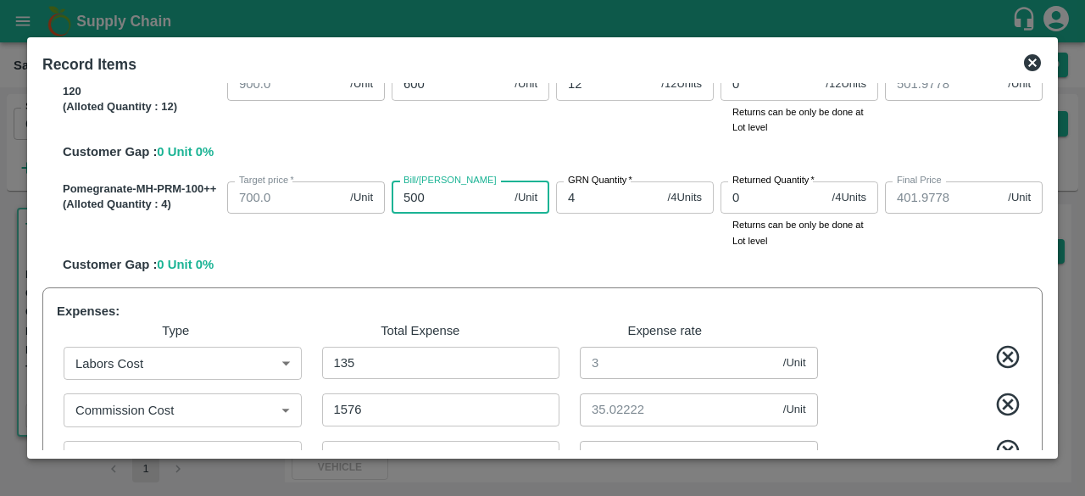
click at [409, 200] on input "500" at bounding box center [450, 197] width 116 height 32
type input "00"
type input "-98.0222"
type input "600"
type input "501.9778"
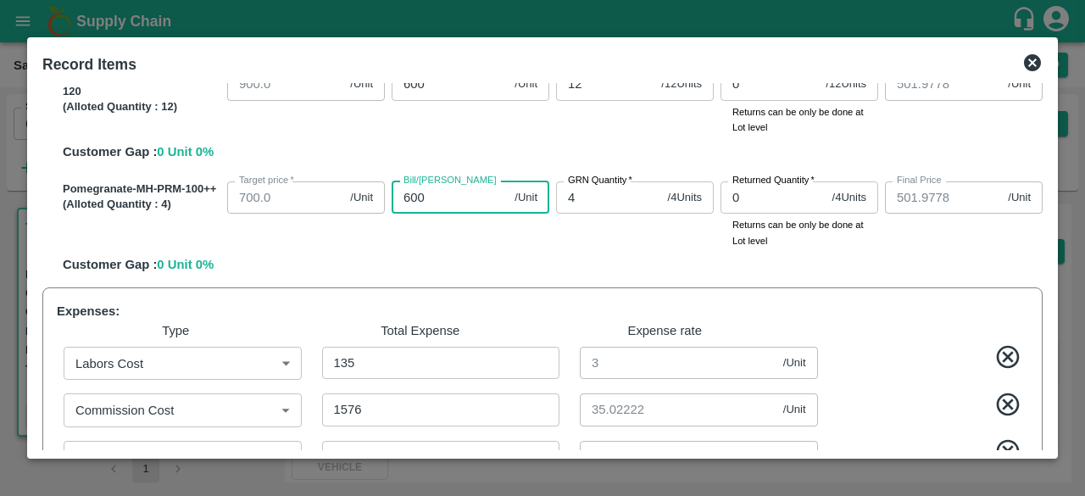
type input "600"
click at [890, 269] on div "Pomegranate-MH-PRM-100++ (Alloted Quantity : 4 ) Target price   * 700.0 /Unit T…" at bounding box center [549, 225] width 987 height 100
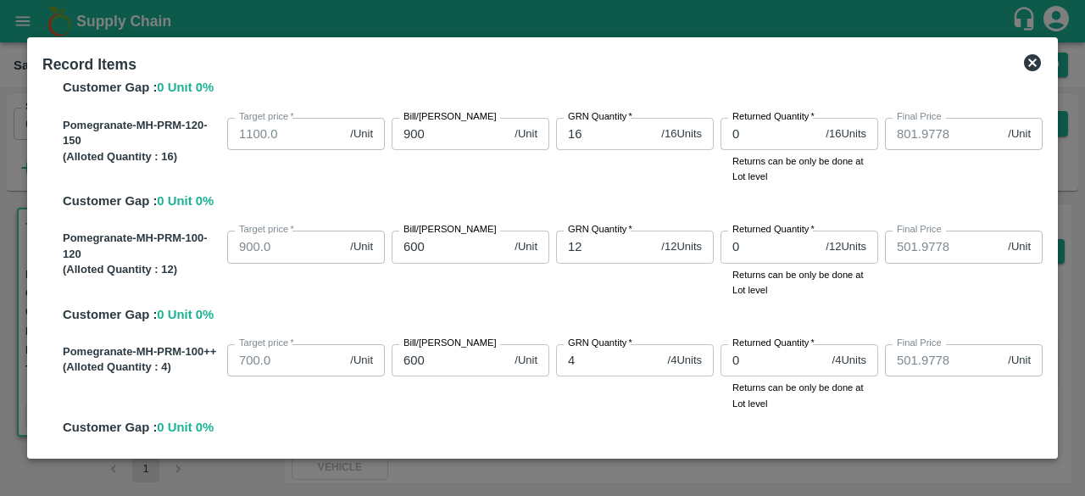
scroll to position [375, 0]
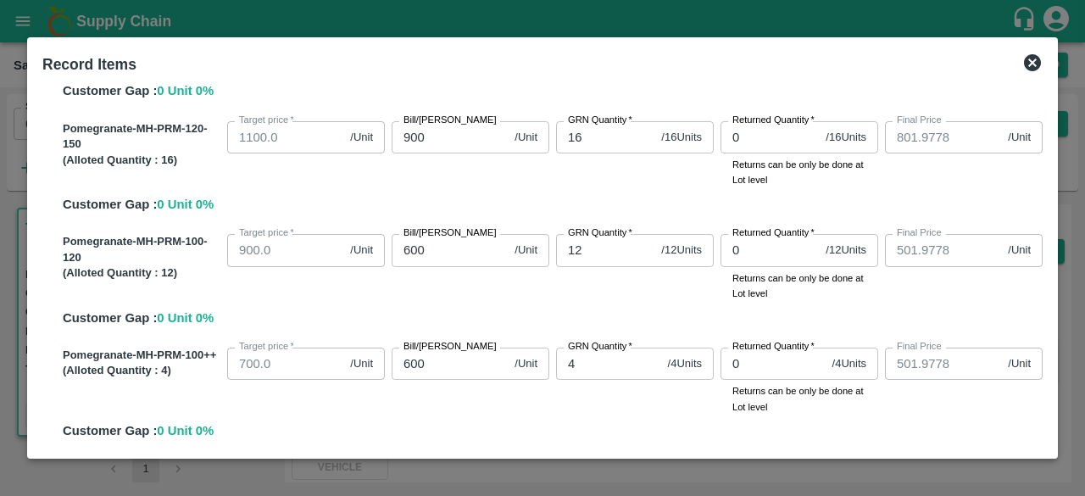
drag, startPoint x: 1043, startPoint y: 86, endPoint x: 1032, endPoint y: 61, distance: 26.9
click at [1032, 61] on div "Record Items SOI Level GRN Lot Level GRN Pomegranate-MH-PRM-250-300 (Alloted Qu…" at bounding box center [542, 247] width 1031 height 421
click at [1032, 61] on icon at bounding box center [1032, 63] width 20 height 20
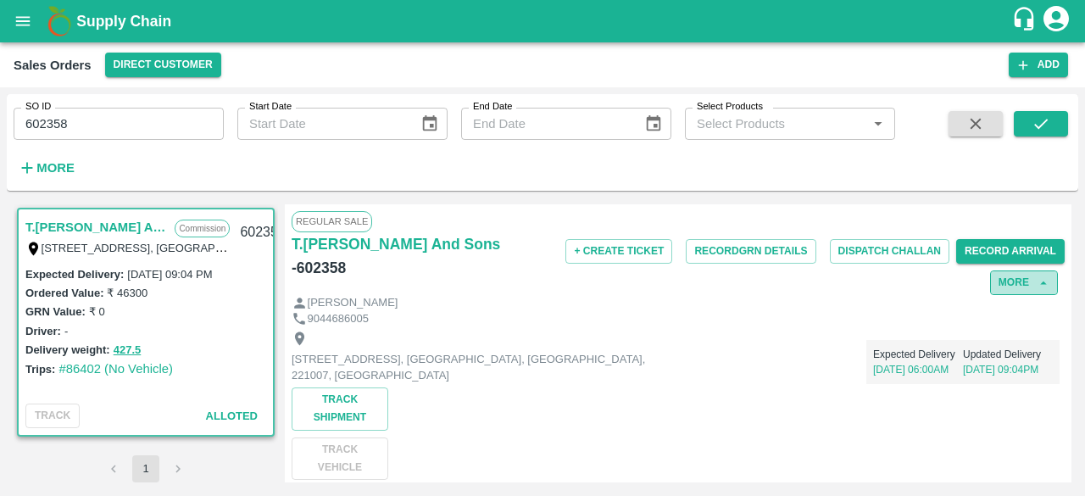
click at [1021, 279] on button "More" at bounding box center [1024, 282] width 68 height 25
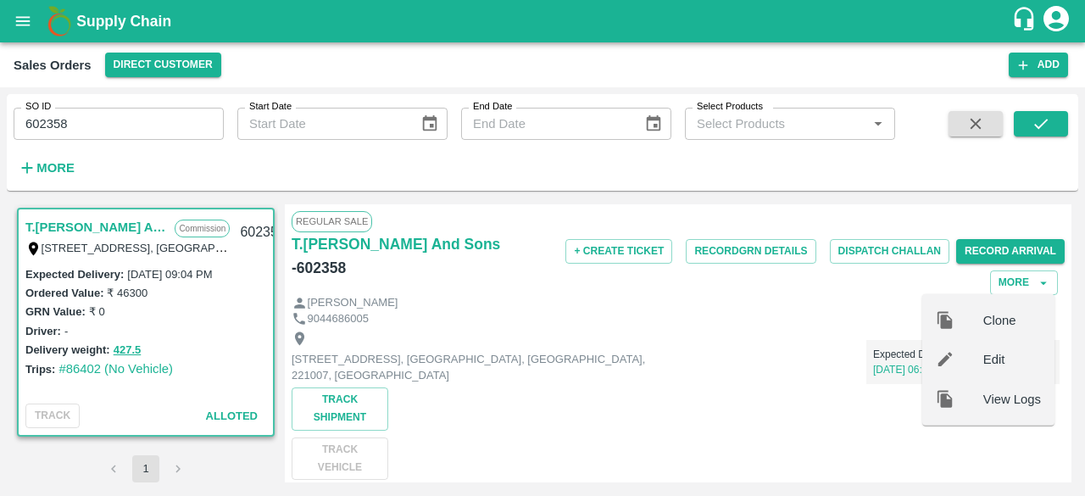
click at [997, 358] on span "Edit" at bounding box center [1012, 359] width 58 height 19
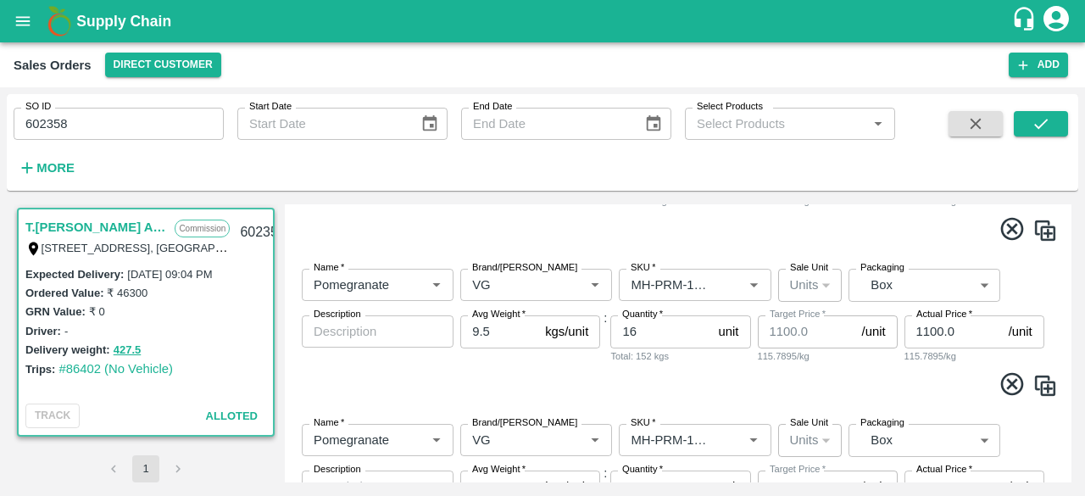
scroll to position [634, 0]
click at [634, 326] on input "16" at bounding box center [660, 329] width 101 height 32
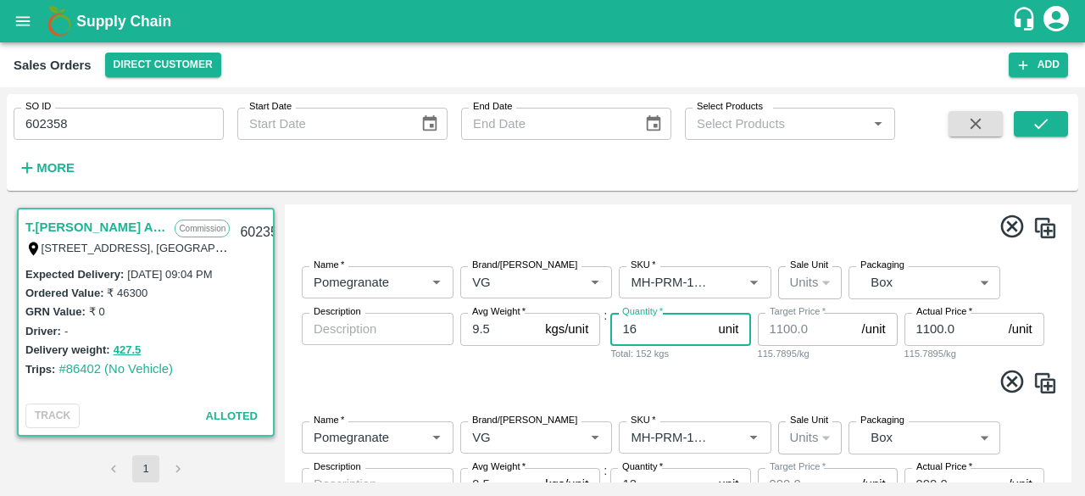
type input "1"
type input "21"
click at [710, 388] on span at bounding box center [678, 384] width 760 height 33
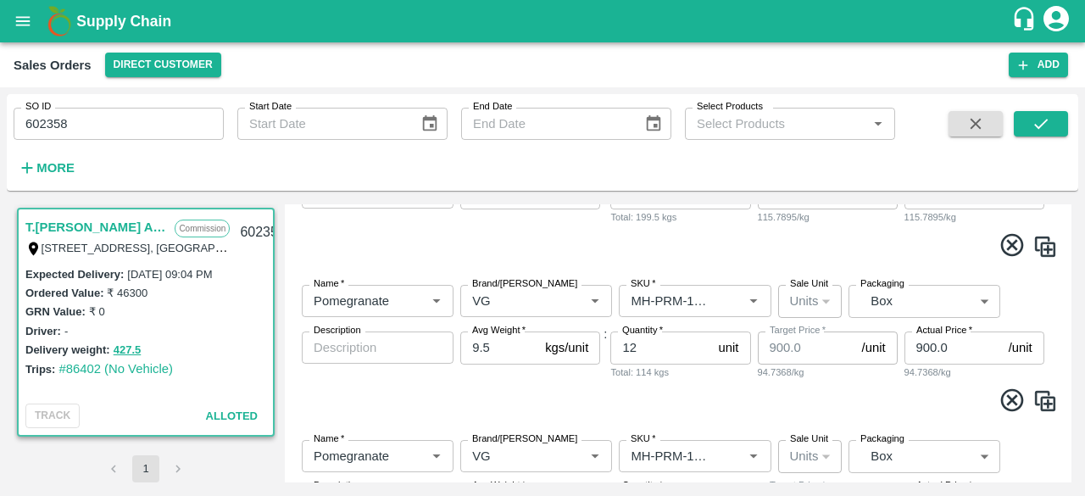
scroll to position [853, 0]
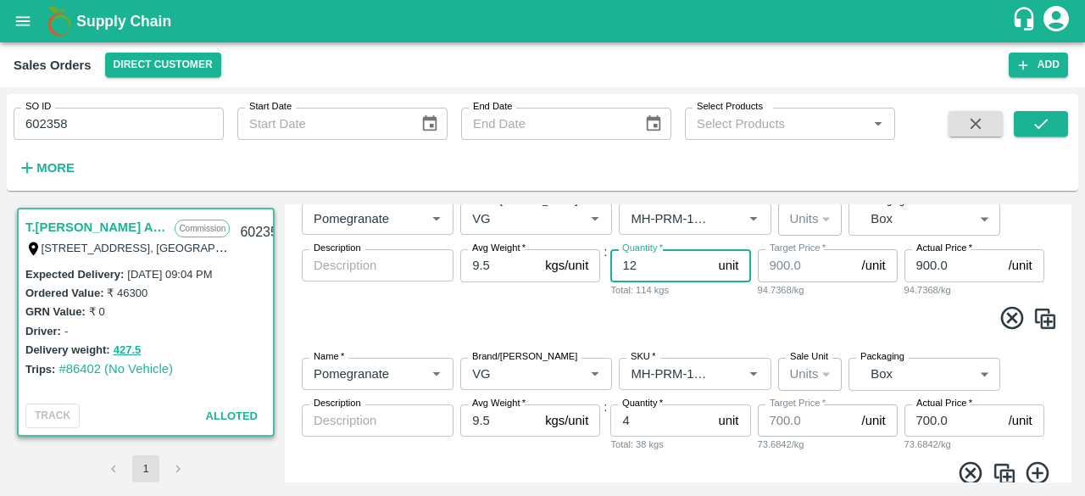
click at [639, 262] on input "12" at bounding box center [660, 265] width 101 height 32
type input "1"
type input "8"
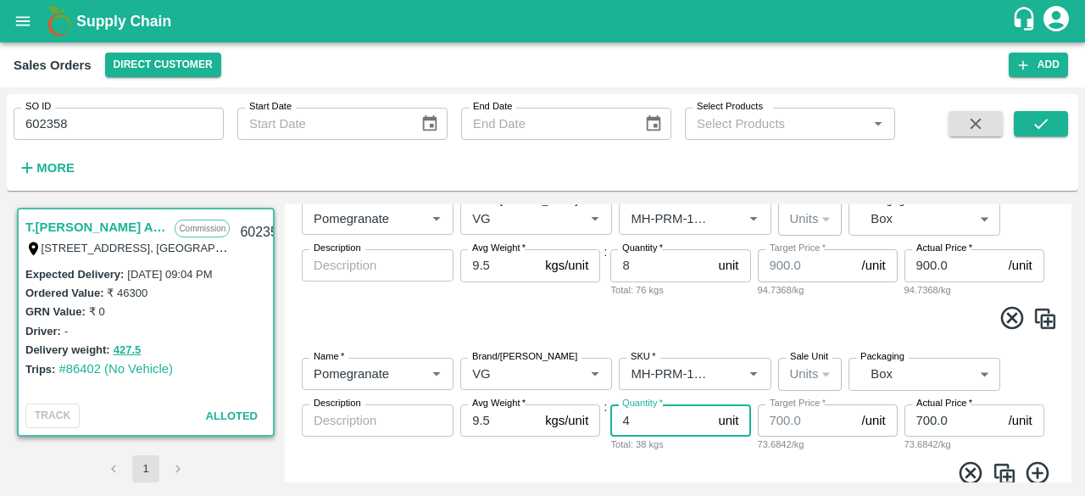
click at [631, 426] on input "4" at bounding box center [660, 420] width 101 height 32
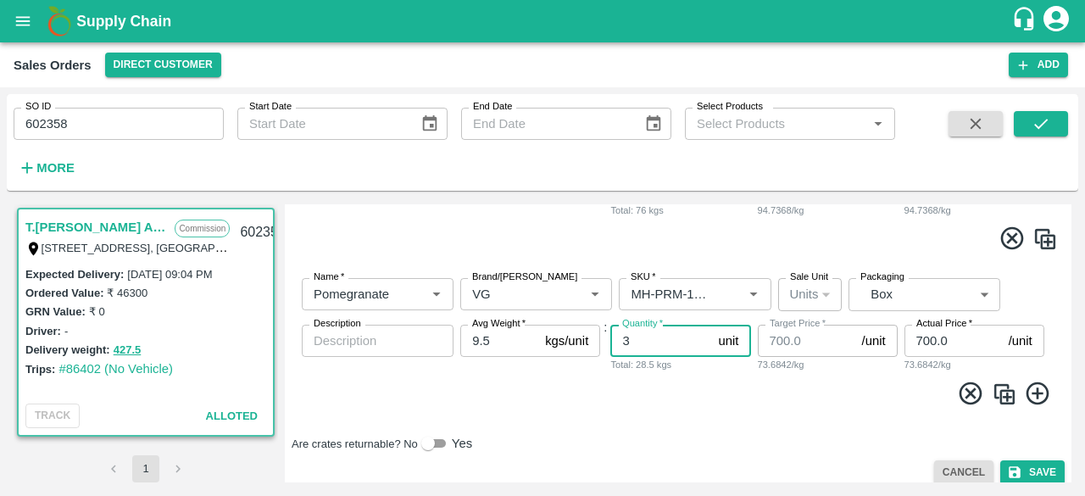
scroll to position [944, 0]
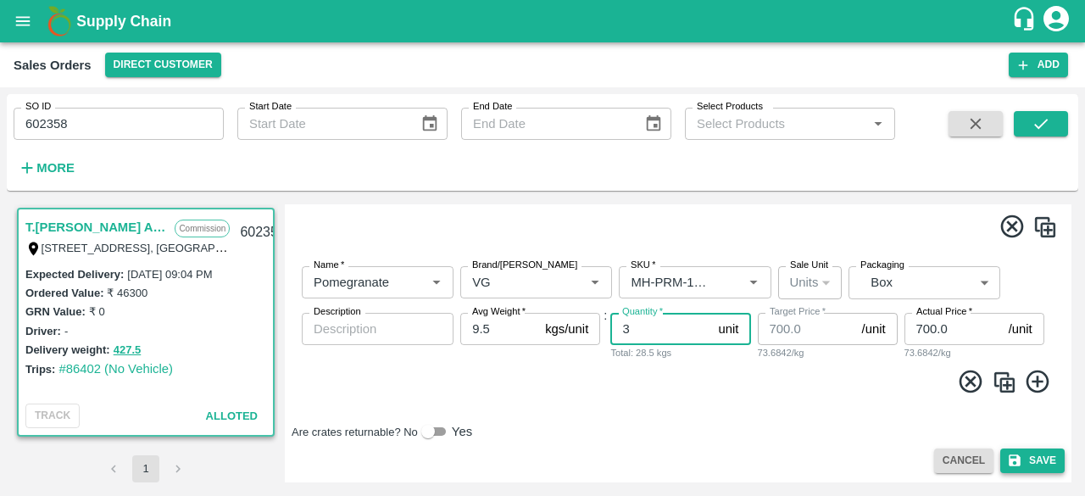
type input "3"
click at [1038, 456] on button "Save" at bounding box center [1032, 460] width 64 height 25
click at [1036, 126] on icon "submit" at bounding box center [1041, 124] width 14 height 10
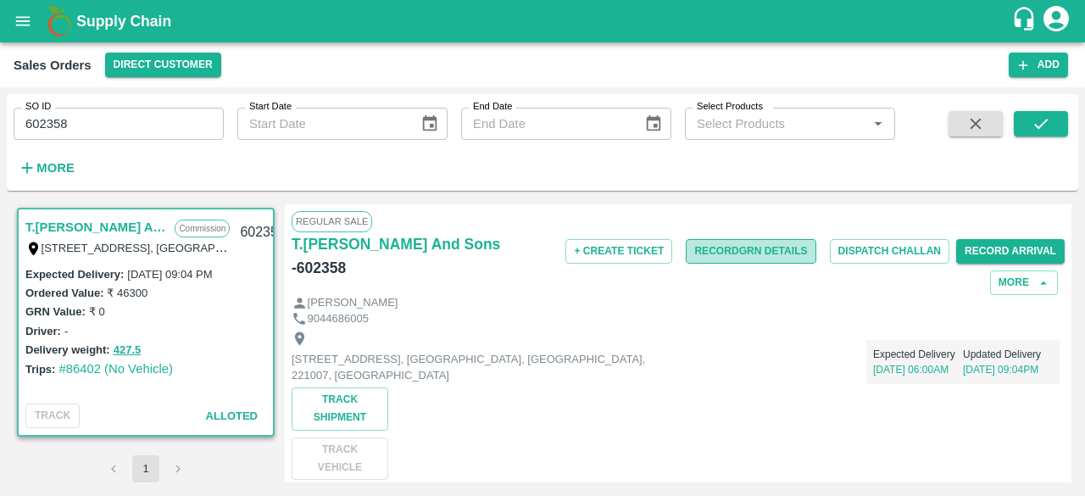
click at [745, 255] on button "Record GRN Details" at bounding box center [751, 251] width 130 height 25
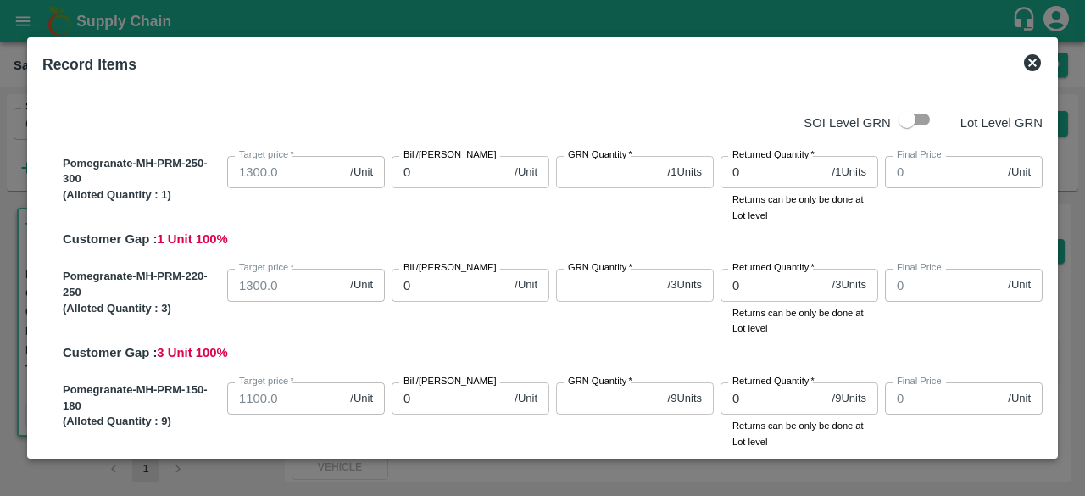
drag, startPoint x: 1053, startPoint y: 108, endPoint x: 1044, endPoint y: 113, distance: 9.9
click at [1044, 113] on div "Record Items SOI Level GRN Lot Level GRN Pomegranate-MH-PRM-250-300 (Alloted Qu…" at bounding box center [542, 247] width 1031 height 421
click at [1047, 104] on div "Record Items SOI Level GRN Lot Level GRN Pomegranate-MH-PRM-250-300 (Alloted Qu…" at bounding box center [542, 247] width 1031 height 421
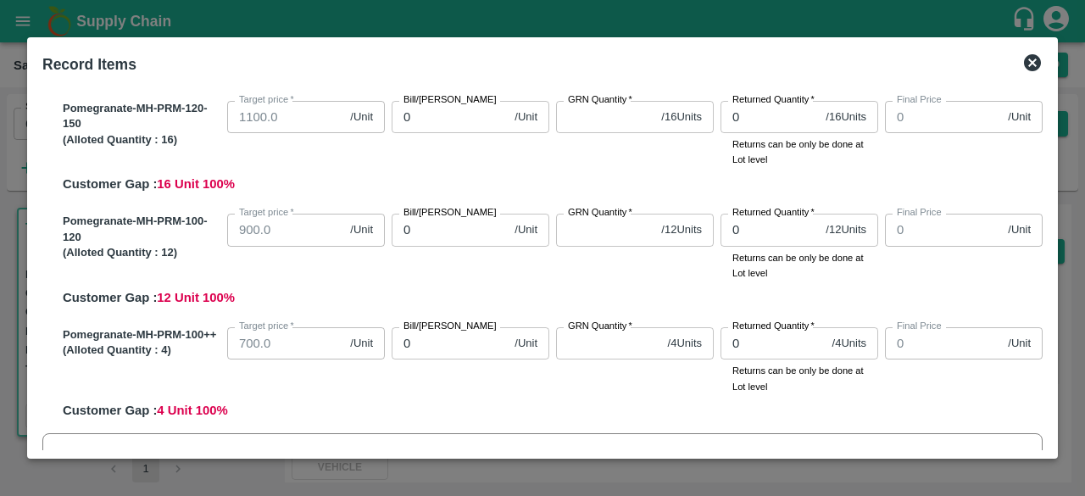
scroll to position [387, 0]
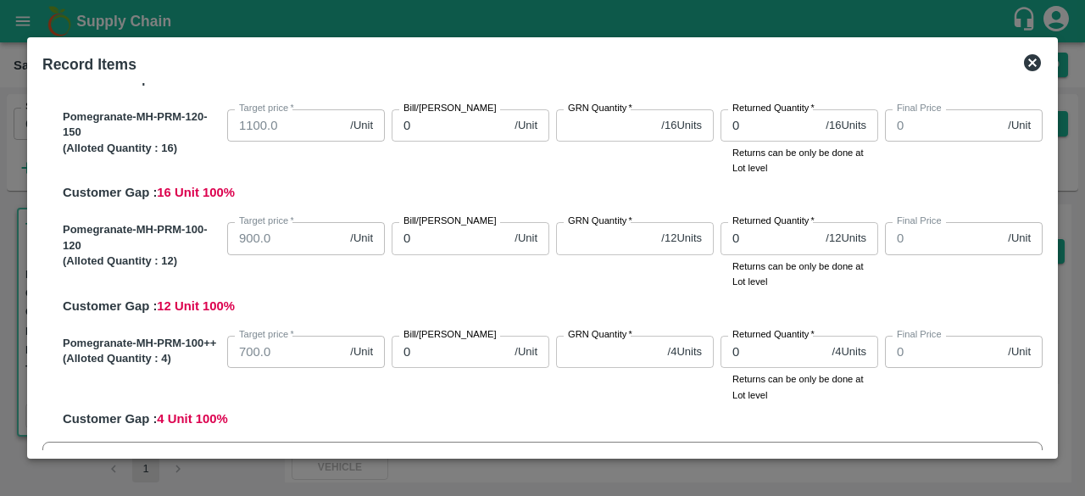
click at [1024, 68] on icon at bounding box center [1032, 63] width 20 height 20
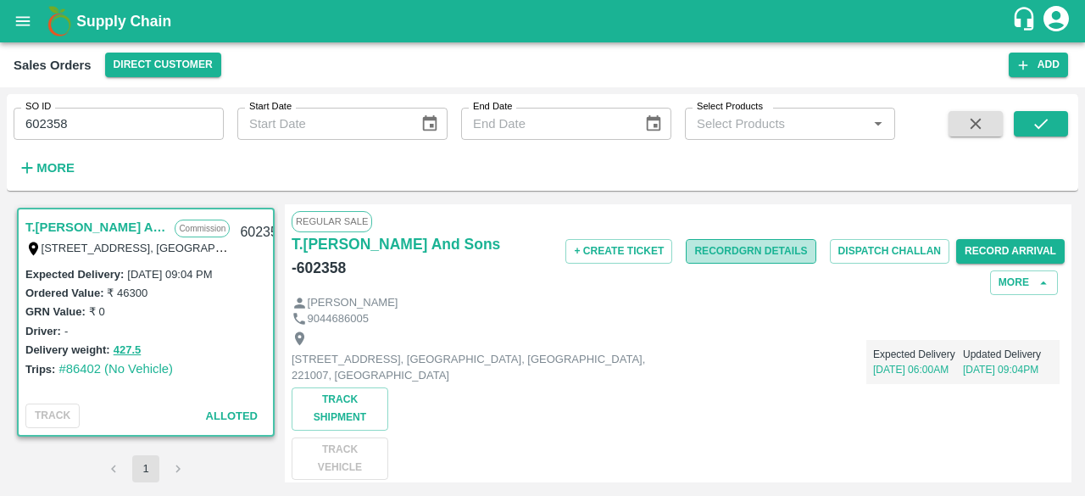
click at [754, 253] on button "Record GRN Details" at bounding box center [751, 251] width 130 height 25
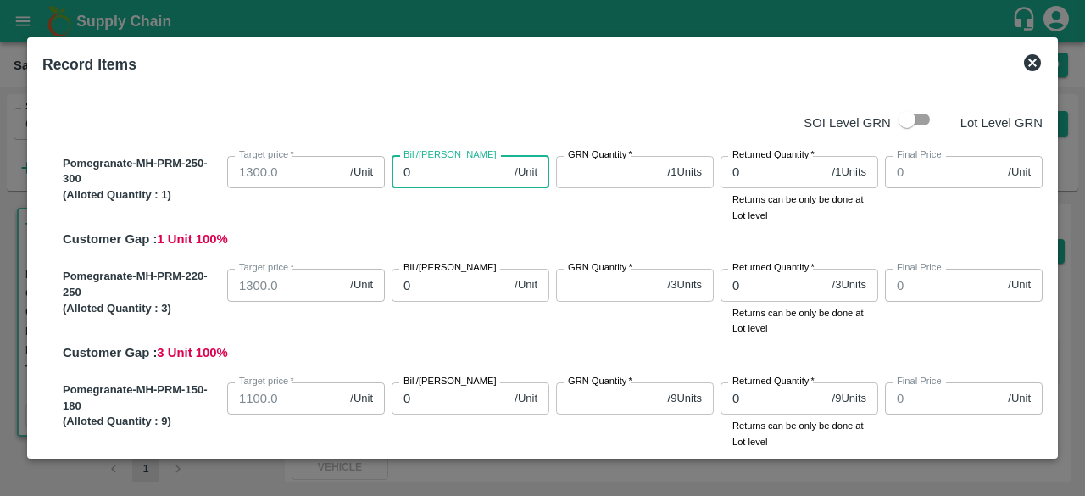
click at [436, 179] on input "0" at bounding box center [450, 172] width 116 height 32
type input "13"
type input "130"
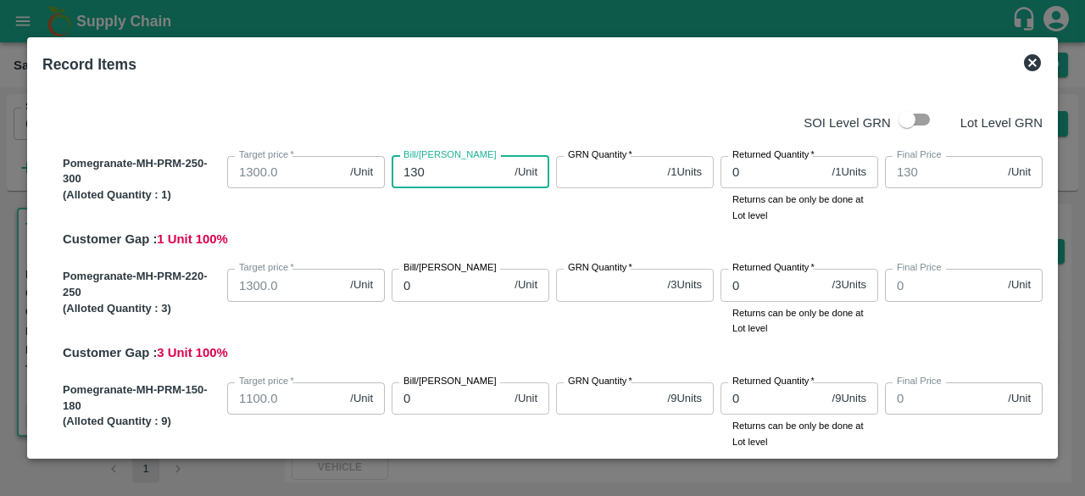
type input "1300"
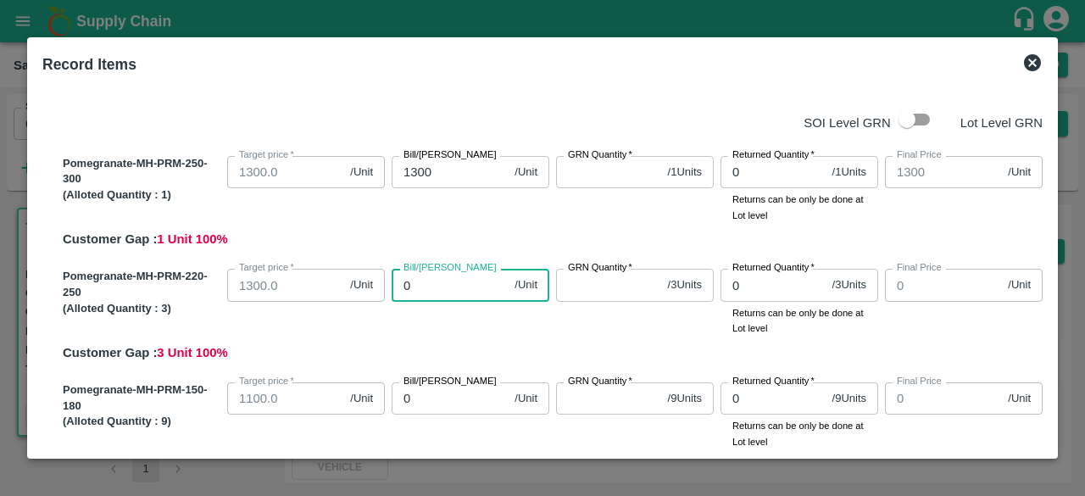
click at [422, 294] on input "0" at bounding box center [450, 285] width 116 height 32
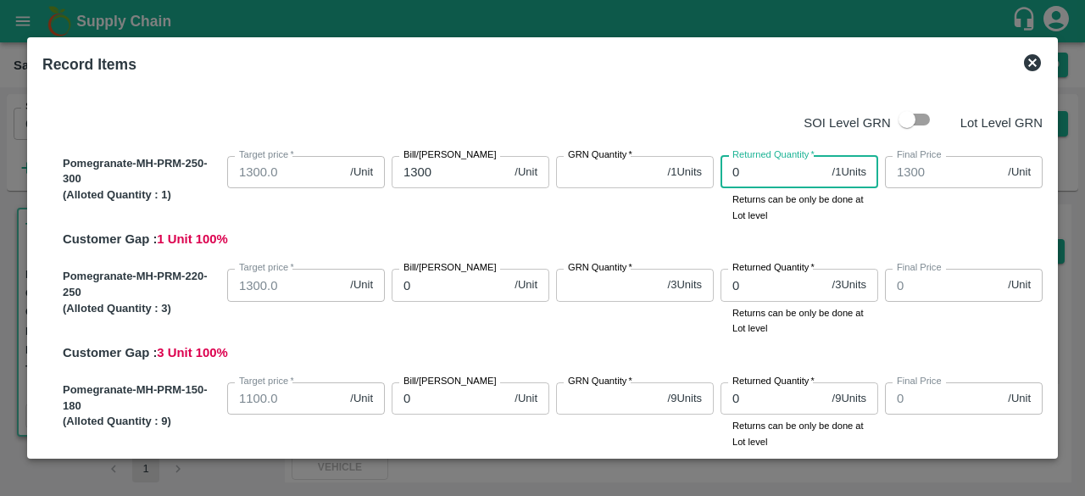
click at [759, 170] on input "0" at bounding box center [773, 172] width 105 height 32
click at [623, 168] on input "GRN Quantity   *" at bounding box center [608, 172] width 105 height 32
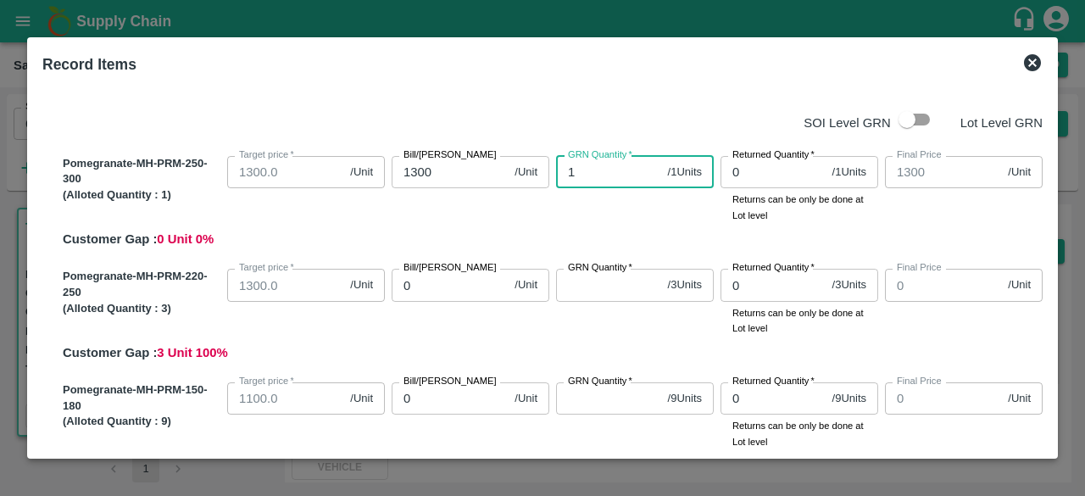
type input "1"
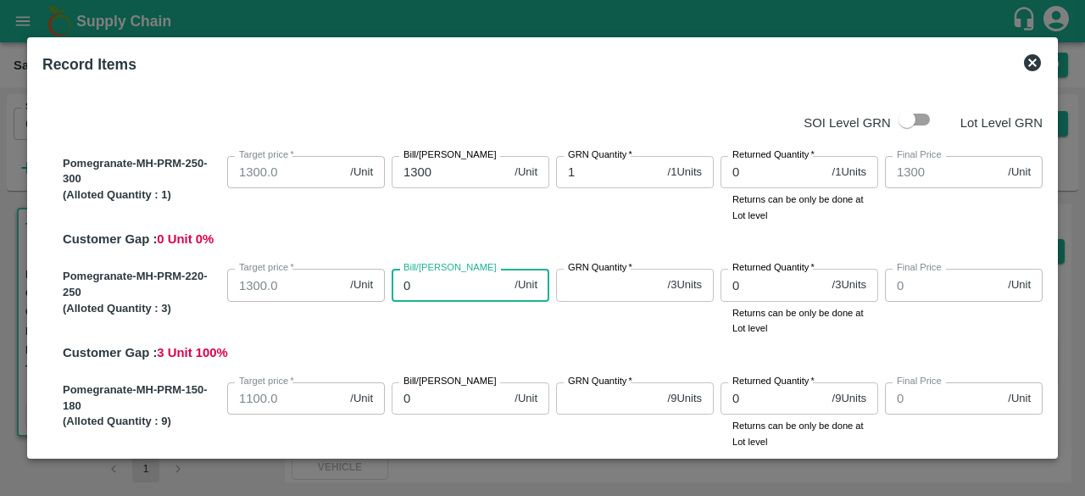
click at [417, 279] on input "0" at bounding box center [450, 285] width 116 height 32
type input "13"
type input "130"
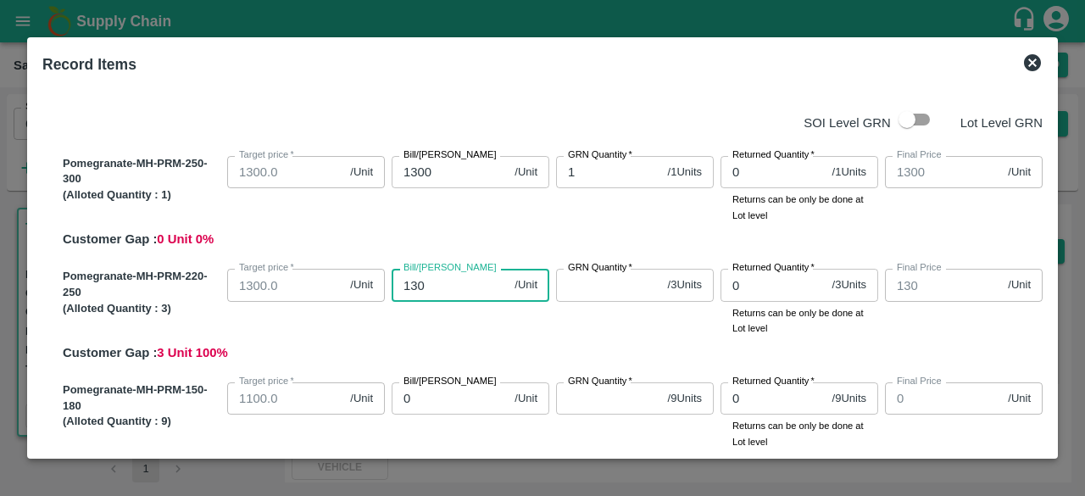
type input "1300"
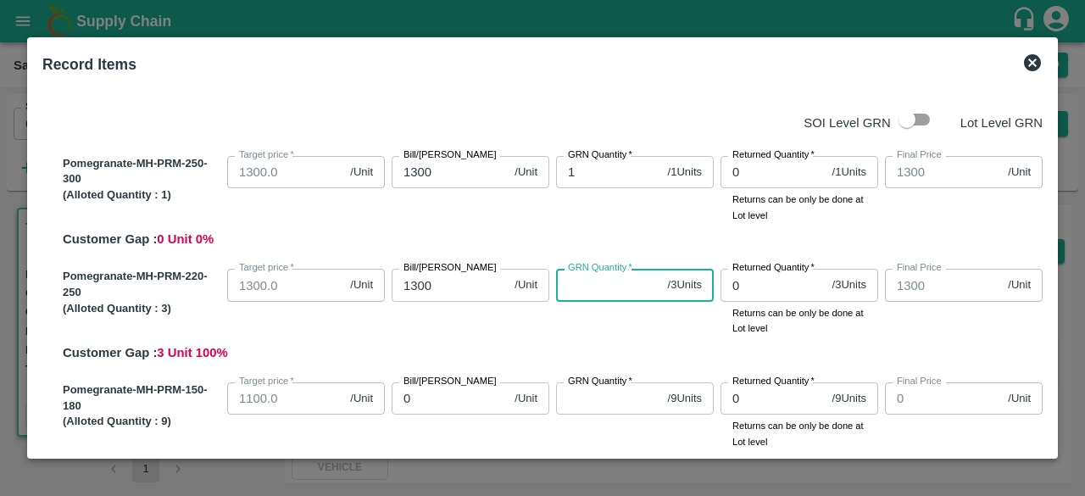
click at [573, 292] on input "GRN Quantity   *" at bounding box center [608, 285] width 105 height 32
type input "3"
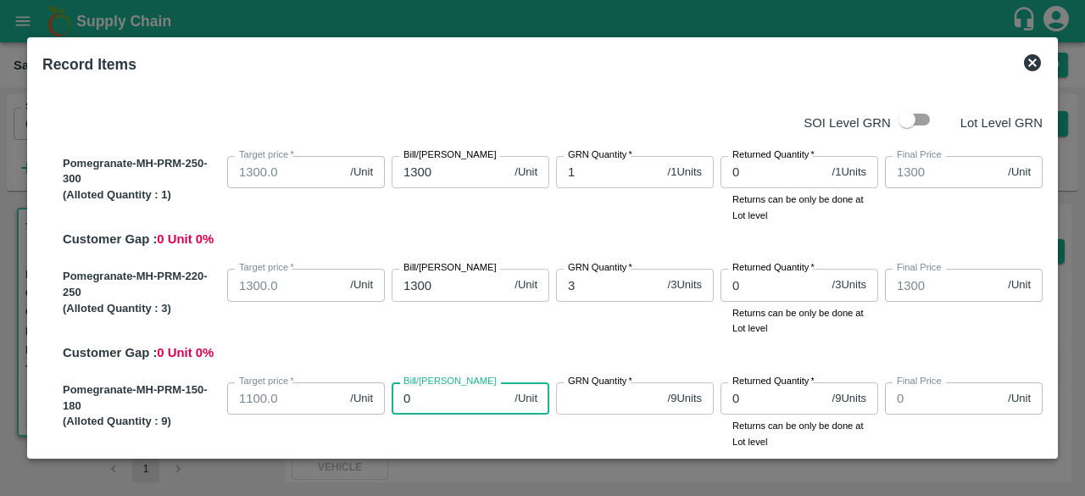
click at [459, 397] on input "0" at bounding box center [450, 398] width 116 height 32
type input "10"
type input "100"
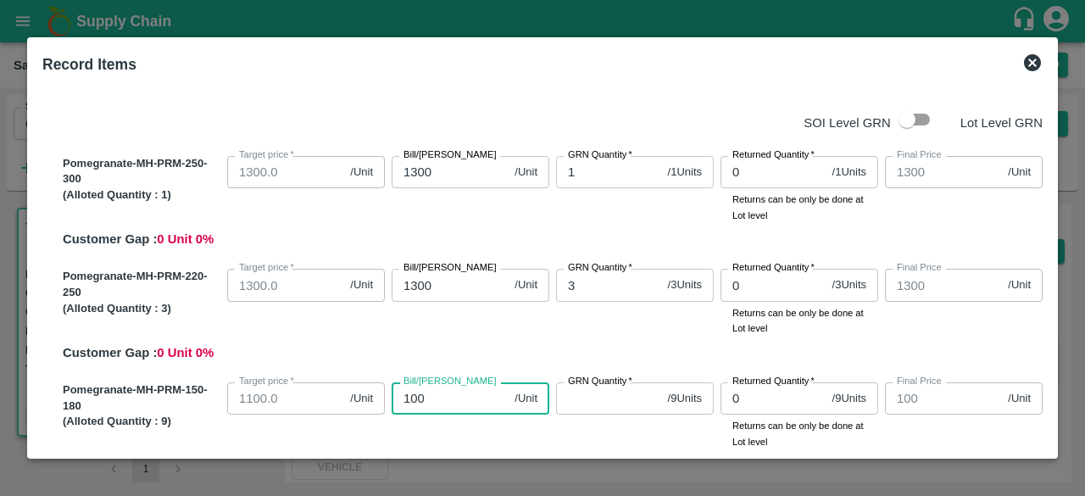
type input "1000"
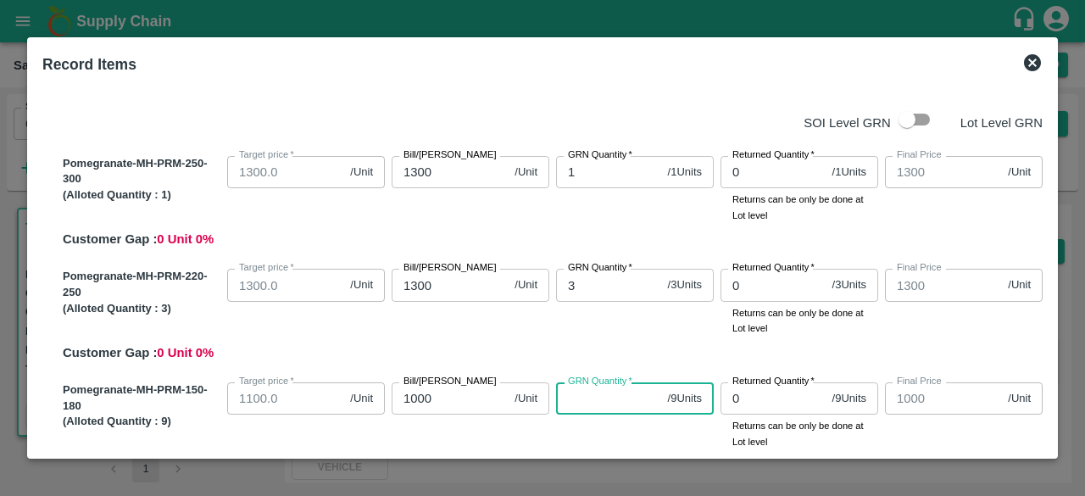
click at [604, 397] on input "GRN Quantity   *" at bounding box center [608, 398] width 105 height 32
type input "9"
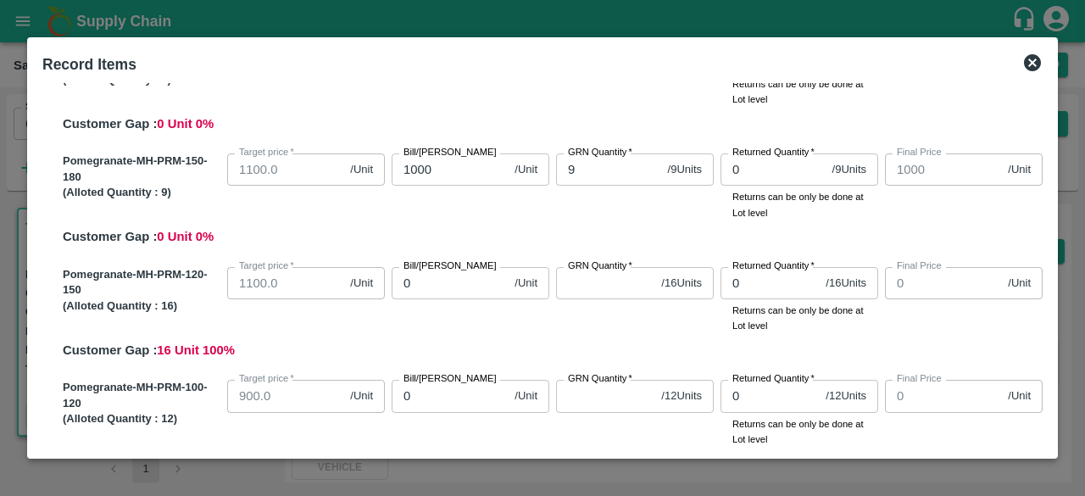
scroll to position [239, 0]
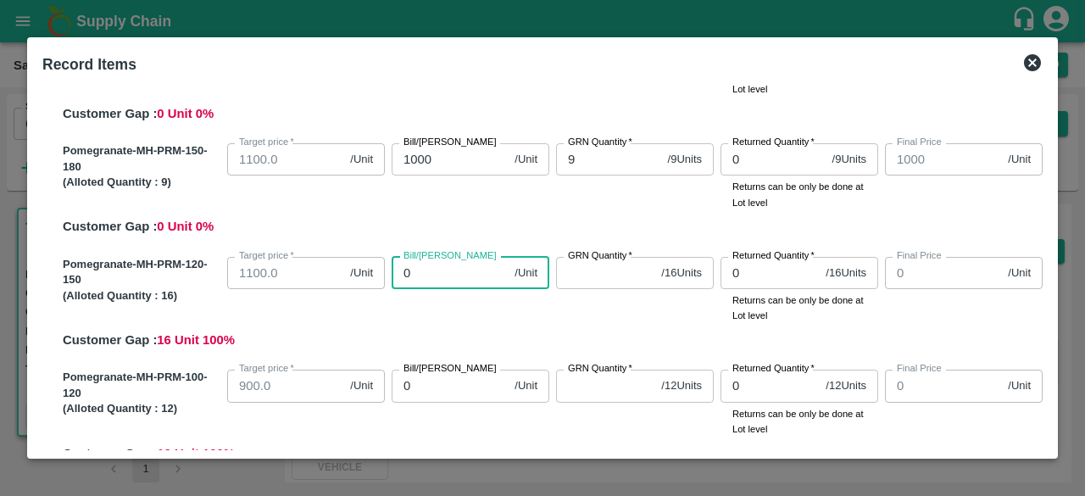
click at [410, 276] on input "0" at bounding box center [450, 273] width 116 height 32
type input "09"
type input "9"
type input "090"
type input "90"
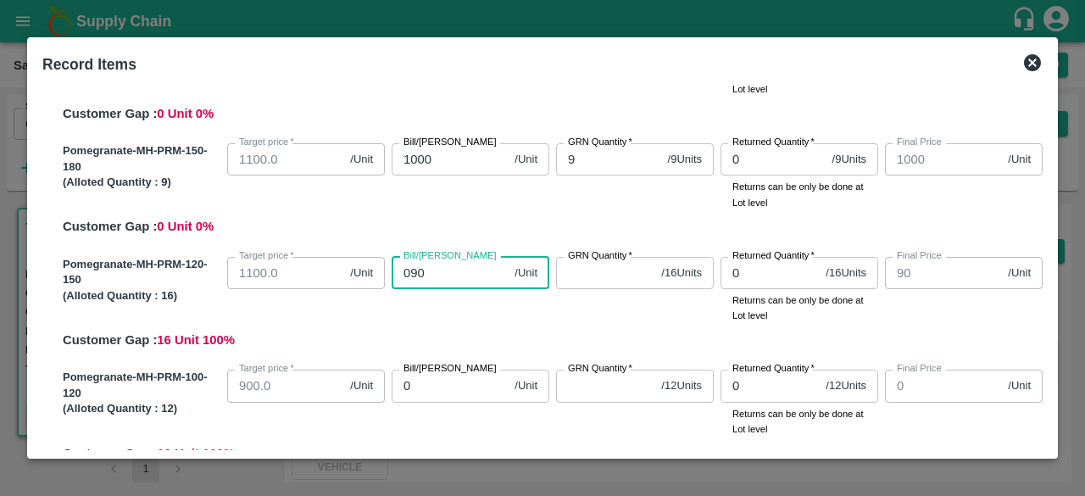
type input "0900"
type input "900"
type input "0900"
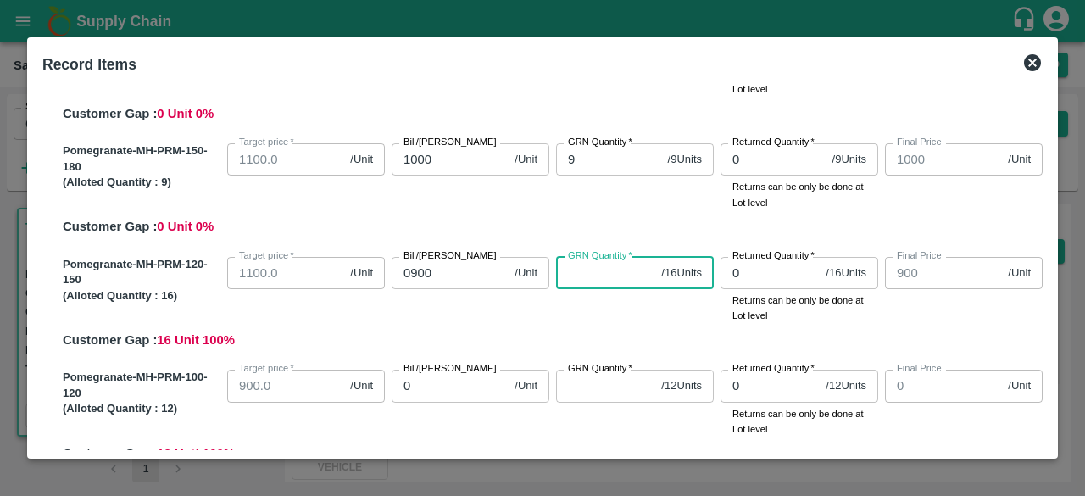
click at [607, 279] on input "GRN Quantity   *" at bounding box center [605, 273] width 98 height 32
type input "21"
click at [425, 381] on input "0" at bounding box center [450, 386] width 116 height 32
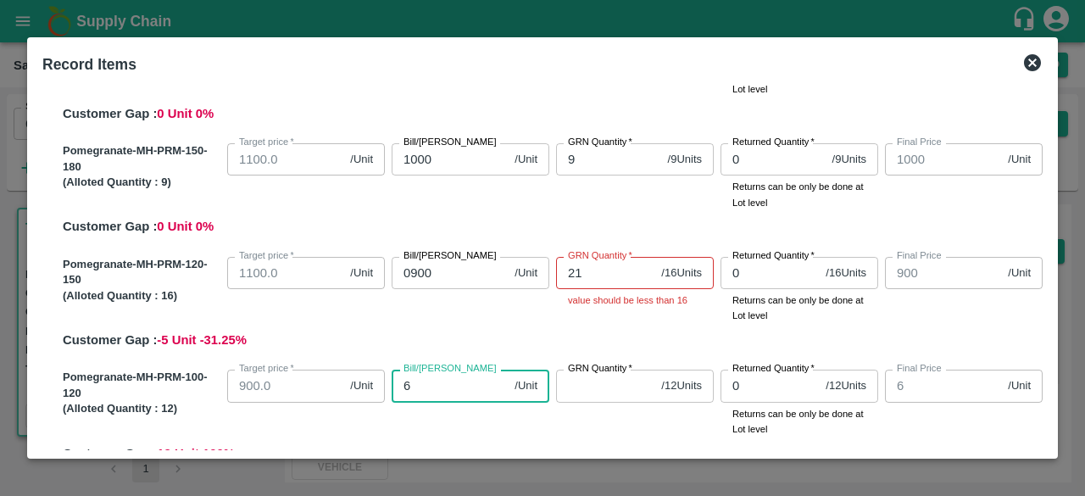
type input "60"
type input "600"
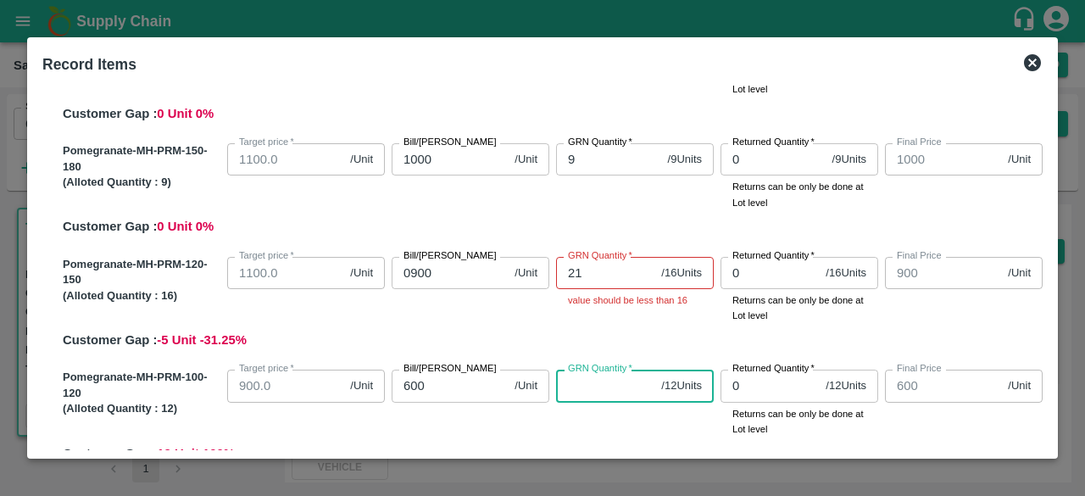
click at [594, 384] on input "GRN Quantity   *" at bounding box center [605, 386] width 98 height 32
type input "8"
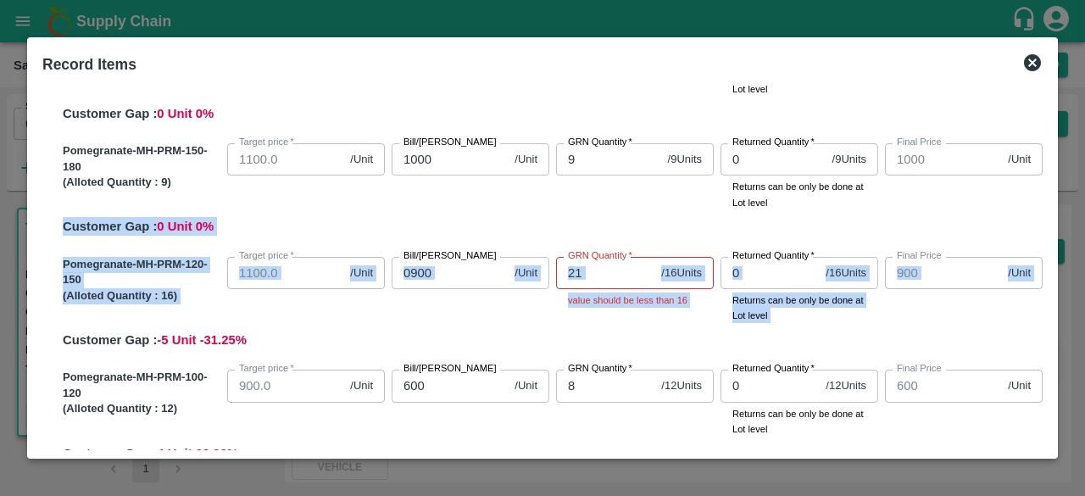
drag, startPoint x: 1045, startPoint y: 241, endPoint x: 1051, endPoint y: 262, distance: 22.0
click at [1051, 262] on div "Record Items SOI Level GRN Lot Level GRN Pomegranate-MH-PRM-250-300 (Alloted Qu…" at bounding box center [542, 247] width 1031 height 421
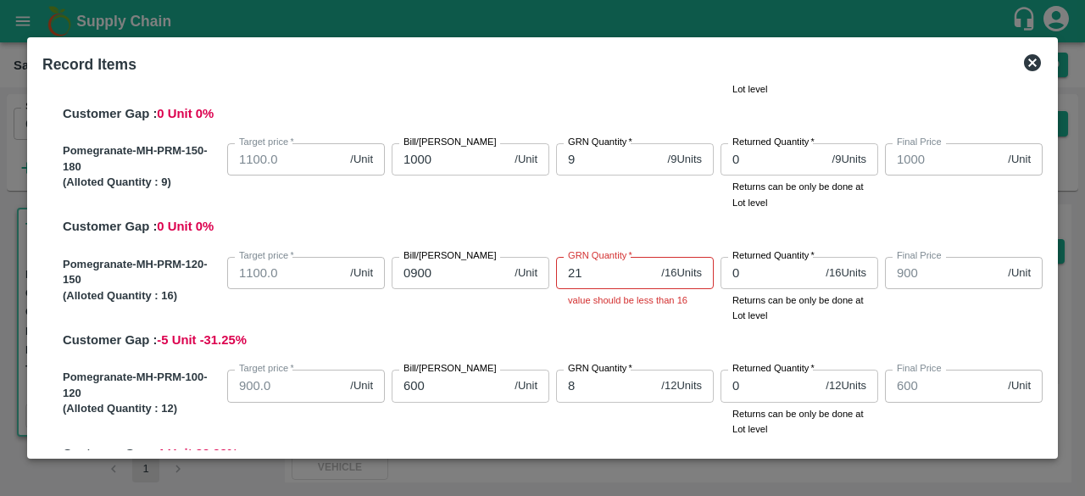
click at [1032, 347] on div "Pomegranate-MH-PRM-120-150 (Alloted Quantity : 16 ) Target price   * 1100.0 /Un…" at bounding box center [549, 300] width 987 height 100
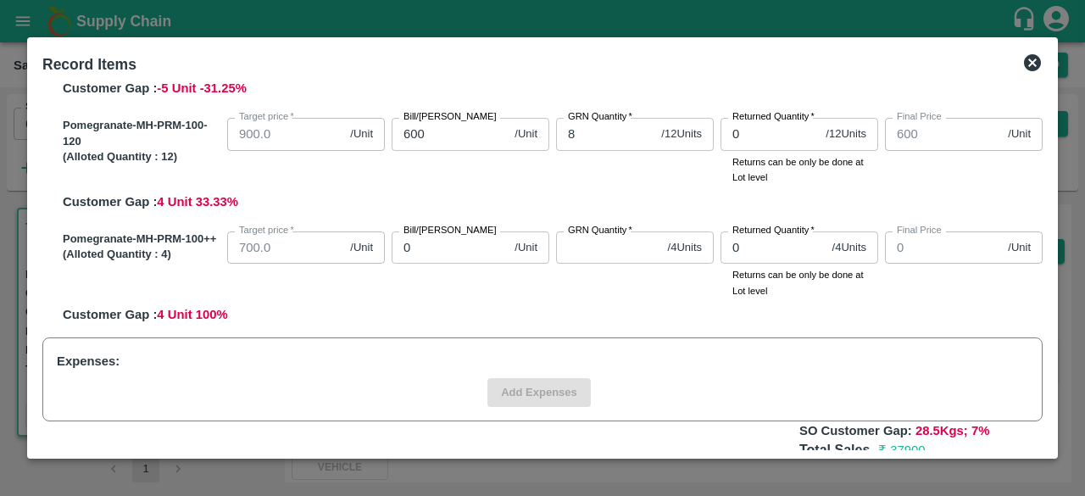
scroll to position [494, 0]
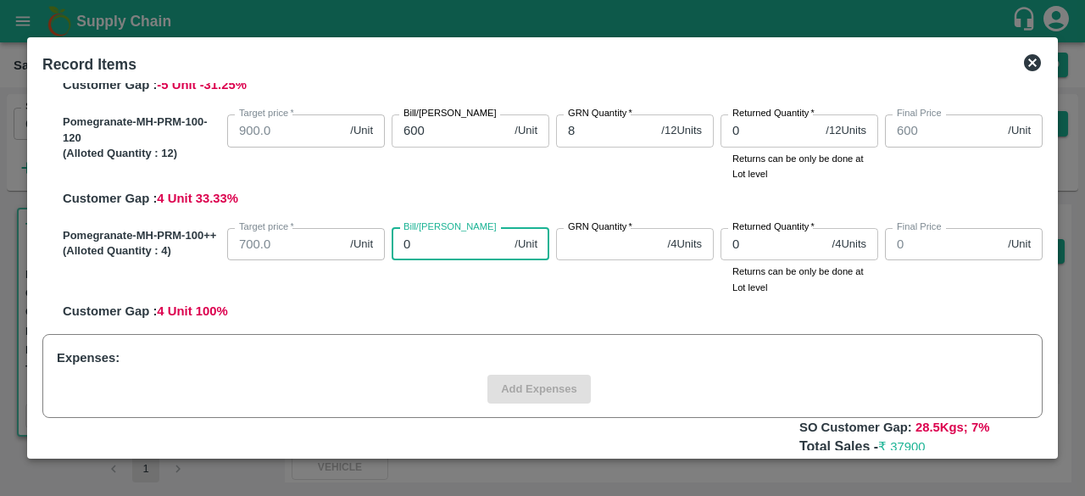
click at [420, 245] on input "0" at bounding box center [450, 244] width 116 height 32
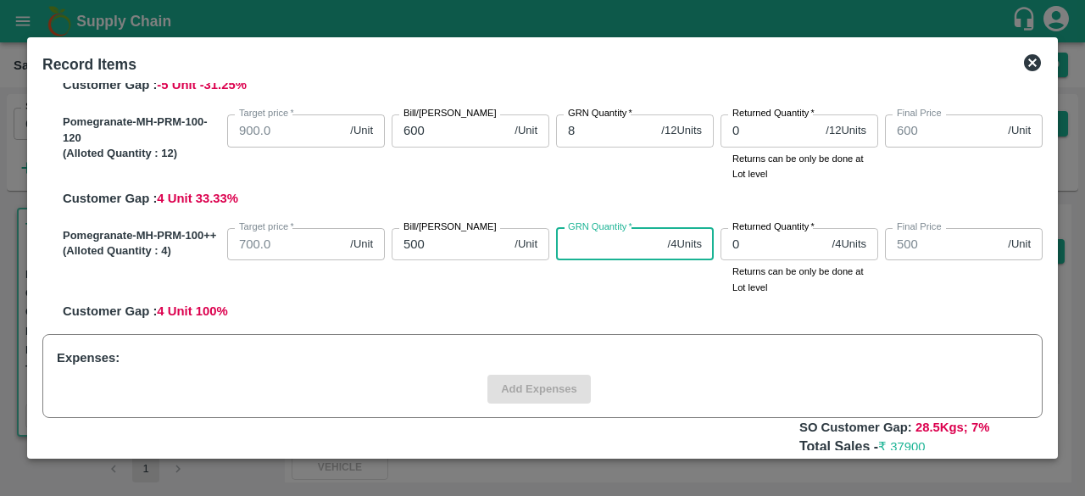
click at [595, 249] on input "GRN Quantity   *" at bounding box center [608, 244] width 105 height 32
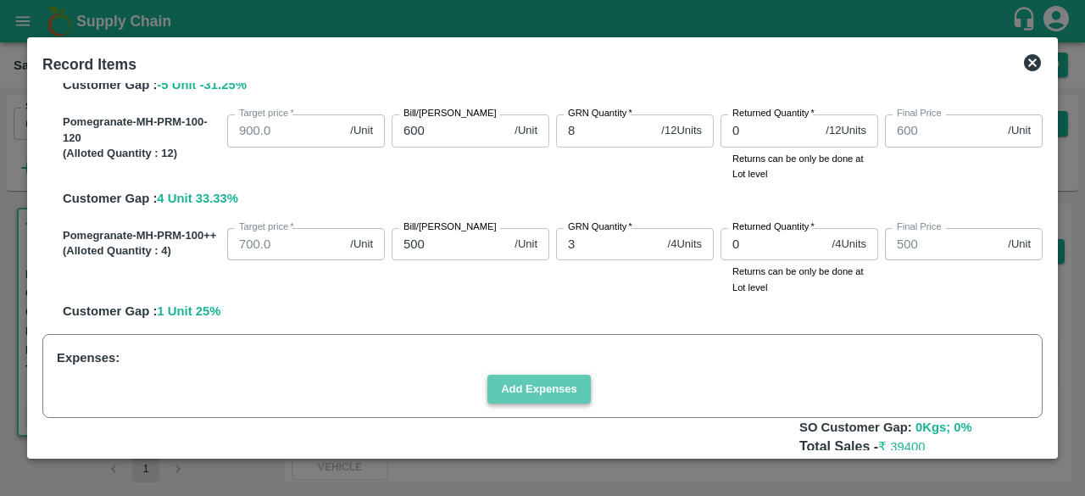
click at [551, 392] on button "Add Expenses" at bounding box center [538, 390] width 103 height 30
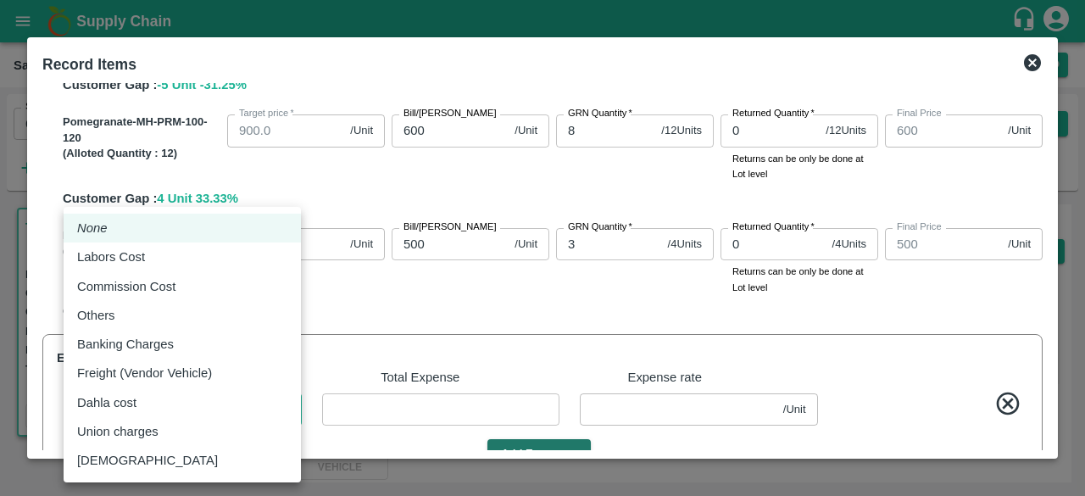
click at [163, 398] on body "Supply Chain Sales Orders Direct Customer Add SO ID 602358 SO ID Start Date Sta…" at bounding box center [542, 248] width 1085 height 496
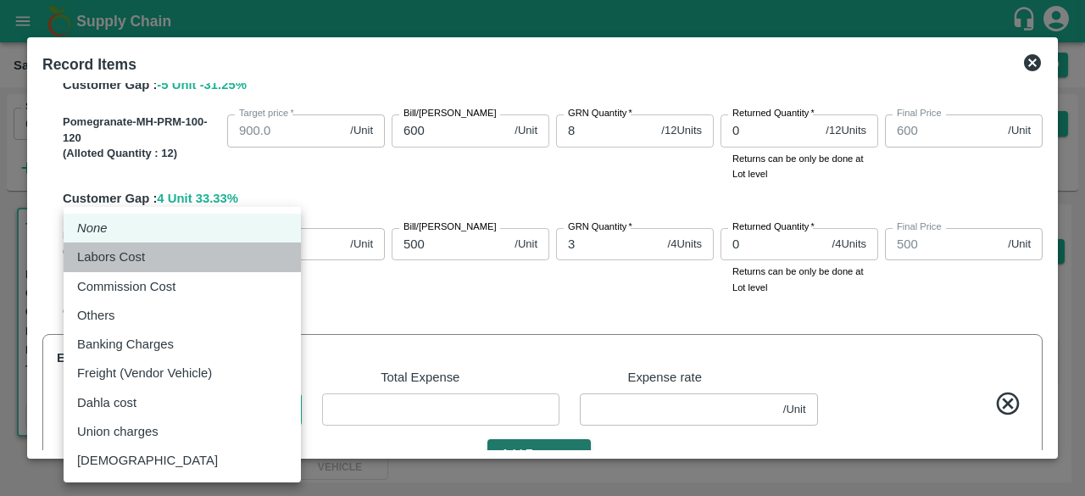
click at [136, 257] on p "Labors Cost" at bounding box center [111, 257] width 68 height 19
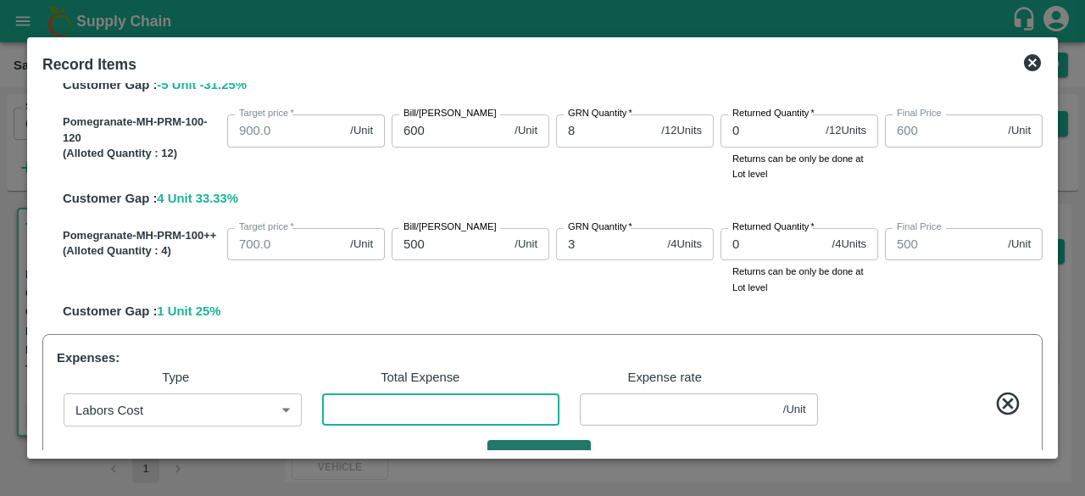
click at [348, 411] on input "number" at bounding box center [441, 409] width 238 height 32
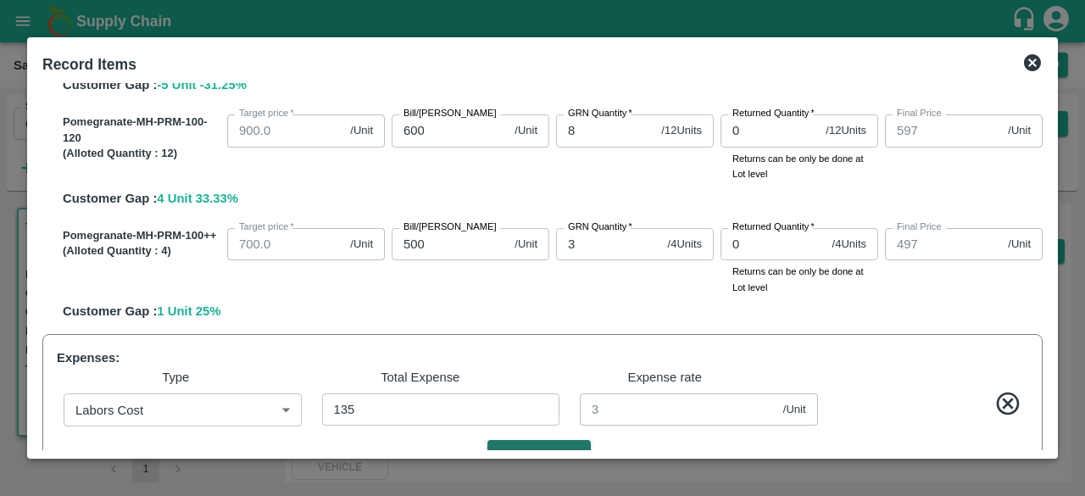
click at [553, 437] on div "Expenses: Type Total Expense Expense rate Labors Cost Labors Cost ​ 135 ​ 3 /Un…" at bounding box center [542, 409] width 1000 height 150
click at [555, 443] on button "Add Expenses" at bounding box center [538, 455] width 103 height 30
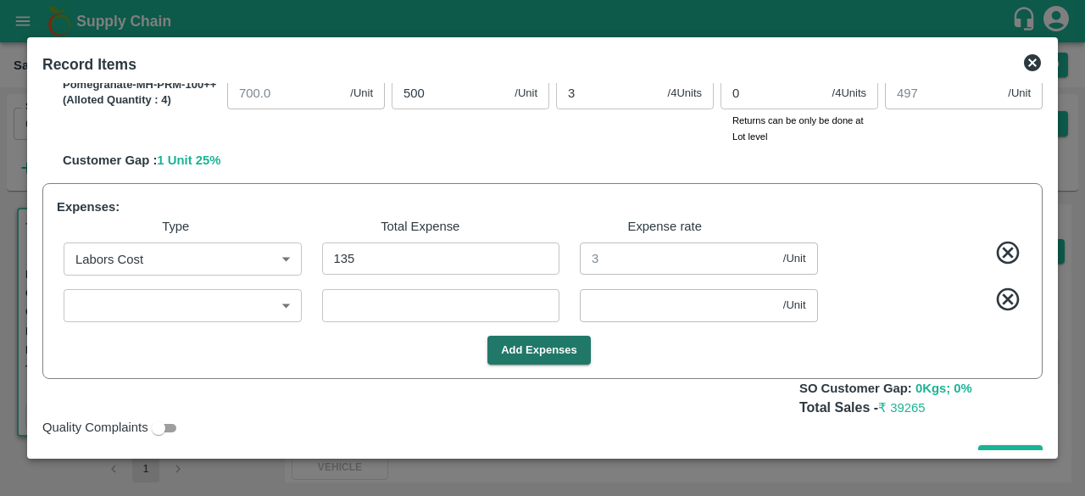
scroll to position [677, 0]
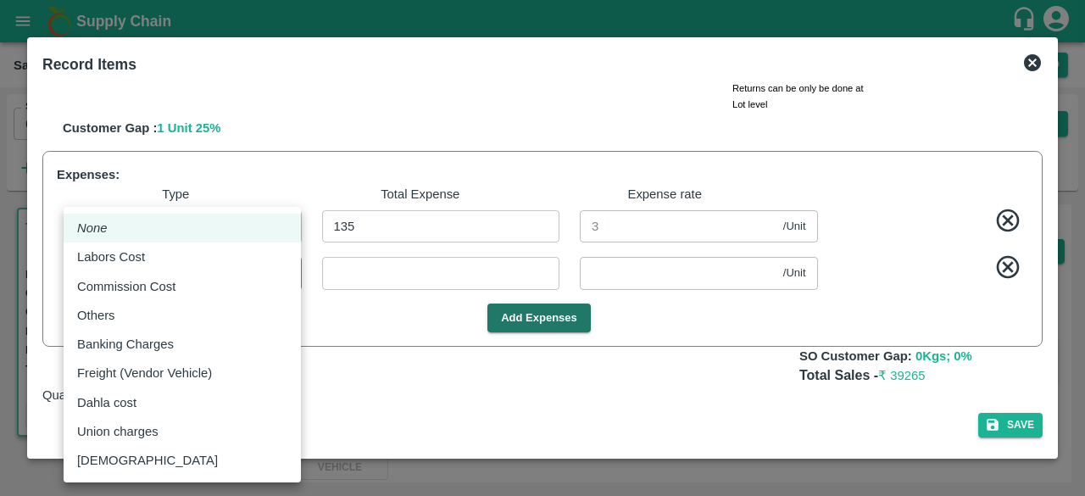
click at [279, 276] on body "Supply Chain Sales Orders Direct Customer Add SO ID 602358 SO ID Start Date Sta…" at bounding box center [542, 248] width 1085 height 496
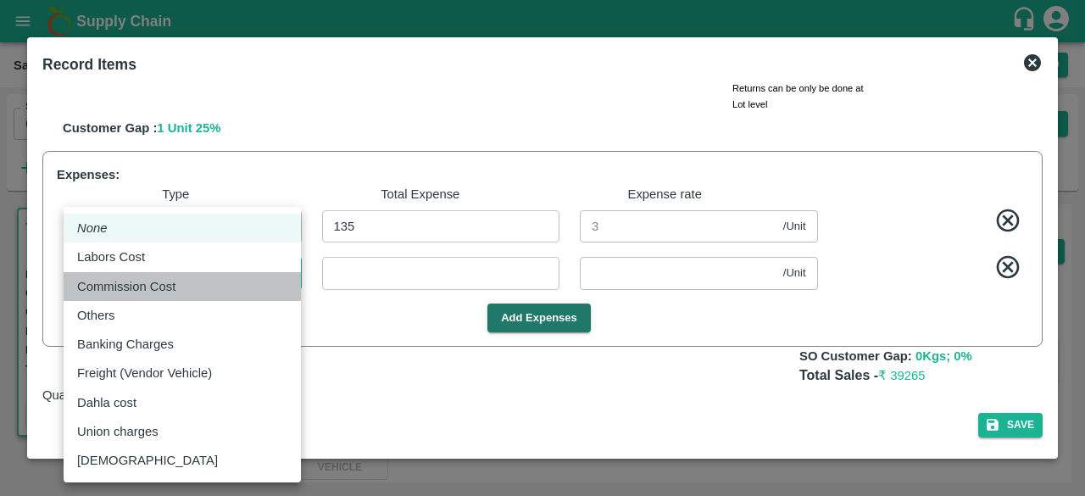
click at [239, 278] on div "Commission Cost" at bounding box center [182, 286] width 210 height 19
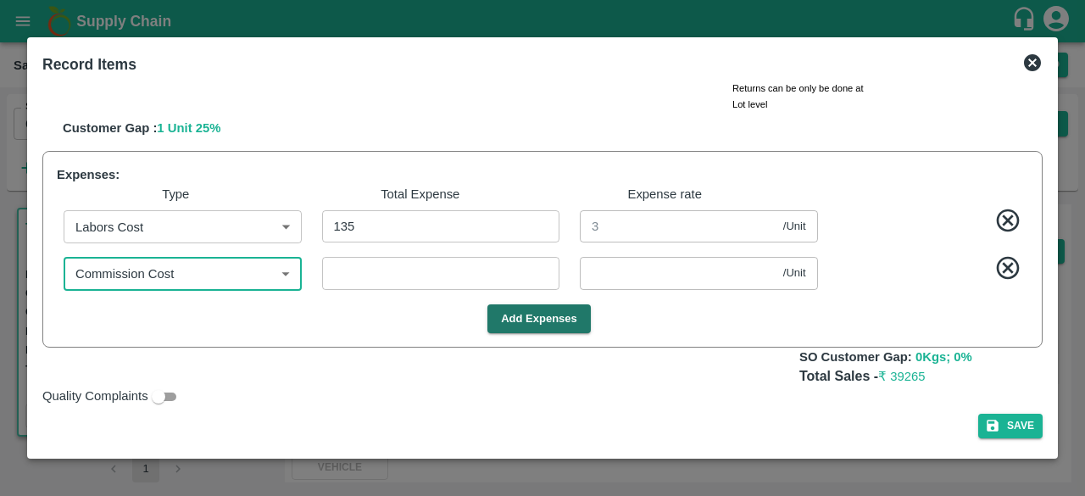
click at [448, 282] on input "number" at bounding box center [441, 273] width 238 height 32
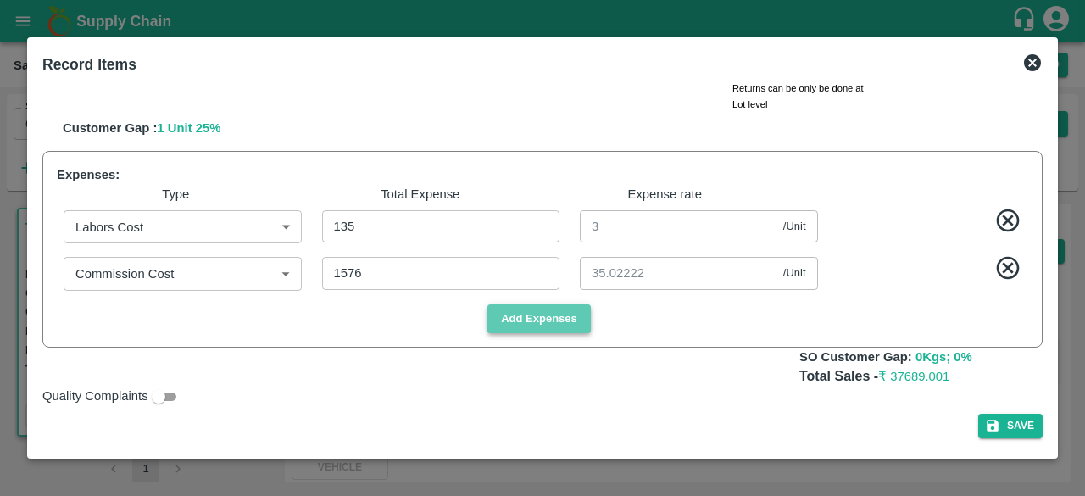
click at [507, 316] on button "Add Expenses" at bounding box center [538, 319] width 103 height 30
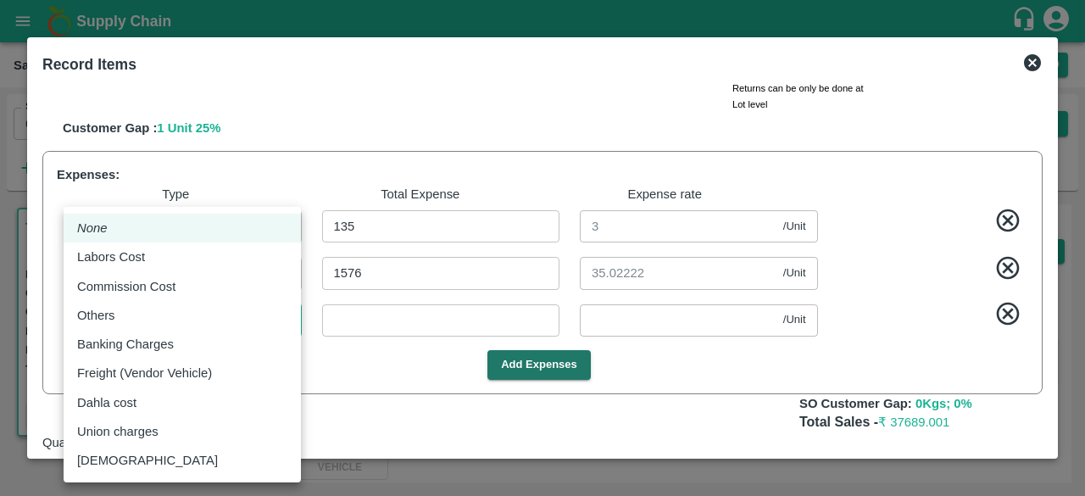
click at [207, 308] on body "Supply Chain Sales Orders Direct Customer Add SO ID 602358 SO ID Start Date Sta…" at bounding box center [542, 248] width 1085 height 496
click at [196, 382] on p "Freight (Vendor Vehicle)" at bounding box center [144, 373] width 135 height 19
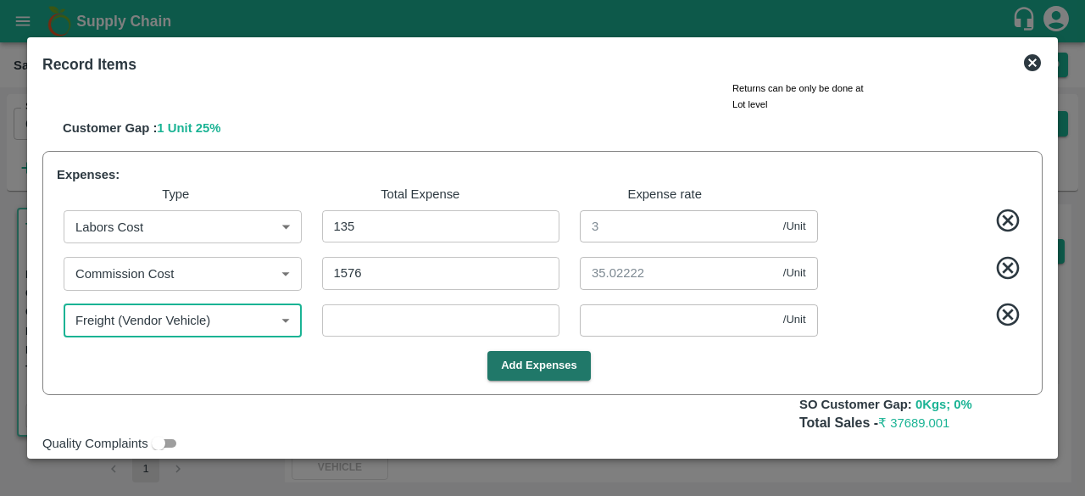
click at [359, 329] on input "number" at bounding box center [441, 320] width 238 height 32
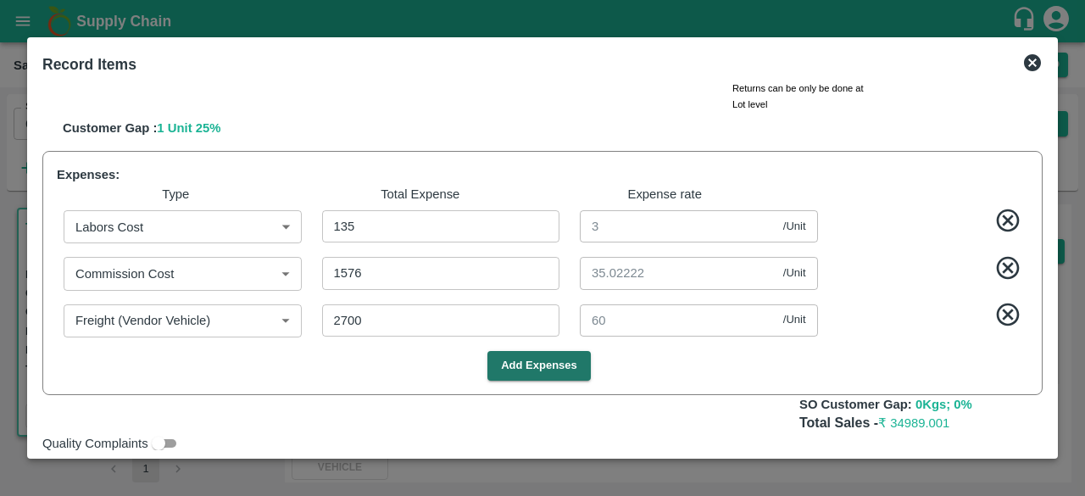
click at [766, 414] on div "Total Sales - ₹ 34989.001" at bounding box center [542, 423] width 1000 height 19
drag, startPoint x: 1045, startPoint y: 331, endPoint x: 1054, endPoint y: 359, distance: 30.0
click at [1054, 359] on div "Record Items SOI Level GRN Lot Level GRN Pomegranate-MH-PRM-250-300 (Alloted Qu…" at bounding box center [542, 247] width 1031 height 421
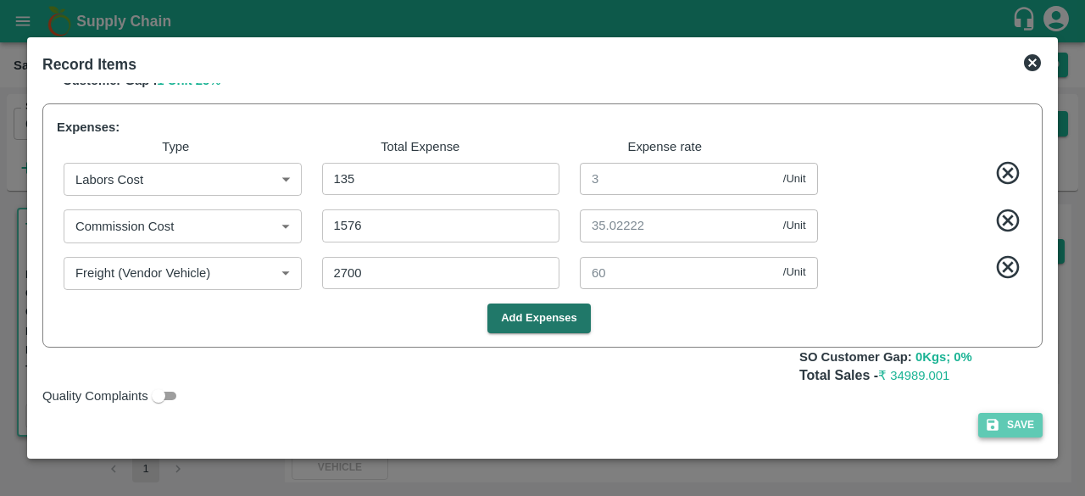
click at [1007, 421] on button "Save" at bounding box center [1010, 425] width 64 height 25
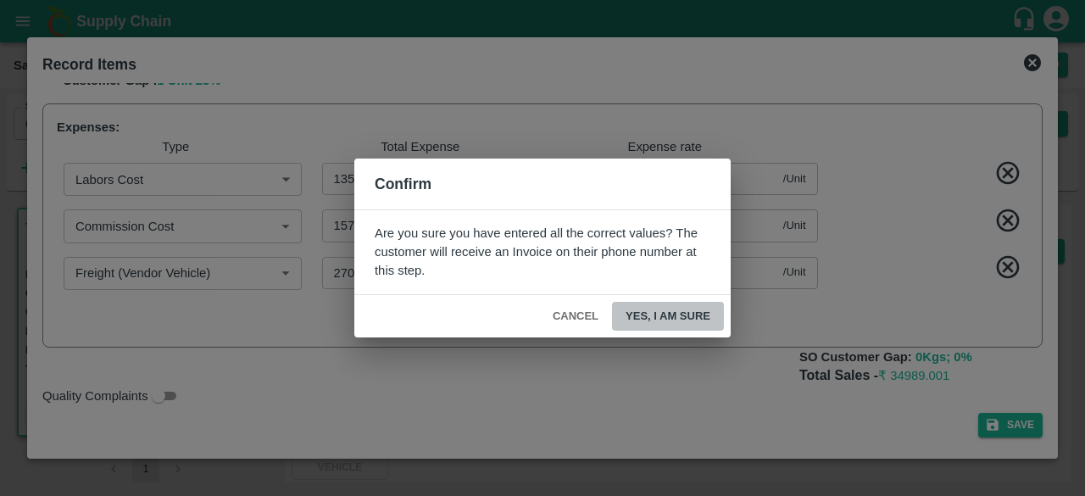
click at [667, 325] on button "Yes, I am sure" at bounding box center [668, 317] width 112 height 30
click at [649, 321] on button "Yes, I am sure" at bounding box center [668, 317] width 112 height 30
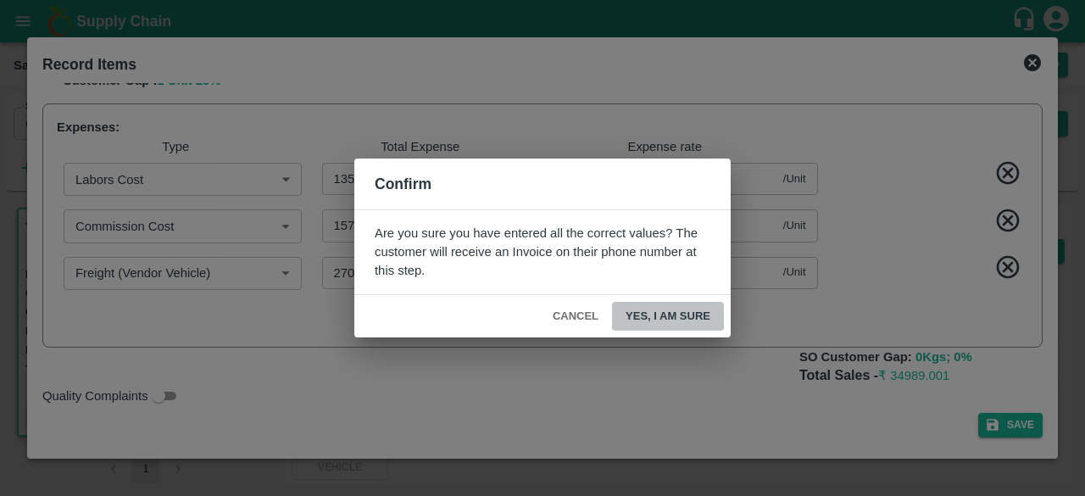
click at [649, 321] on button "Yes, I am sure" at bounding box center [668, 317] width 112 height 30
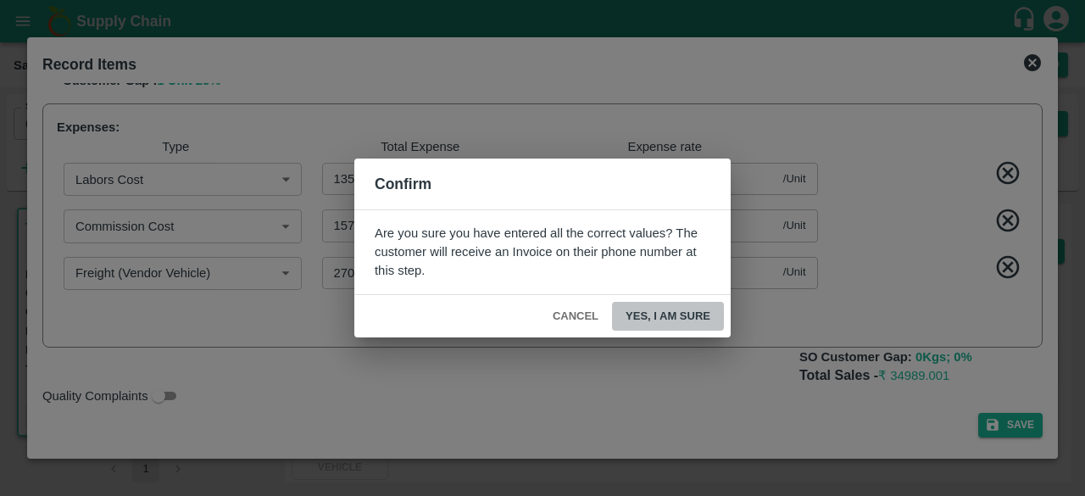
click at [649, 321] on button "Yes, I am sure" at bounding box center [668, 317] width 112 height 30
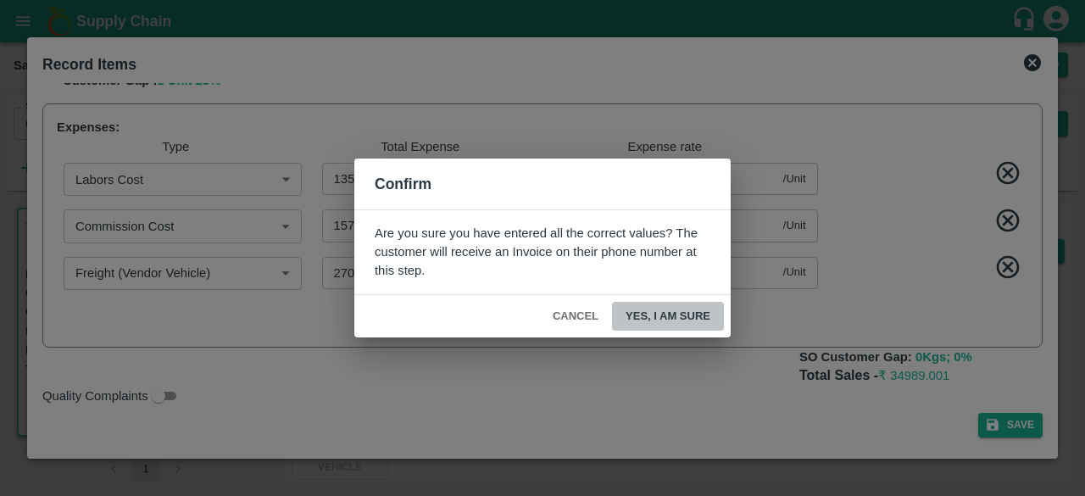
click at [649, 321] on button "Yes, I am sure" at bounding box center [668, 317] width 112 height 30
click at [649, 314] on button "Yes, I am sure" at bounding box center [668, 317] width 112 height 30
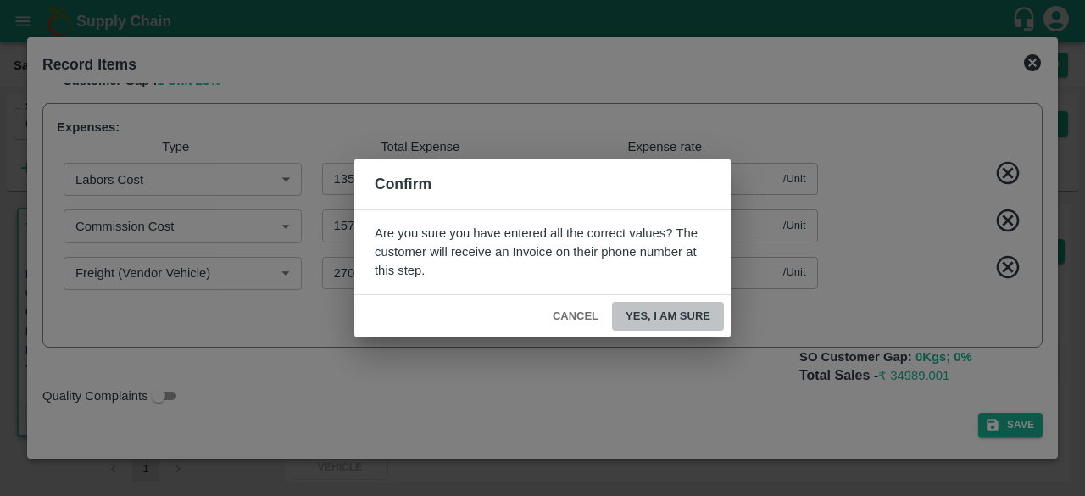
click at [645, 323] on button "Yes, I am sure" at bounding box center [668, 317] width 112 height 30
click at [570, 314] on button "Cancel" at bounding box center [575, 317] width 59 height 30
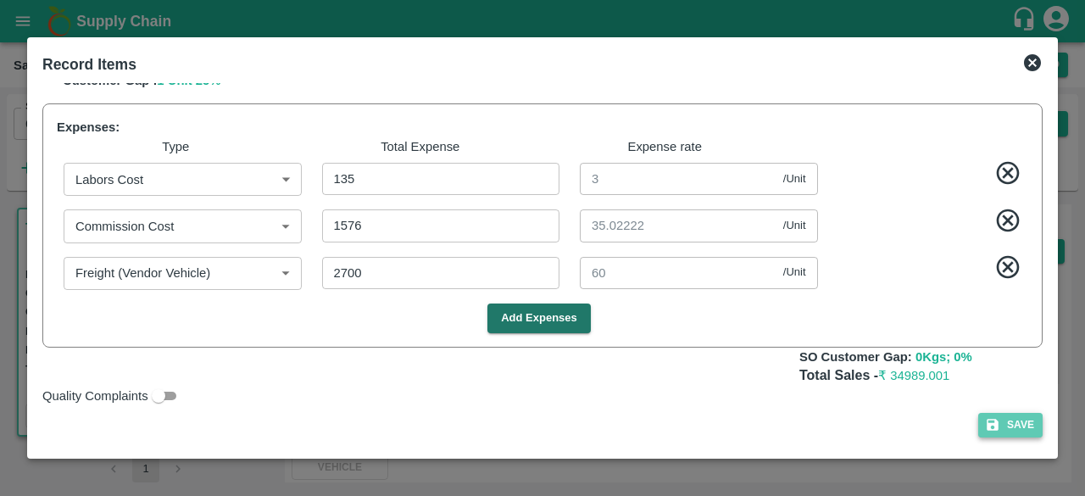
click at [1007, 428] on button "Save" at bounding box center [1010, 425] width 64 height 25
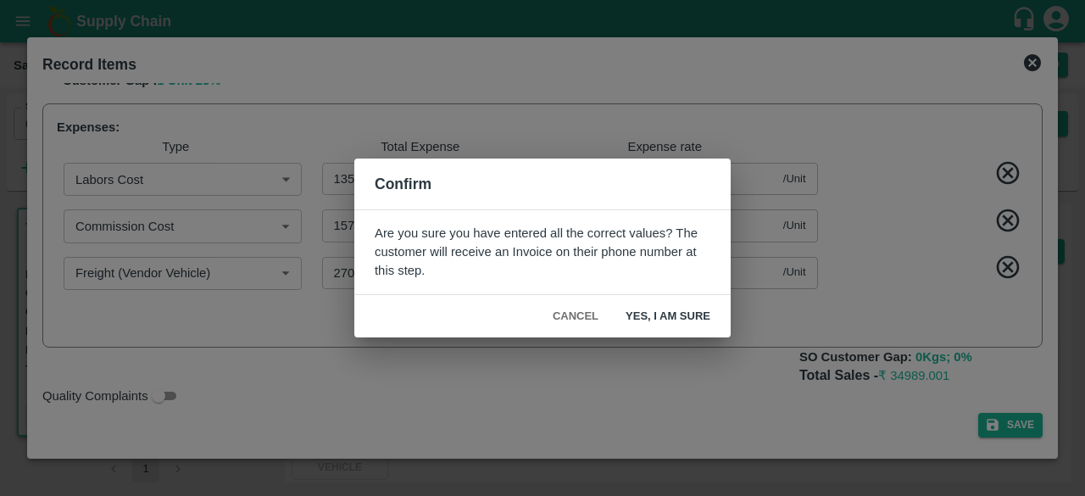
click at [670, 314] on button "Yes, I am sure" at bounding box center [668, 317] width 112 height 30
click at [661, 310] on button "Yes, I am sure" at bounding box center [668, 317] width 112 height 30
click at [566, 314] on button "Cancel" at bounding box center [575, 317] width 59 height 30
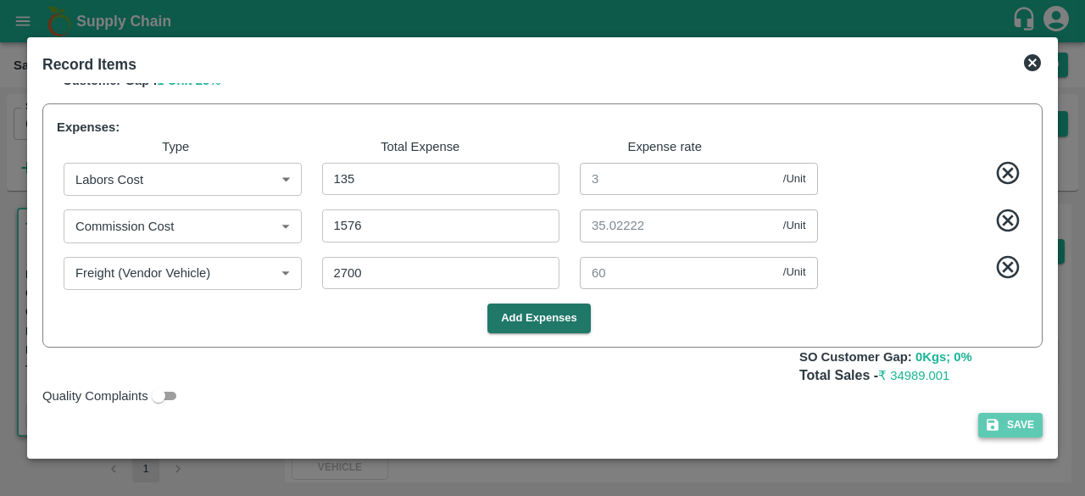
click at [1016, 423] on button "Save" at bounding box center [1010, 425] width 64 height 25
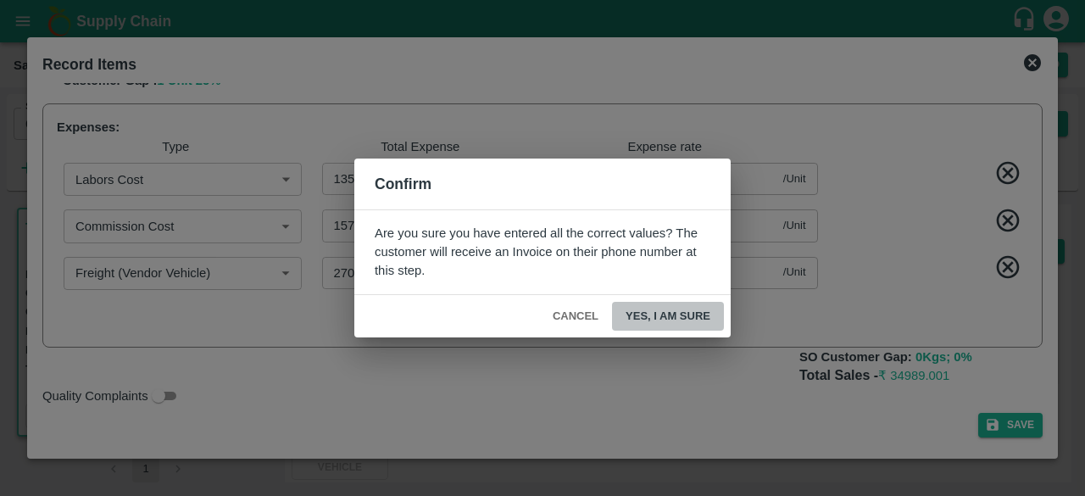
click at [687, 316] on button "Yes, I am sure" at bounding box center [668, 317] width 112 height 30
click at [565, 326] on button "Cancel" at bounding box center [575, 317] width 59 height 30
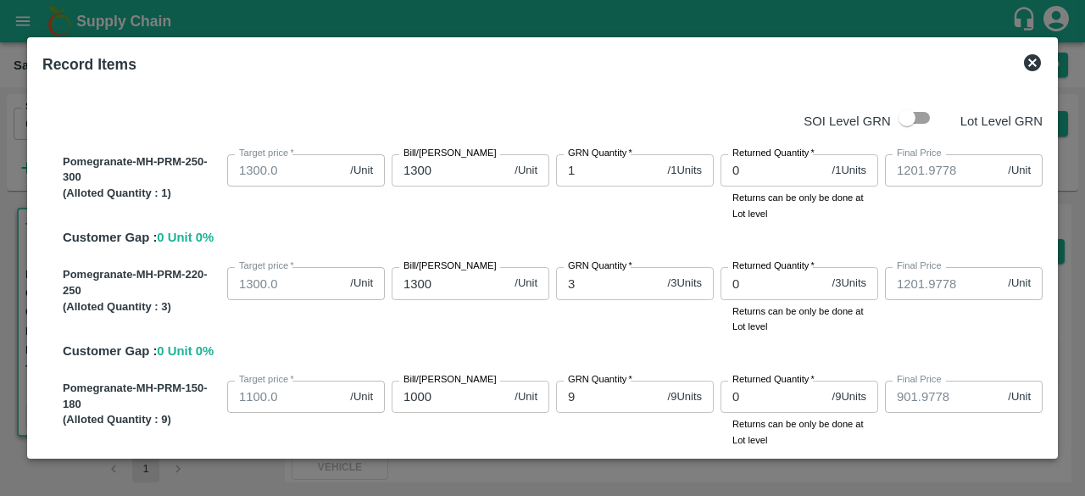
scroll to position [0, 0]
drag, startPoint x: 1049, startPoint y: 102, endPoint x: 1038, endPoint y: 133, distance: 33.2
click at [1038, 133] on div "Record Items SOI Level GRN Lot Level GRN Pomegranate-MH-PRM-250-300 (Alloted Qu…" at bounding box center [542, 247] width 1031 height 421
click at [1038, 133] on div "SOI Level GRN Lot Level GRN" at bounding box center [539, 119] width 1007 height 32
drag, startPoint x: 1050, startPoint y: 101, endPoint x: 1044, endPoint y: 116, distance: 16.4
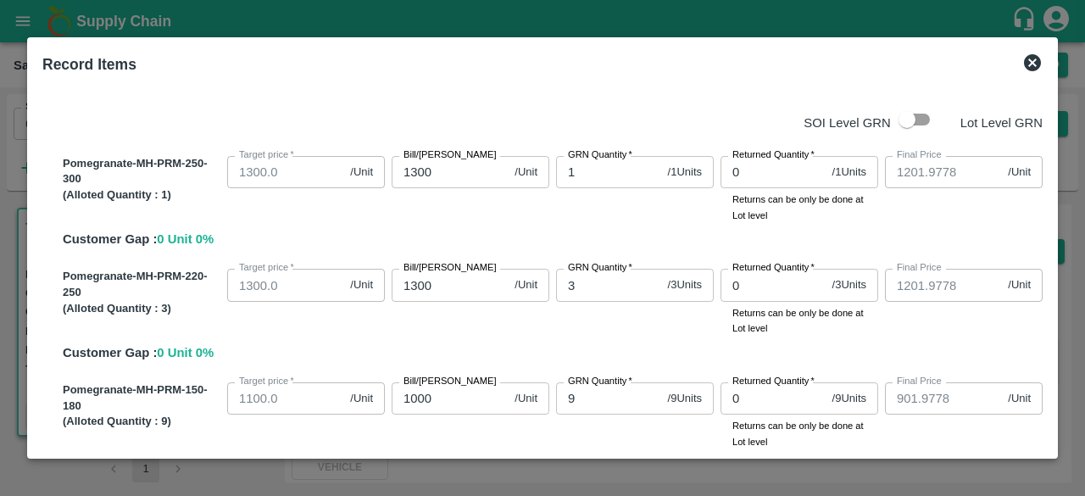
click at [1044, 116] on div "Record Items SOI Level GRN Lot Level GRN Pomegranate-MH-PRM-250-300 (Alloted Qu…" at bounding box center [542, 247] width 1031 height 421
click at [1042, 113] on div "SOI Level GRN Lot Level GRN Pomegranate-MH-PRM-250-300 (Alloted Quantity : 1 ) …" at bounding box center [543, 266] width 1014 height 367
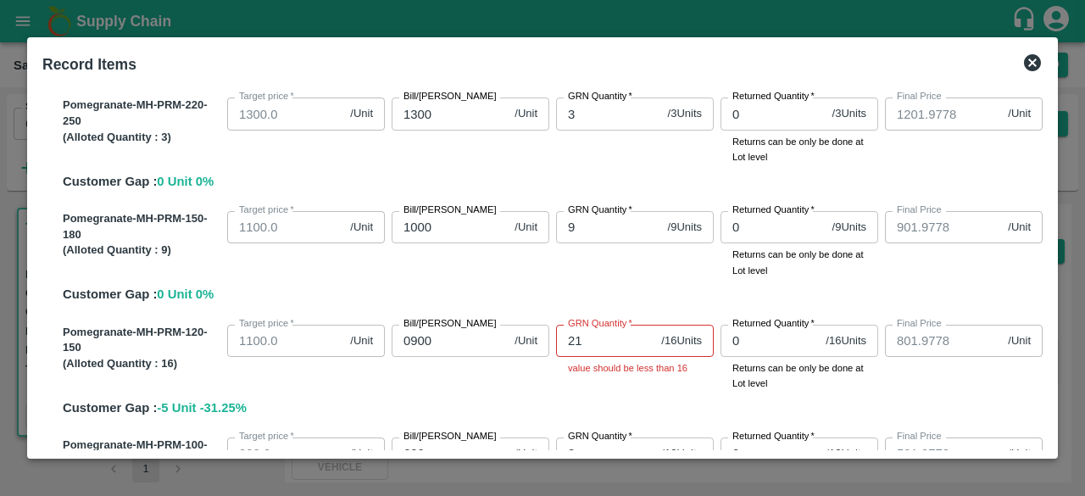
scroll to position [173, 0]
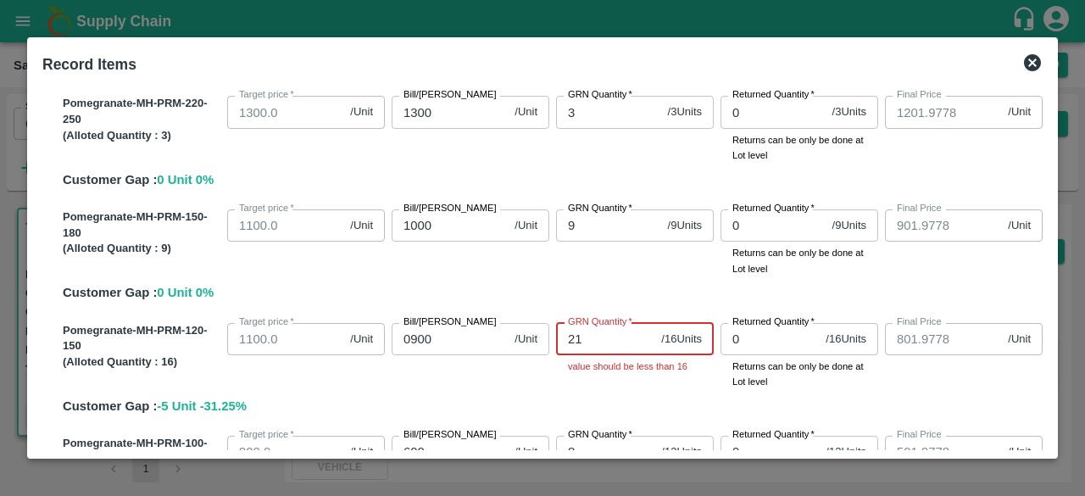
click at [579, 340] on input "21" at bounding box center [605, 339] width 98 height 32
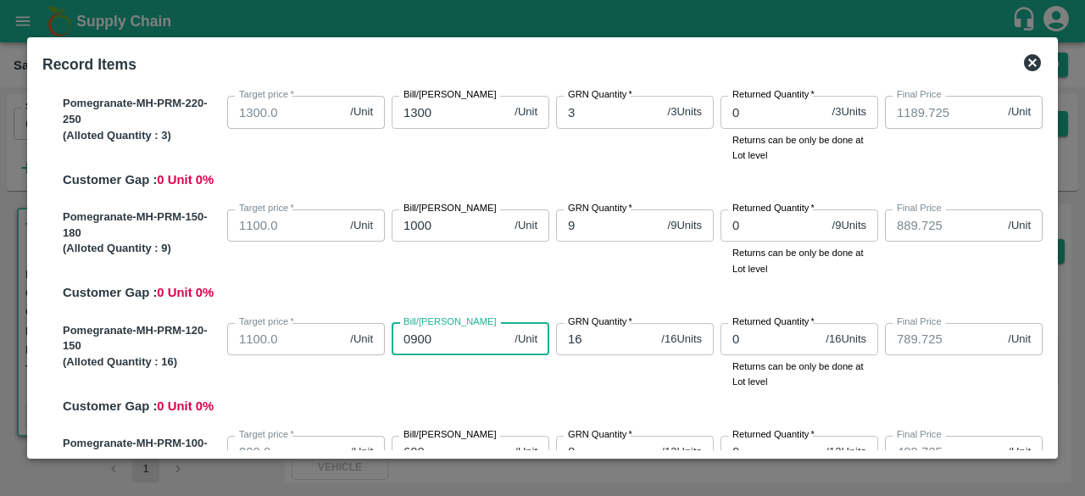
click at [422, 336] on input "0900" at bounding box center [450, 339] width 116 height 32
click at [439, 340] on input "11820" at bounding box center [450, 339] width 116 height 32
click at [476, 385] on div "Bill/Patti price 1182 /Unit Bill/Patti price" at bounding box center [467, 353] width 164 height 74
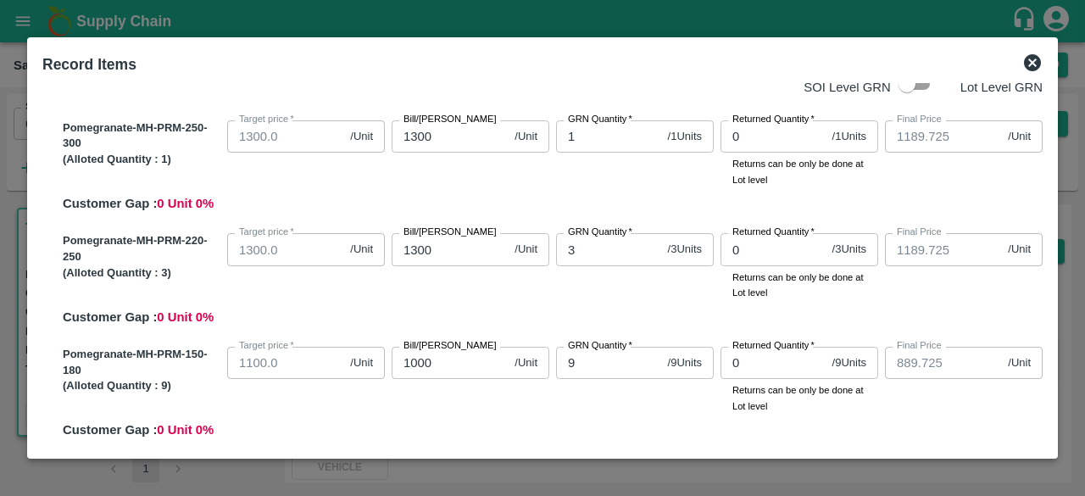
scroll to position [0, 0]
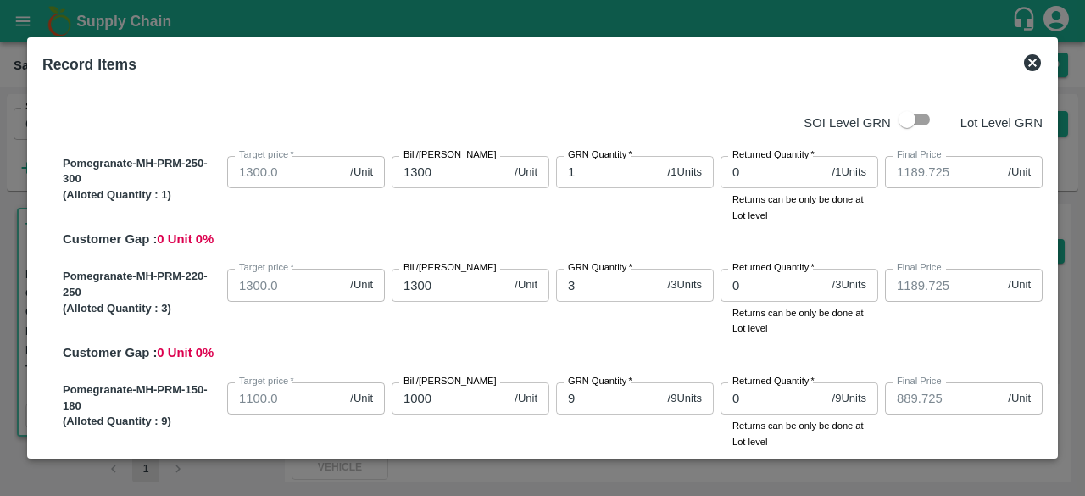
drag, startPoint x: 1052, startPoint y: 116, endPoint x: 1048, endPoint y: 130, distance: 14.2
click at [1048, 130] on div "Record Items SOI Level GRN Lot Level GRN Pomegranate-MH-PRM-250-300 (Alloted Qu…" at bounding box center [542, 247] width 1031 height 421
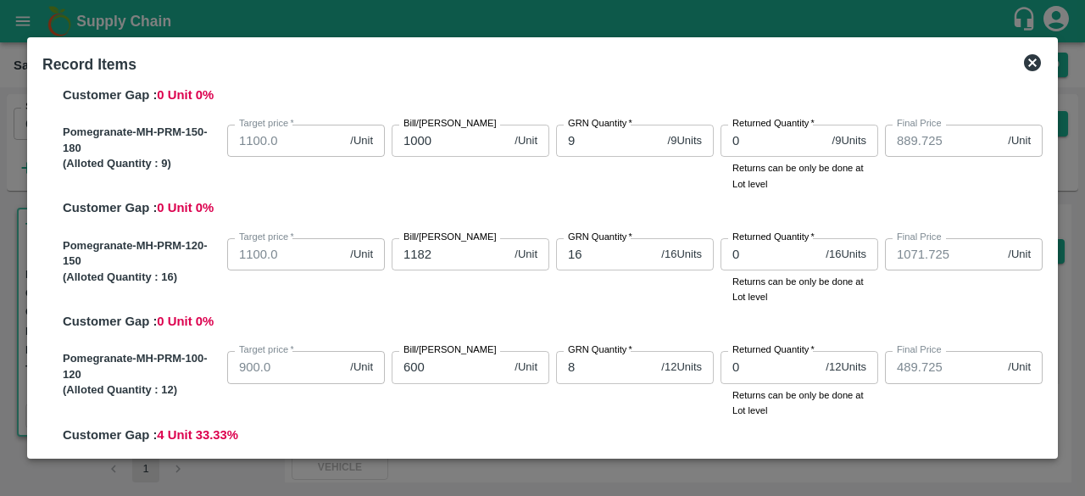
scroll to position [259, 0]
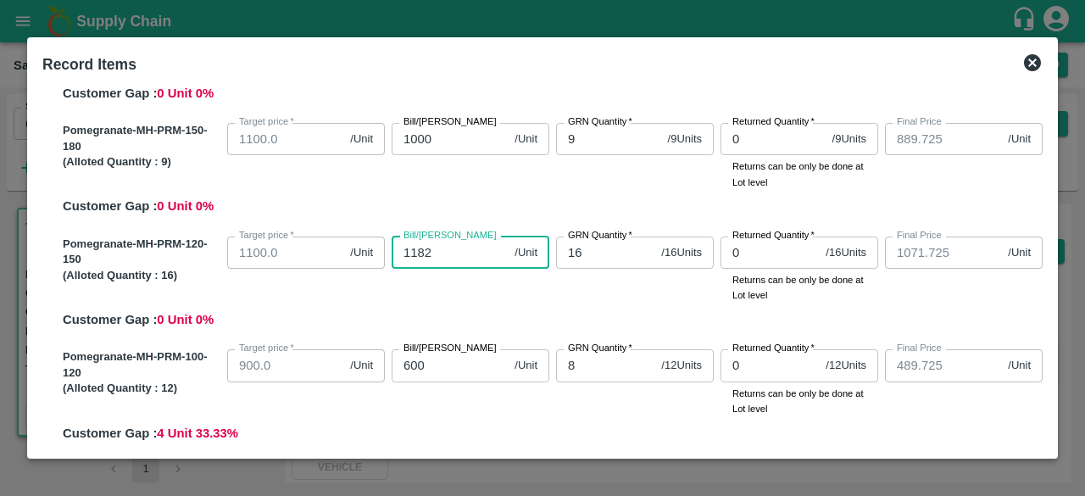
click at [452, 247] on input "1182" at bounding box center [450, 253] width 116 height 32
click at [593, 253] on input "16" at bounding box center [605, 253] width 98 height 32
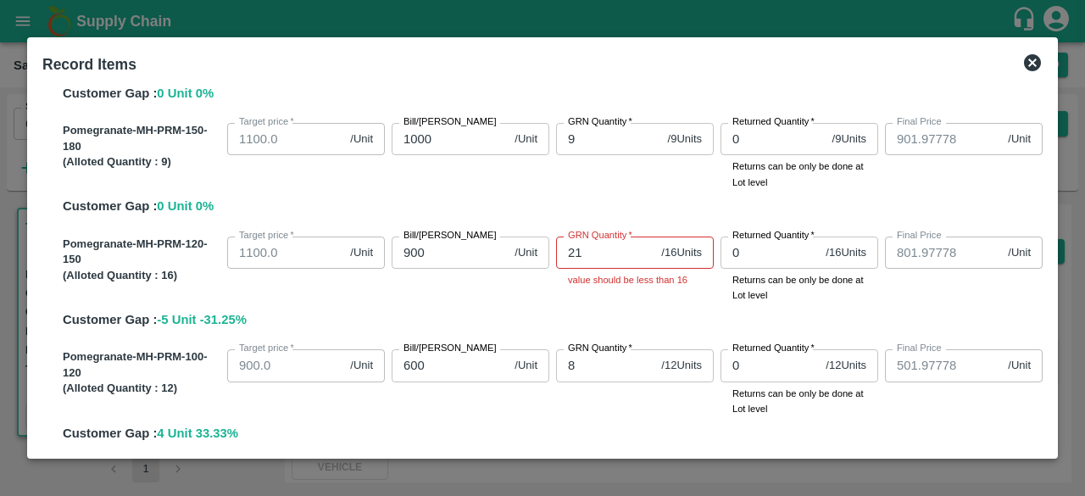
click at [603, 325] on div "Pomegranate-MH-PRM-120-150 (Alloted Quantity : 16 ) Target price   * 1100.0 /Un…" at bounding box center [549, 280] width 987 height 100
click at [1048, 95] on div "SOI Level GRN Lot Level GRN Pomegranate-MH-PRM-250-300 (Alloted Quantity : 1 ) …" at bounding box center [543, 266] width 1014 height 367
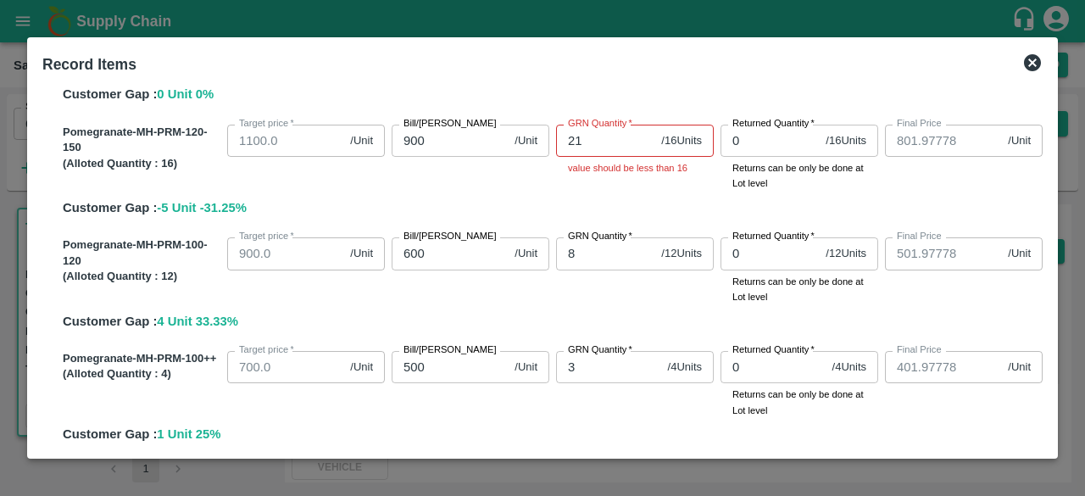
scroll to position [370, 0]
click at [1035, 62] on icon at bounding box center [1032, 62] width 17 height 17
